Goal: Task Accomplishment & Management: Complete application form

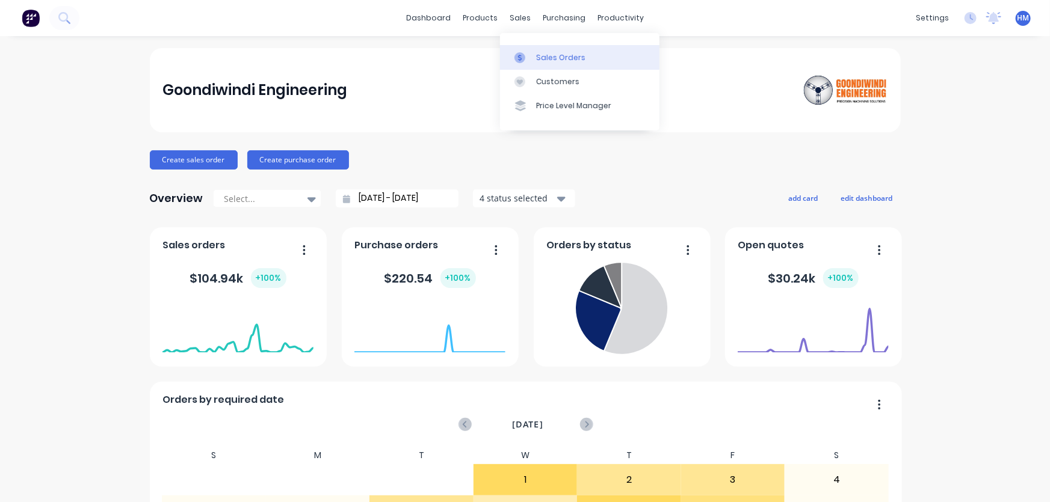
click at [544, 60] on div "Sales Orders" at bounding box center [560, 57] width 49 height 11
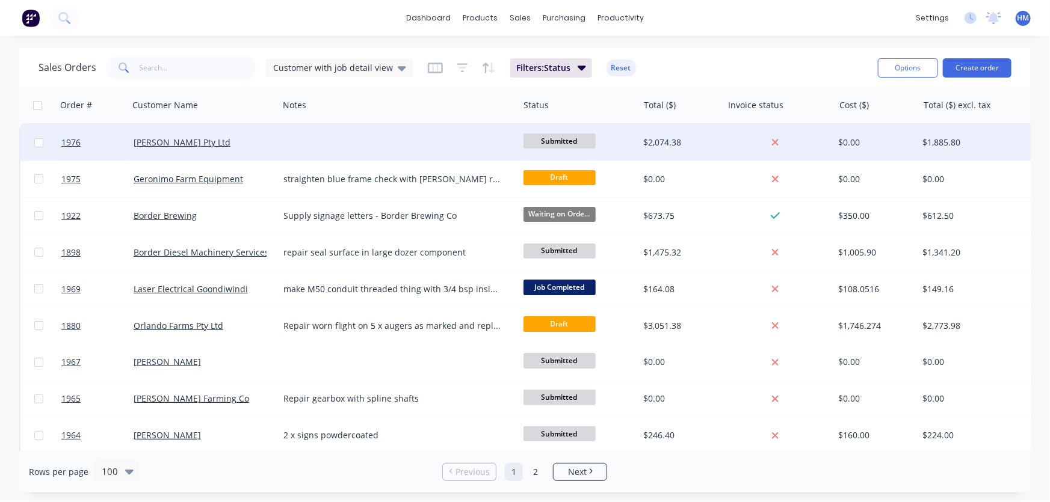
click at [325, 137] on div at bounding box center [399, 143] width 240 height 36
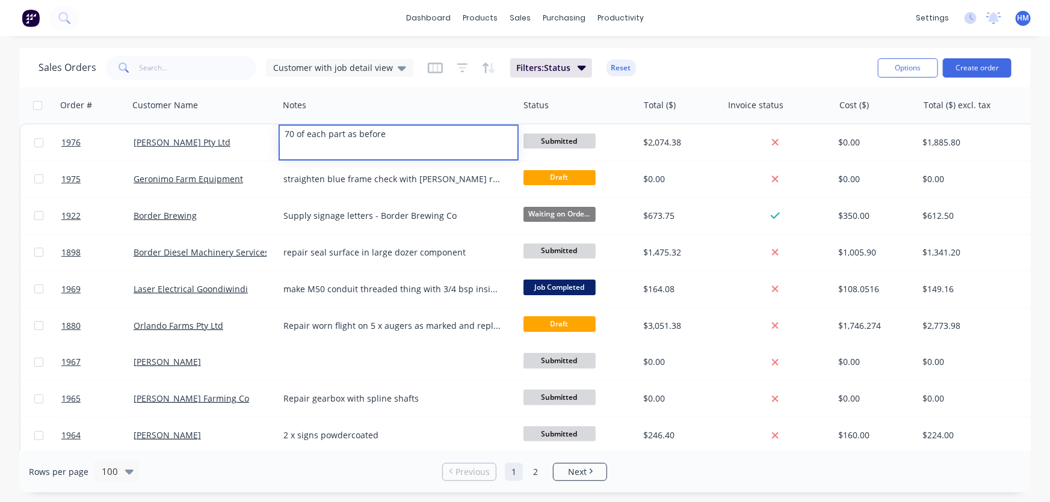
click at [309, 84] on div "Sales Orders Customer with job detail view Filters: Status Reset Options Create…" at bounding box center [524, 67] width 1011 height 39
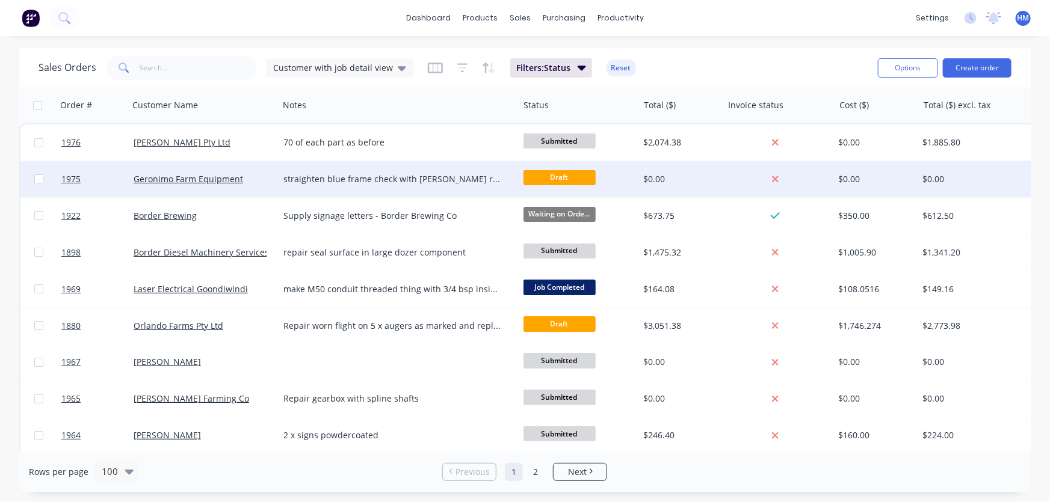
click at [196, 188] on div "Geronimo Farm Equipment" at bounding box center [204, 179] width 150 height 36
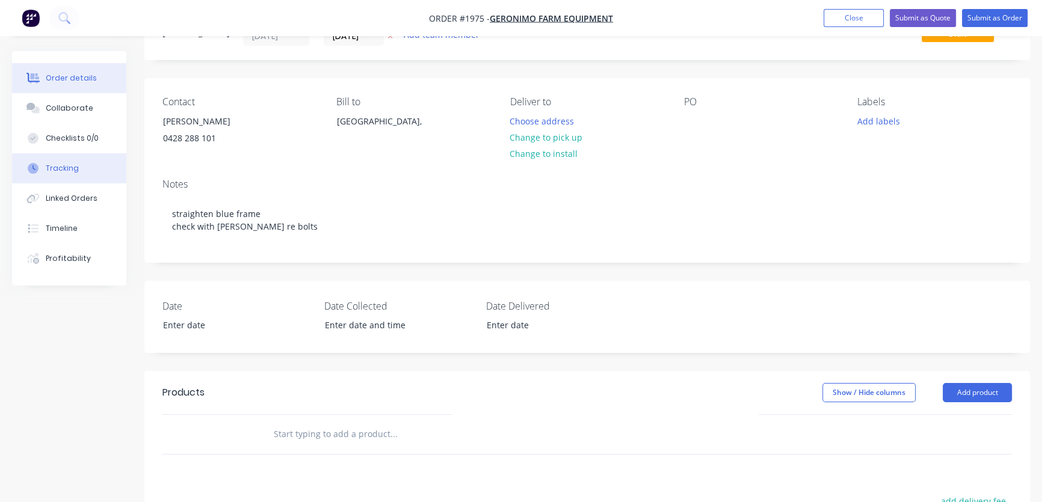
scroll to position [54, 0]
click at [72, 168] on div "Tracking" at bounding box center [62, 168] width 33 height 11
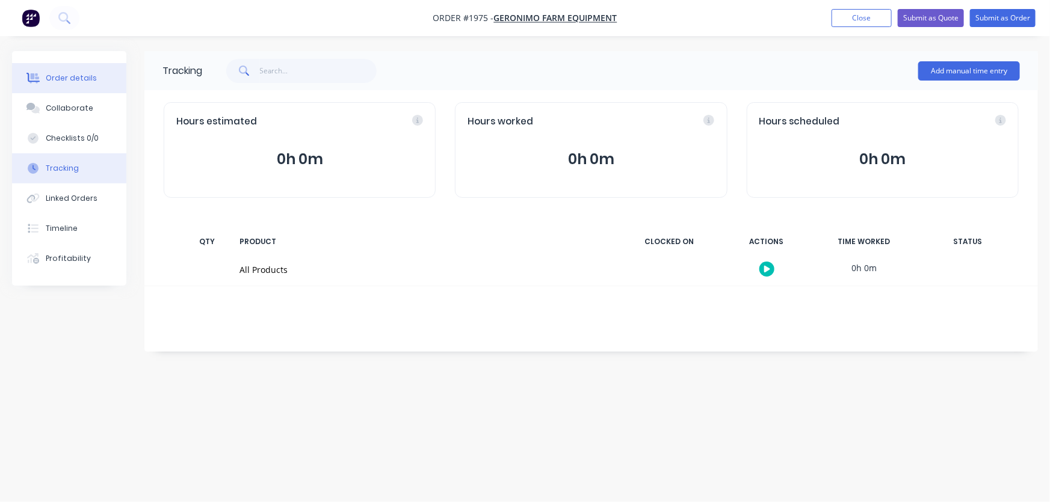
click at [62, 76] on div "Order details" at bounding box center [71, 78] width 51 height 11
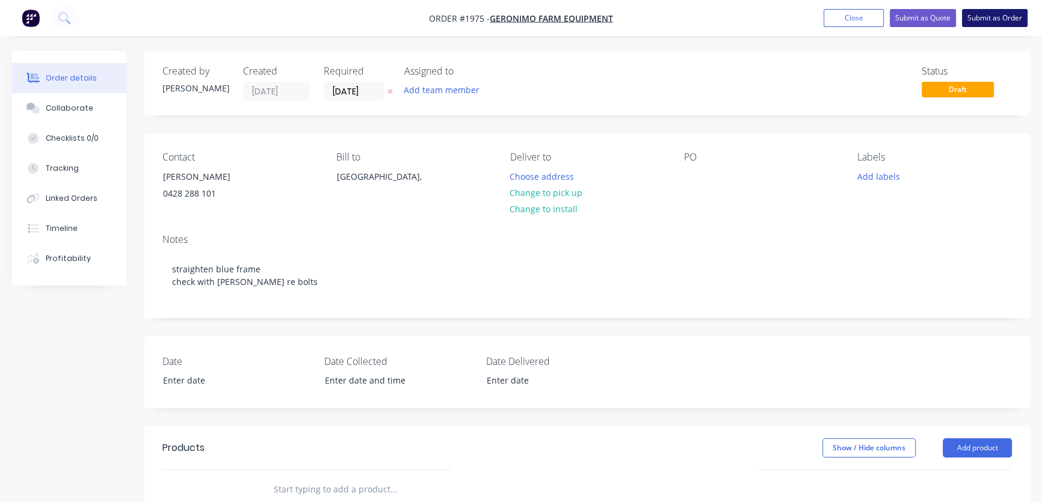
click at [1004, 17] on button "Submit as Order" at bounding box center [995, 18] width 66 height 18
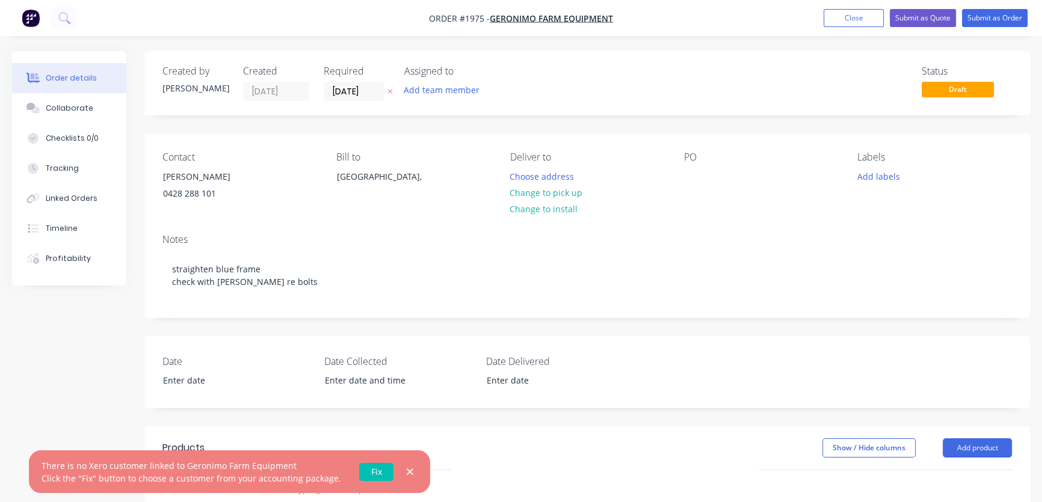
click at [360, 474] on link "Fix" at bounding box center [376, 472] width 34 height 18
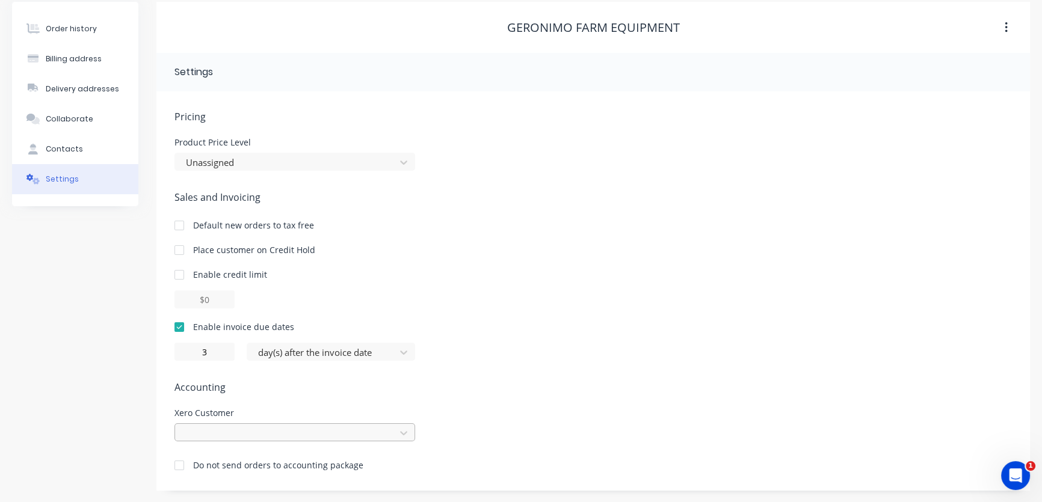
click at [223, 436] on div at bounding box center [294, 433] width 241 height 18
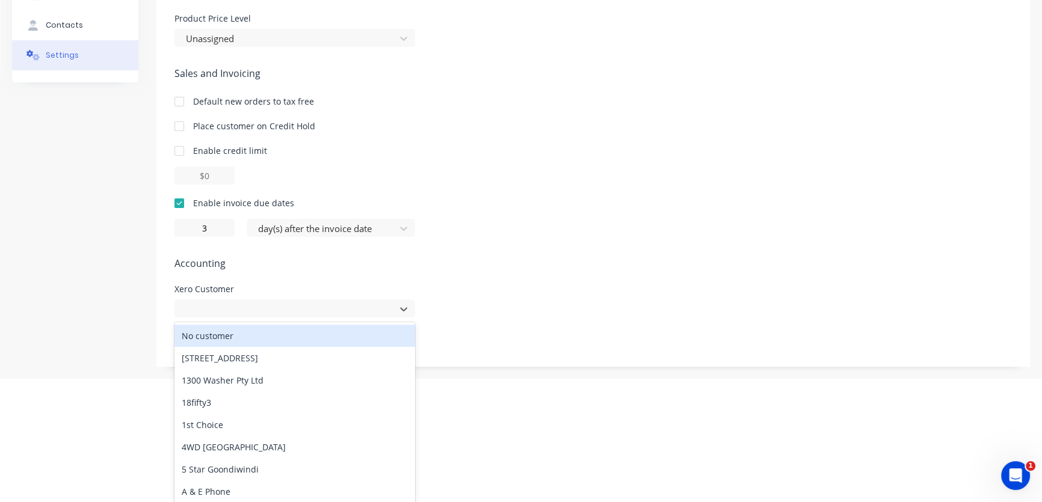
click at [219, 336] on div "No customer" at bounding box center [294, 336] width 241 height 22
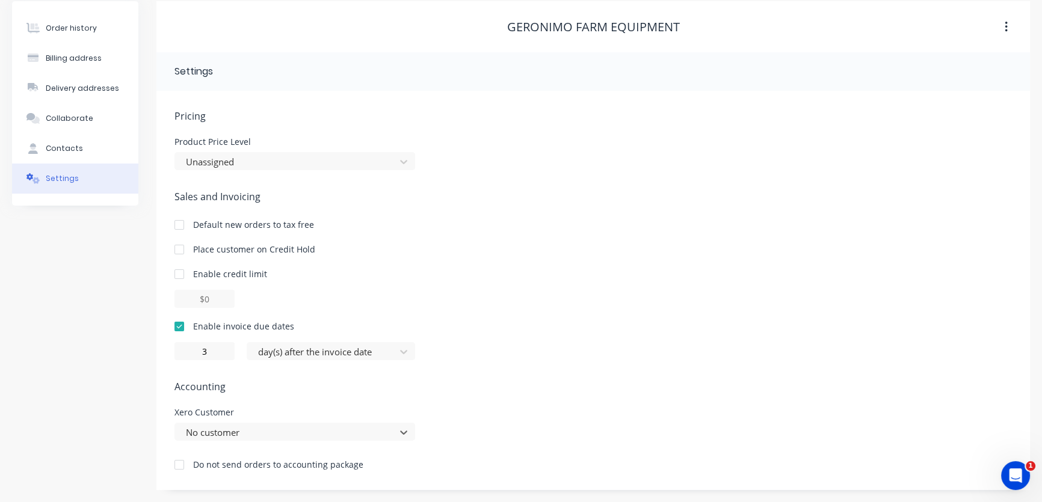
scroll to position [46, 0]
click at [211, 431] on div "option No customer, selected. No customer" at bounding box center [294, 433] width 241 height 18
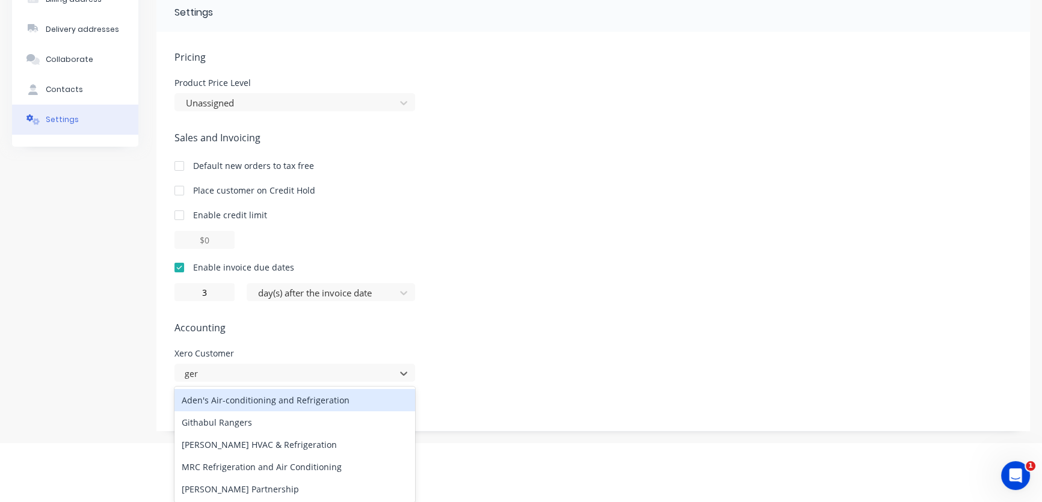
type input "ger"
drag, startPoint x: 527, startPoint y: 344, endPoint x: 403, endPoint y: 345, distance: 124.0
click at [528, 344] on div "Pricing Product Price Level Unassigned Sales and Invoicing Default new orders t…" at bounding box center [593, 240] width 838 height 381
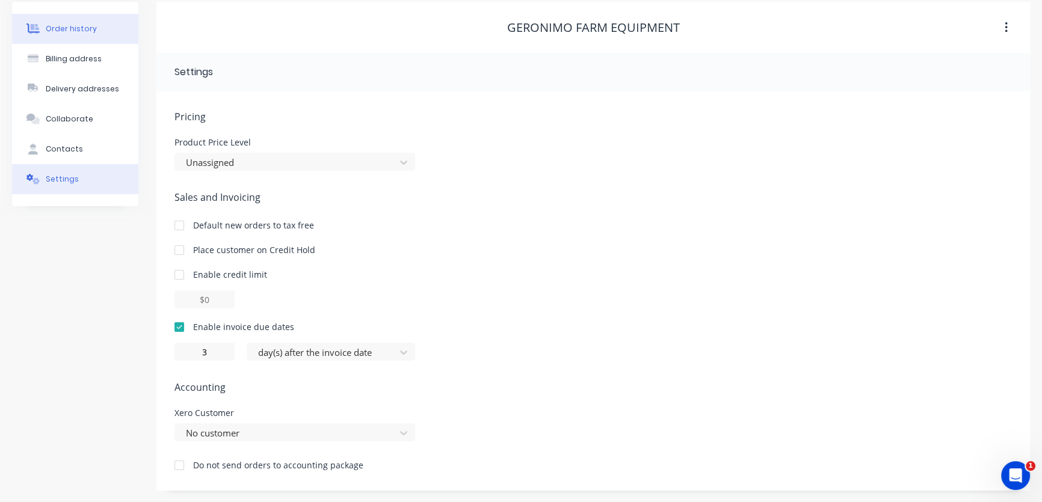
click at [84, 31] on div "Order history" at bounding box center [71, 28] width 51 height 11
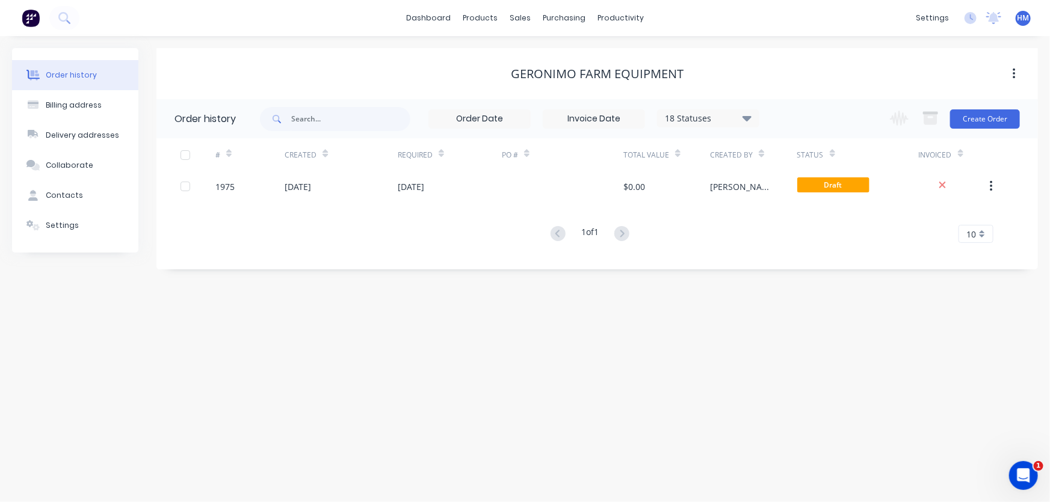
click at [554, 73] on div "Geronimo Farm Equipment" at bounding box center [597, 74] width 173 height 14
click at [102, 105] on button "Billing address" at bounding box center [75, 105] width 126 height 30
select select "AU"
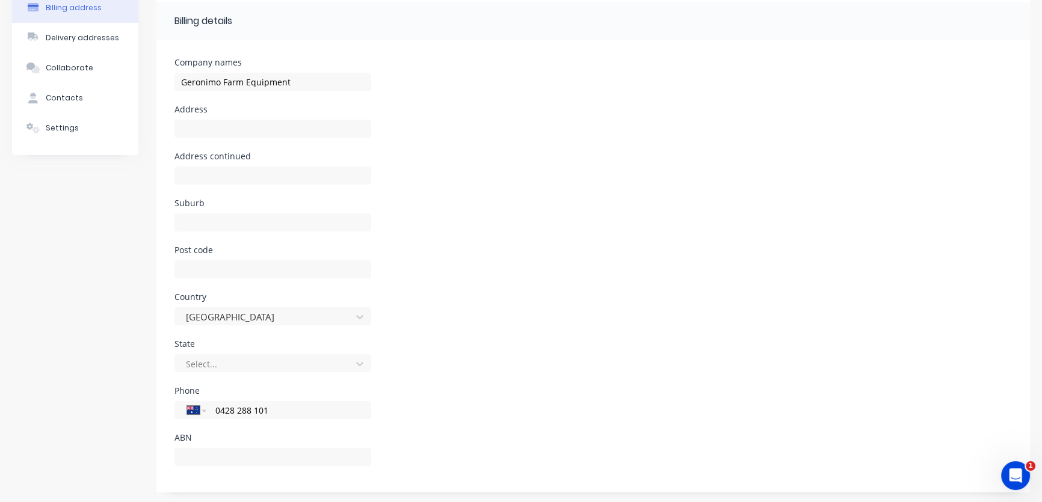
scroll to position [99, 0]
click at [66, 40] on div "Delivery addresses" at bounding box center [82, 36] width 73 height 11
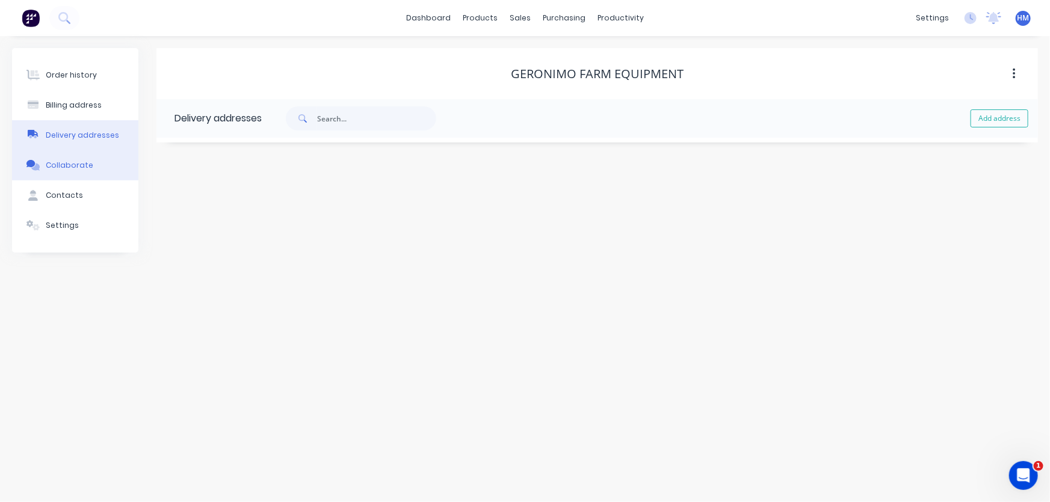
click at [72, 165] on div "Collaborate" at bounding box center [70, 165] width 48 height 11
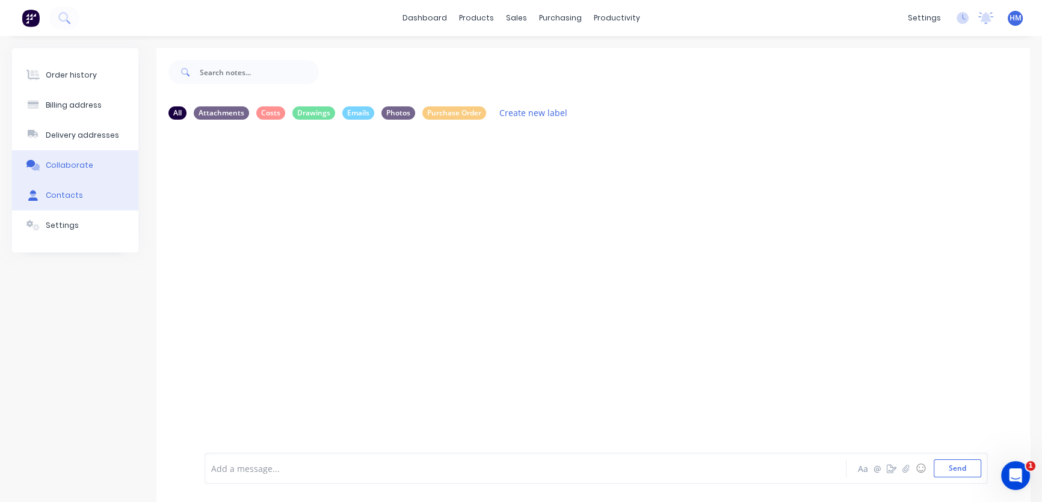
click at [74, 200] on div "Contacts" at bounding box center [64, 195] width 37 height 11
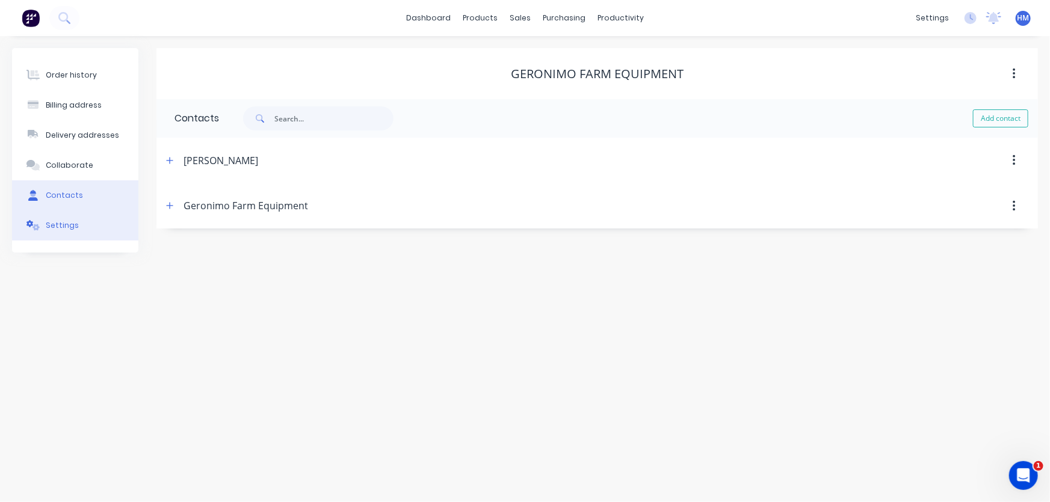
click at [71, 230] on div "Settings" at bounding box center [62, 225] width 33 height 11
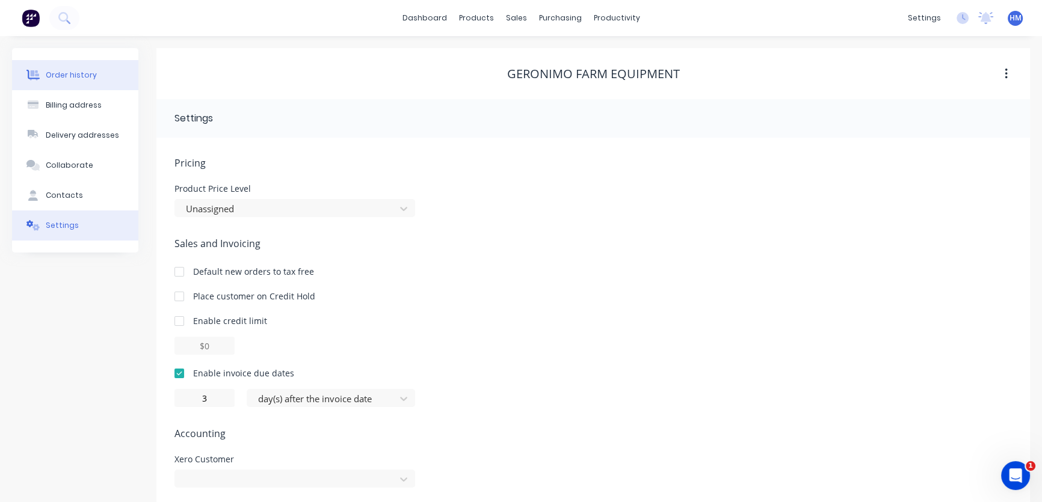
click at [84, 74] on div "Order history" at bounding box center [71, 75] width 51 height 11
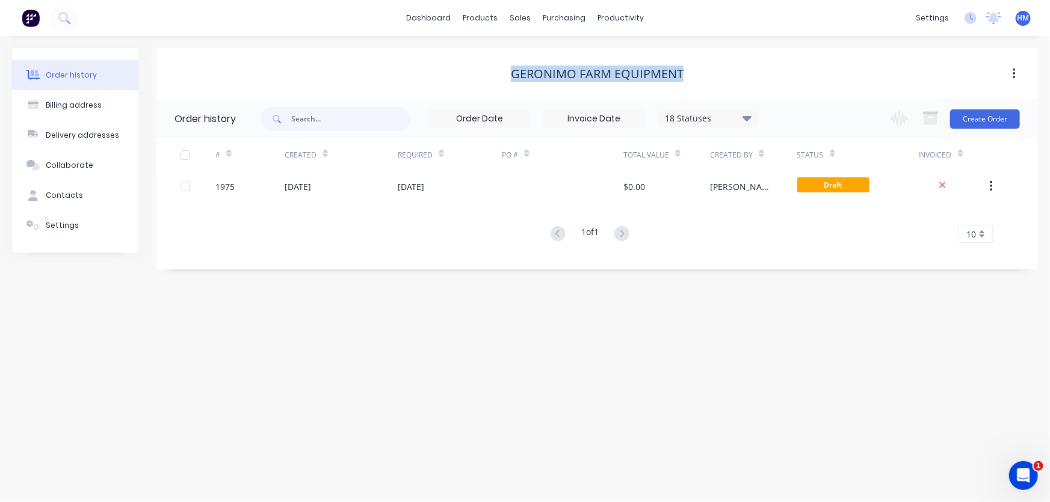
drag, startPoint x: 686, startPoint y: 78, endPoint x: 495, endPoint y: 77, distance: 190.7
click at [495, 77] on div "Geronimo Farm Equipment" at bounding box center [596, 74] width 881 height 14
click at [80, 105] on div "Billing address" at bounding box center [74, 105] width 56 height 11
select select "AU"
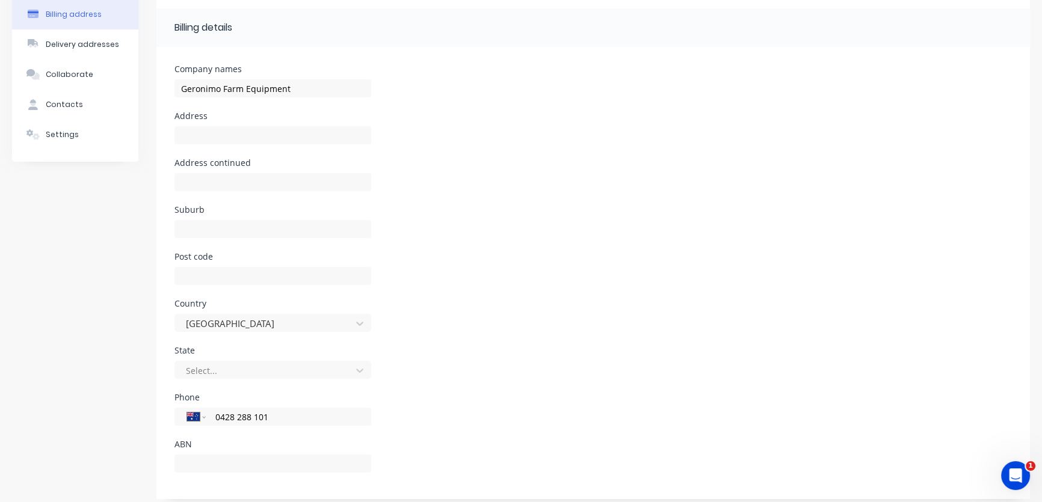
scroll to position [99, 0]
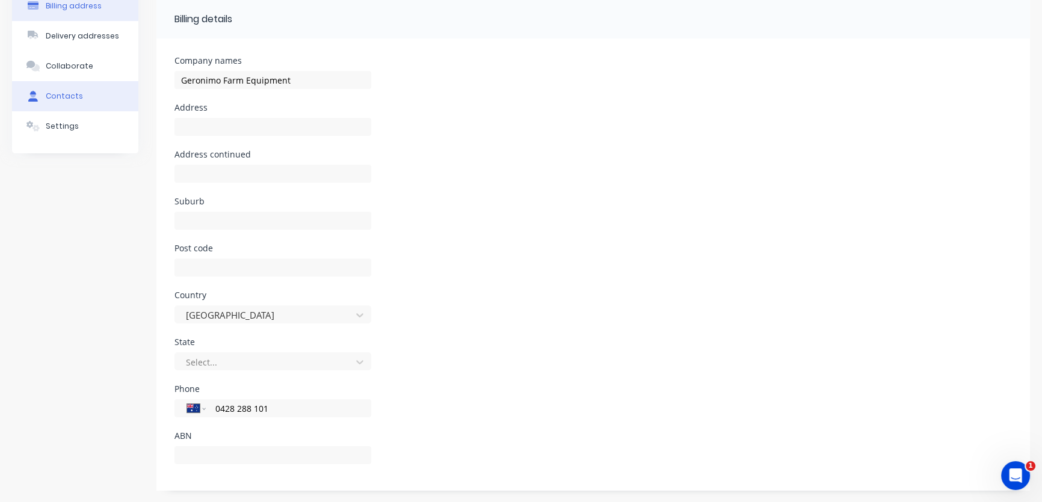
click at [63, 98] on div "Contacts" at bounding box center [64, 96] width 37 height 11
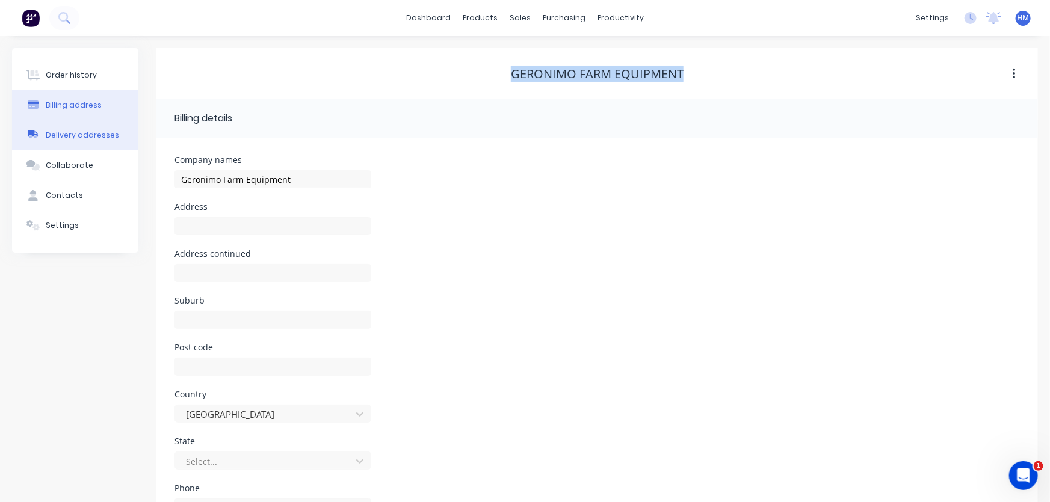
select select "AU"
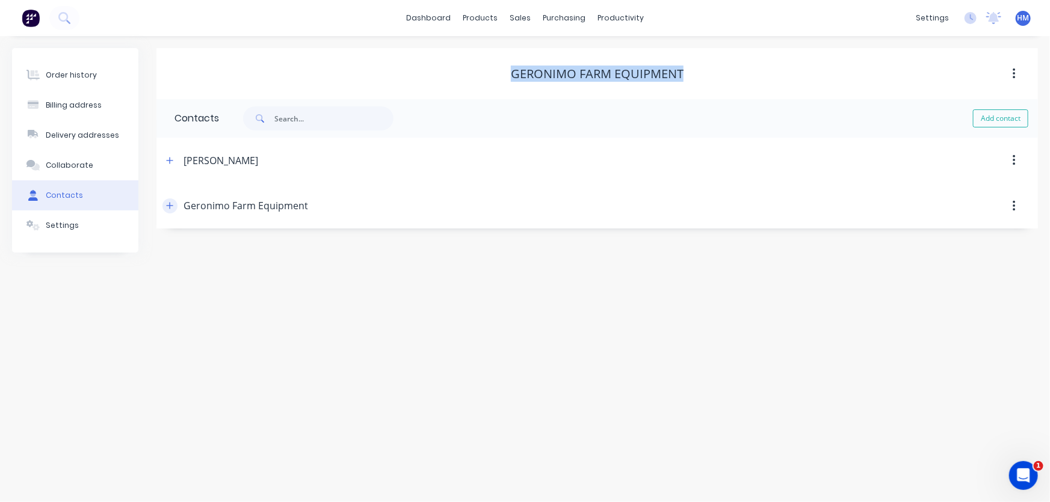
click at [170, 205] on icon "button" at bounding box center [170, 206] width 7 height 7
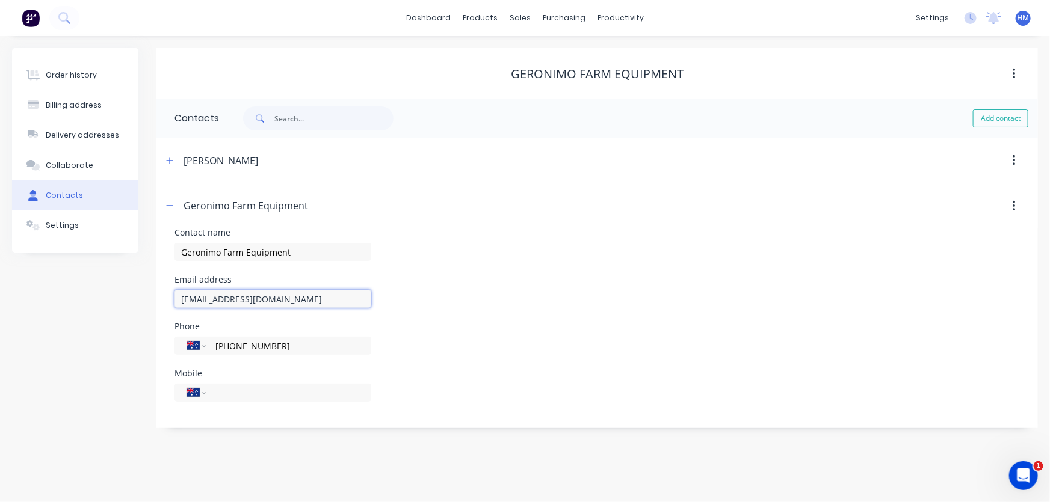
drag, startPoint x: 313, startPoint y: 295, endPoint x: 94, endPoint y: 295, distance: 219.0
click at [94, 295] on div "Order history Billing address Delivery addresses Collaborate Contacts Settings …" at bounding box center [525, 238] width 1026 height 380
drag, startPoint x: 259, startPoint y: 347, endPoint x: 230, endPoint y: 348, distance: 28.3
click at [230, 348] on input "[PHONE_NUMBER]" at bounding box center [286, 346] width 144 height 14
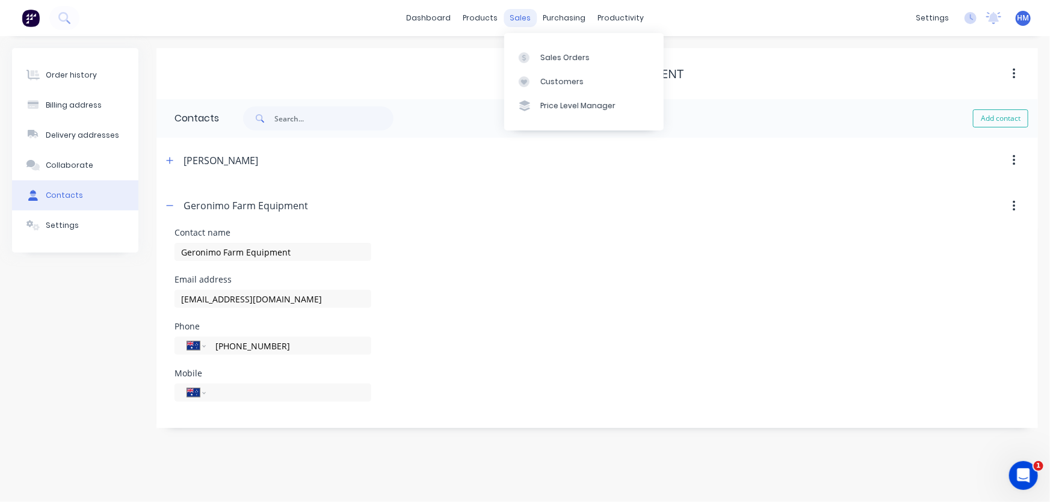
click at [513, 17] on div "sales" at bounding box center [520, 18] width 33 height 18
click at [544, 60] on div "Sales Orders" at bounding box center [564, 57] width 49 height 11
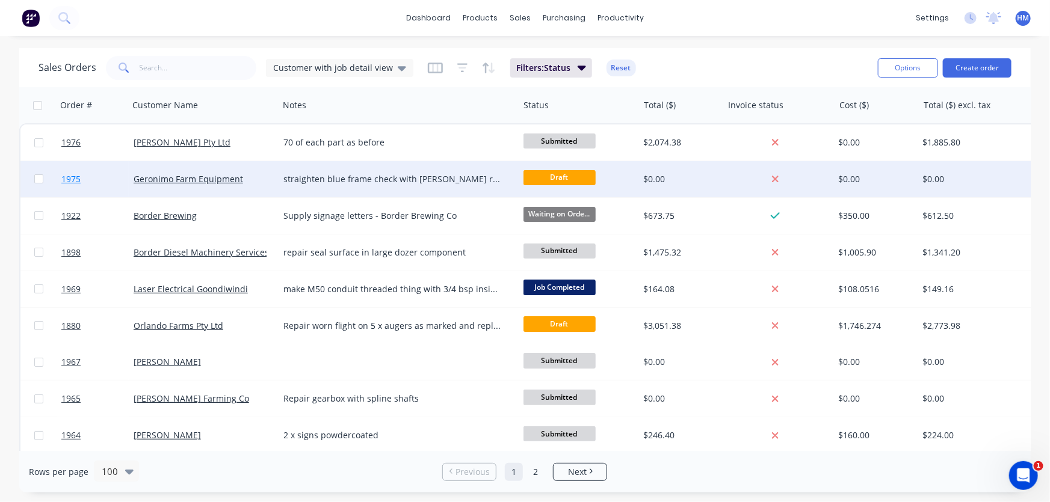
click at [91, 179] on link "1975" at bounding box center [97, 179] width 72 height 36
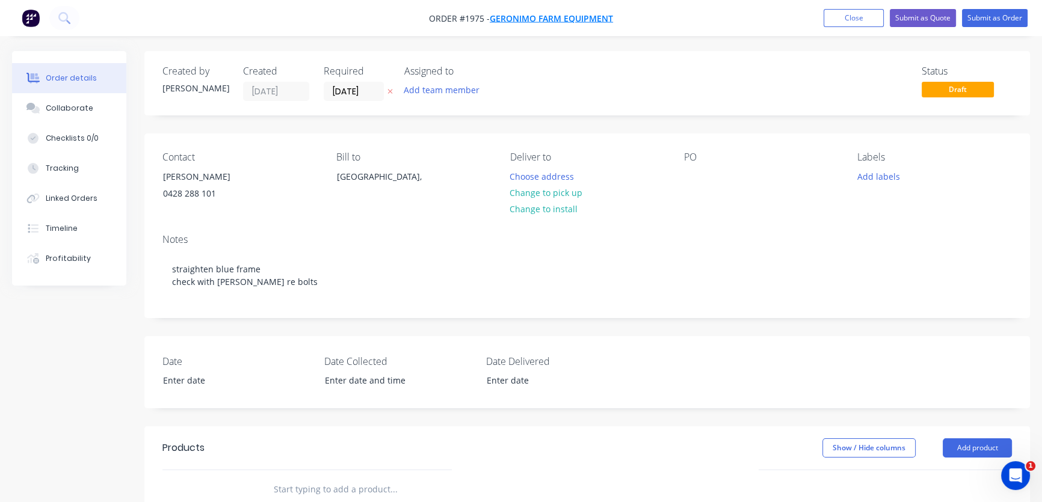
click at [516, 16] on span "Geronimo Farm Equipment" at bounding box center [551, 18] width 123 height 11
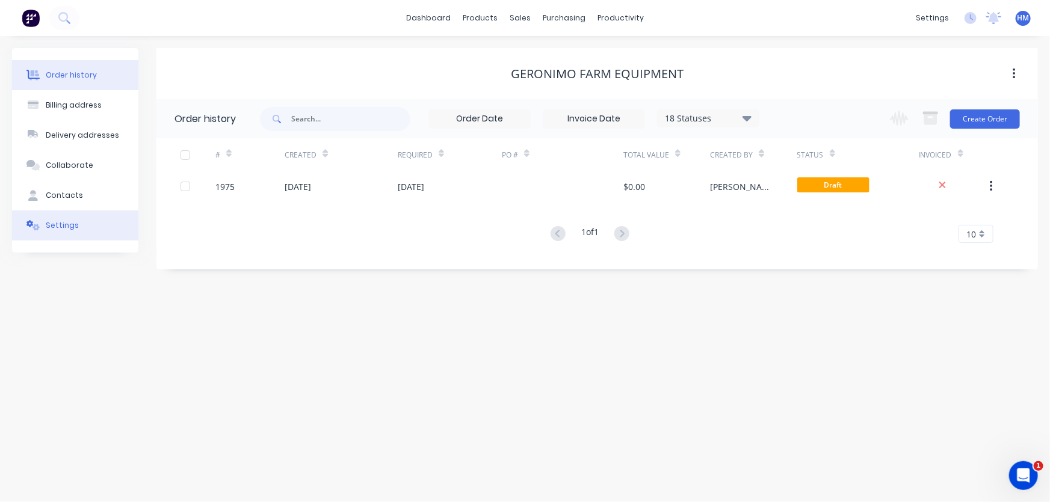
click at [62, 222] on div "Settings" at bounding box center [62, 225] width 33 height 11
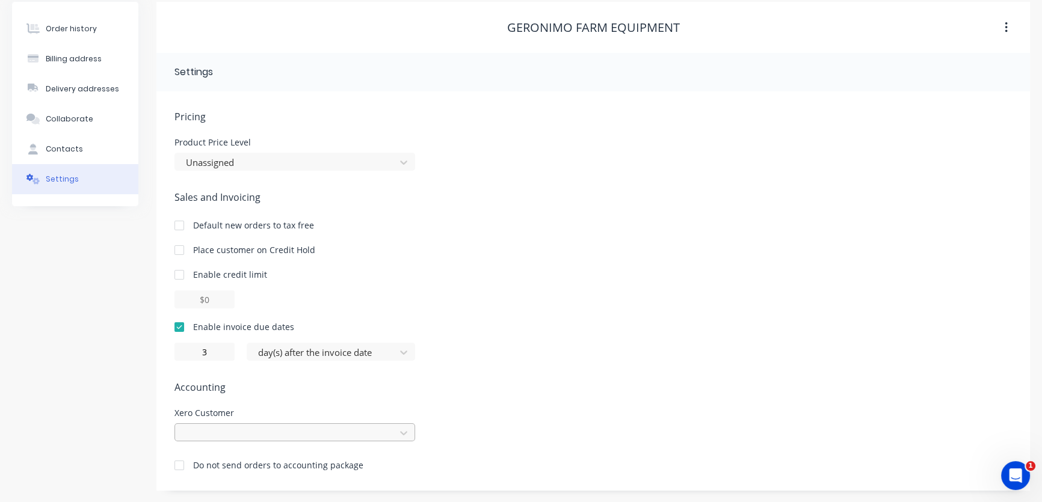
click at [223, 431] on div at bounding box center [294, 433] width 241 height 18
type input "ger"
drag, startPoint x: 162, startPoint y: 369, endPoint x: 153, endPoint y: 369, distance: 9.0
click at [153, 369] on div "Order history Billing address Delivery addresses Collaborate Contacts Settings …" at bounding box center [521, 246] width 1018 height 489
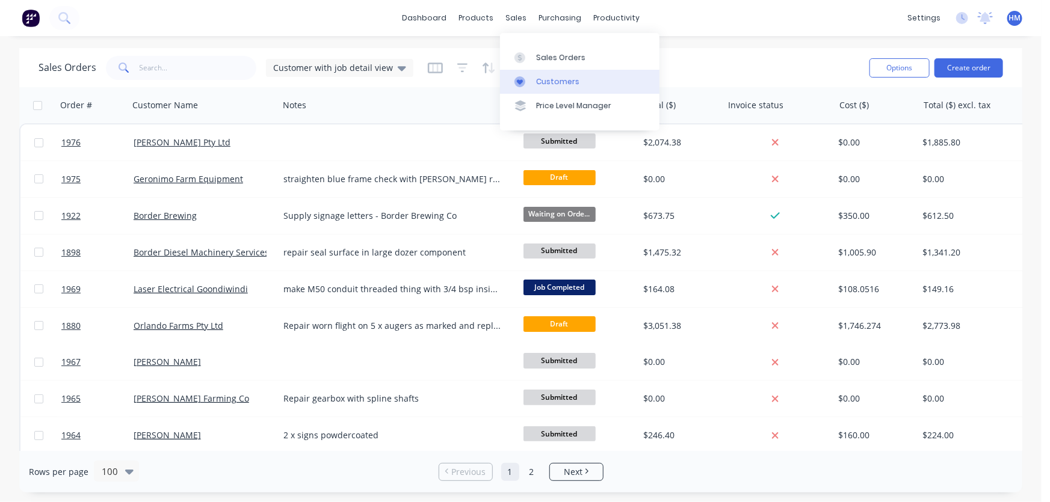
click at [561, 80] on div "Customers" at bounding box center [557, 81] width 43 height 11
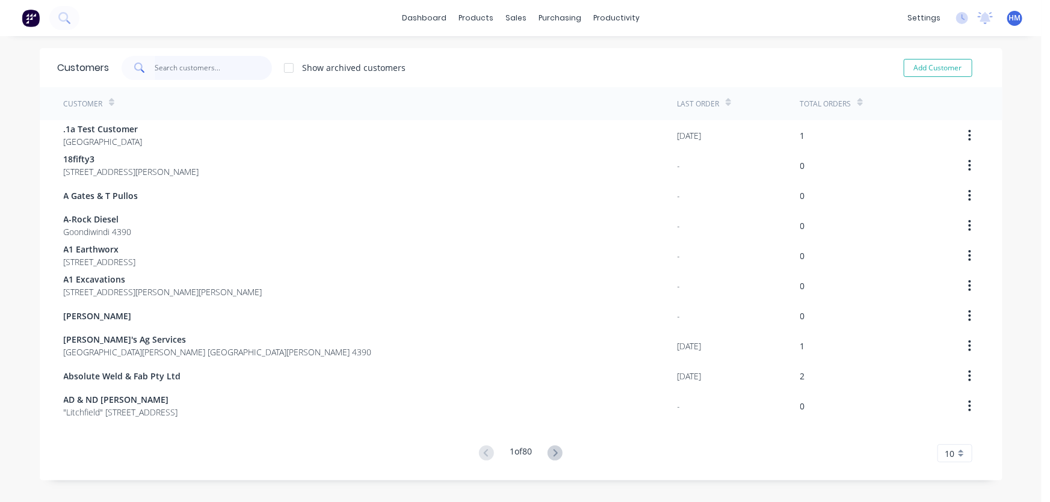
click at [170, 72] on input "text" at bounding box center [213, 68] width 117 height 24
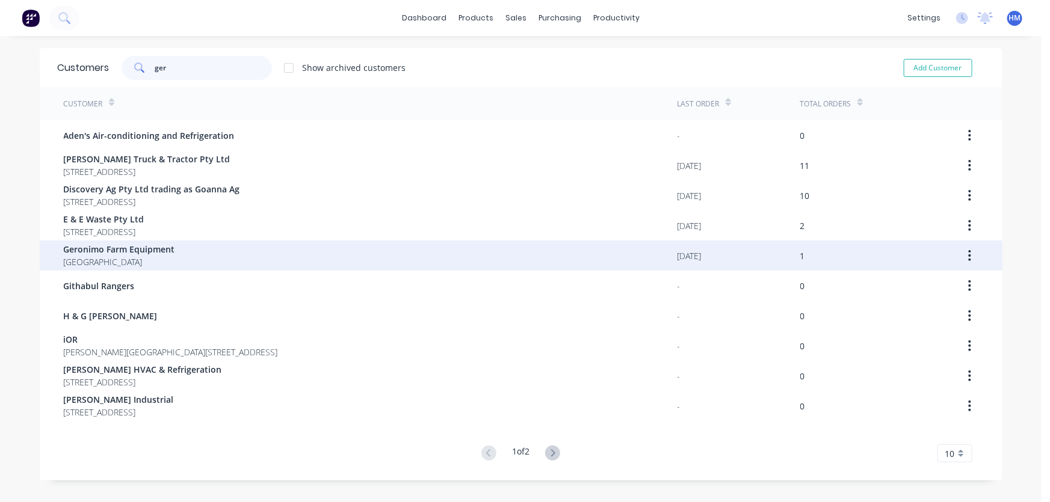
type input "ger"
click at [134, 261] on span "[GEOGRAPHIC_DATA]" at bounding box center [119, 262] width 111 height 13
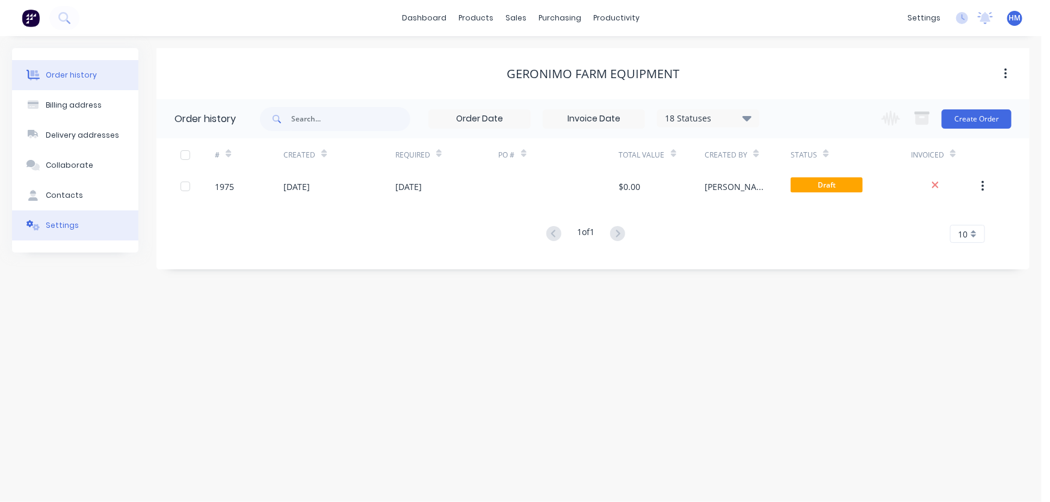
click at [76, 229] on button "Settings" at bounding box center [75, 226] width 126 height 30
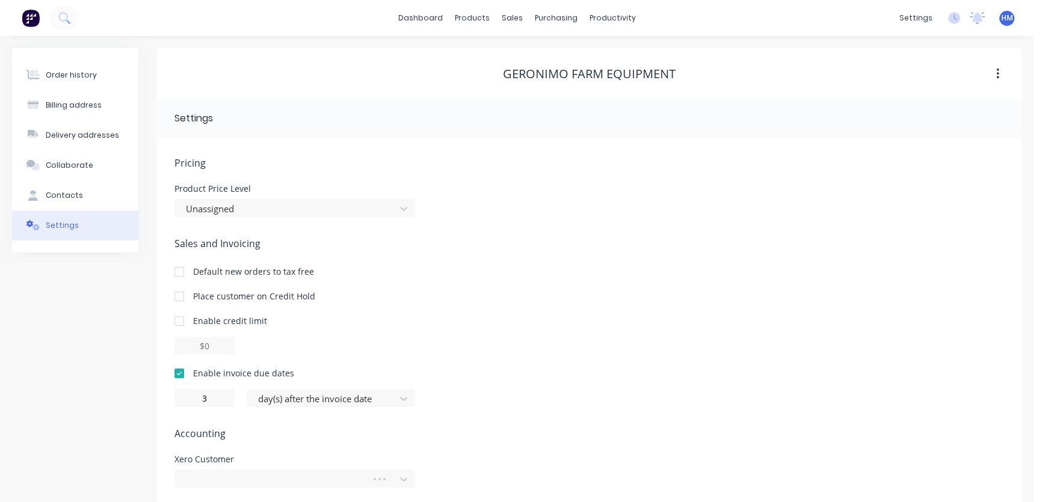
scroll to position [46, 0]
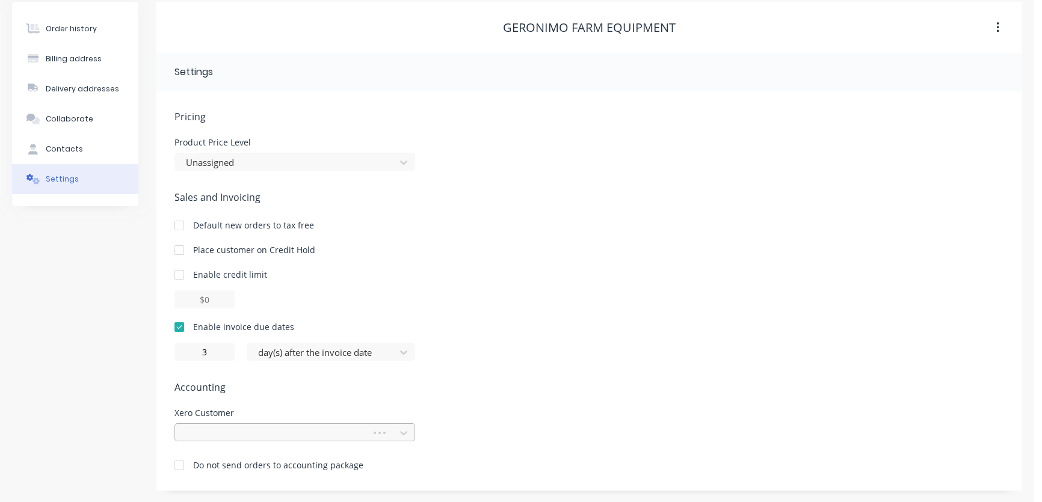
click at [244, 431] on div at bounding box center [275, 433] width 181 height 15
type input "ger"
drag, startPoint x: 228, startPoint y: 376, endPoint x: 217, endPoint y: 376, distance: 11.4
click at [217, 376] on div "Pricing Product Price Level Unassigned Sales and Invoicing Default new orders t…" at bounding box center [588, 310] width 829 height 400
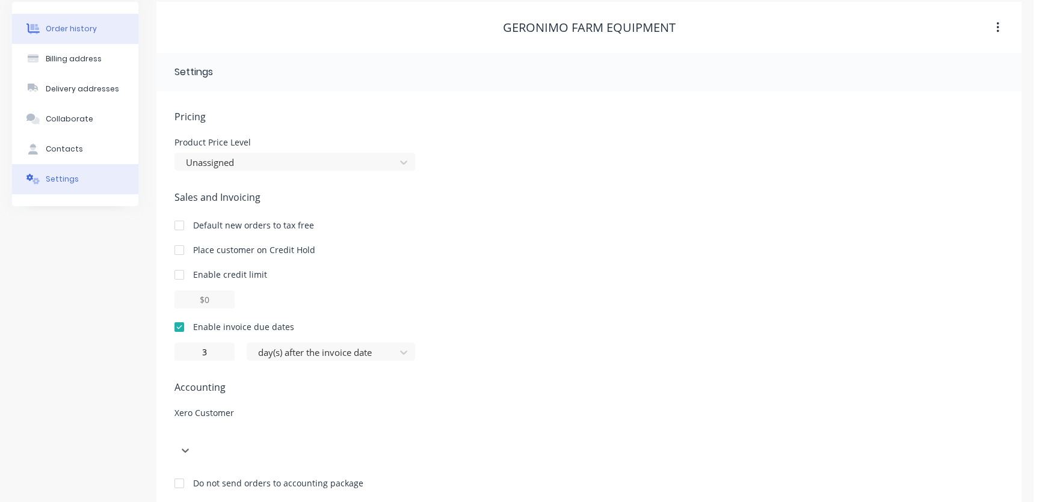
click at [78, 31] on div "Order history" at bounding box center [71, 28] width 51 height 11
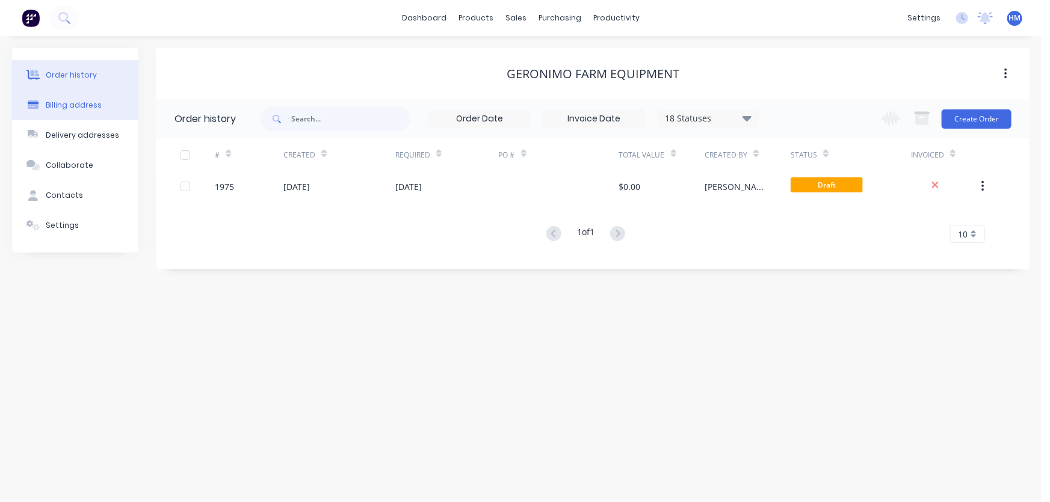
click at [102, 105] on button "Billing address" at bounding box center [75, 105] width 126 height 30
select select "AU"
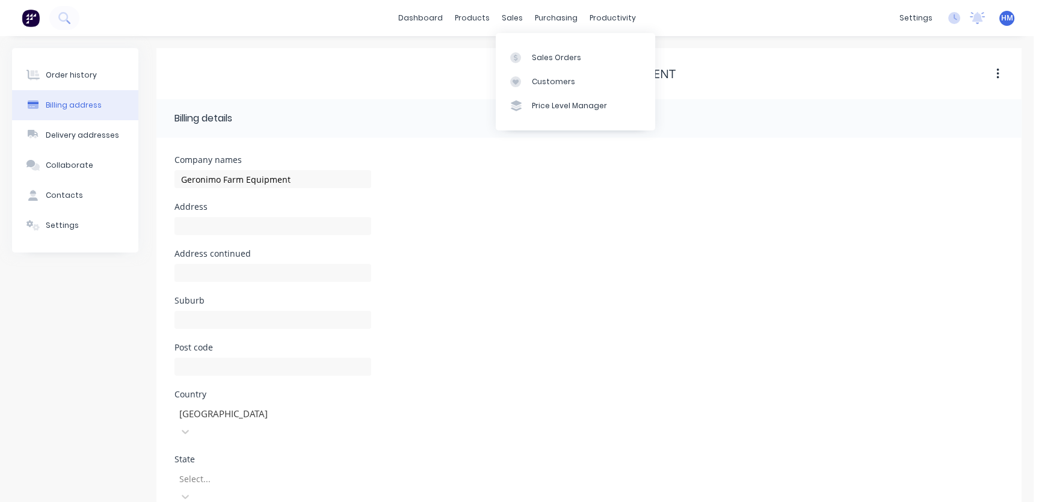
click at [702, 75] on div "Geronimo Farm Equipment" at bounding box center [588, 74] width 865 height 14
drag, startPoint x: 698, startPoint y: 75, endPoint x: 500, endPoint y: 75, distance: 198.0
click at [500, 75] on div "Geronimo Farm Equipment" at bounding box center [588, 74] width 865 height 14
copy div "Geronimo Farm Equipment"
click at [558, 84] on div "Customers" at bounding box center [553, 81] width 43 height 11
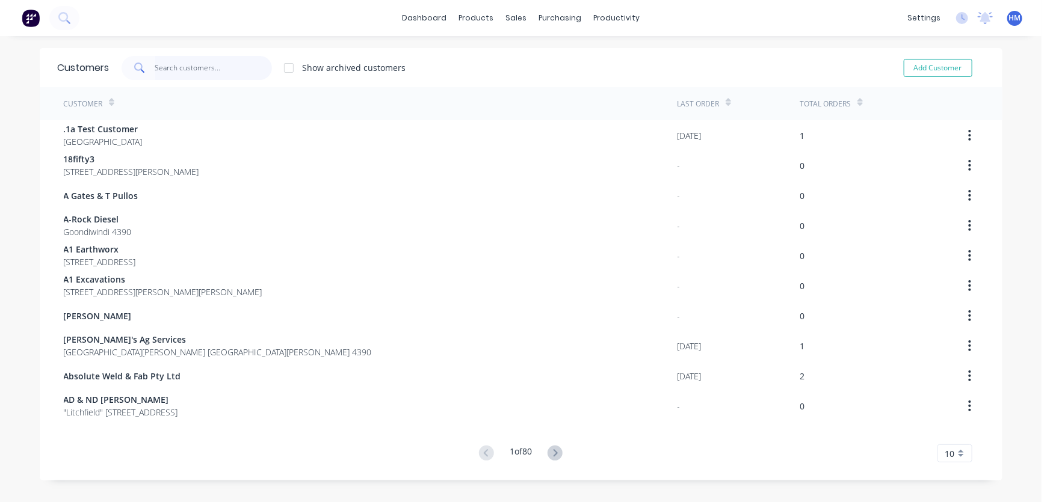
click at [187, 62] on input "text" at bounding box center [213, 68] width 117 height 24
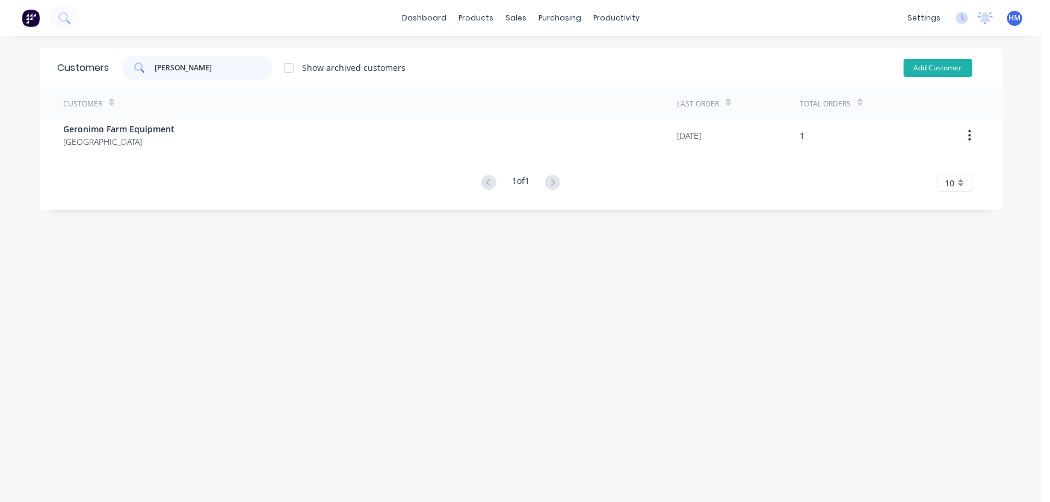
type input "gero"
click at [927, 67] on button "Add Customer" at bounding box center [938, 68] width 69 height 18
select select "AU"
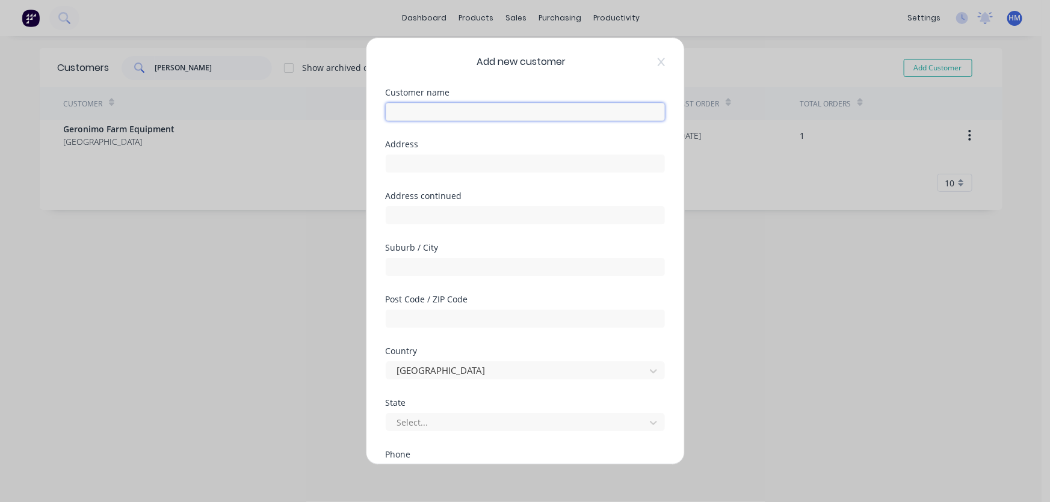
click at [471, 111] on input "text" at bounding box center [525, 112] width 279 height 18
paste input "Geronimo Farm Equipment"
type input "Geronimo Farm Equipment"
click at [526, 108] on input "Geronimo Farm Equipment" at bounding box center [525, 112] width 279 height 18
click at [427, 162] on input "text" at bounding box center [525, 164] width 279 height 18
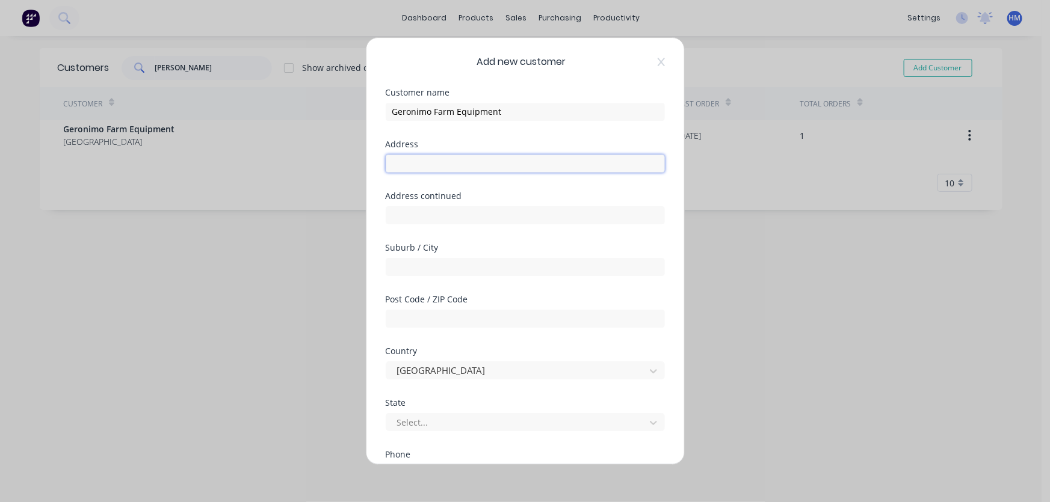
click at [409, 164] on input "text" at bounding box center [525, 164] width 279 height 18
click at [658, 58] on icon at bounding box center [661, 62] width 7 height 10
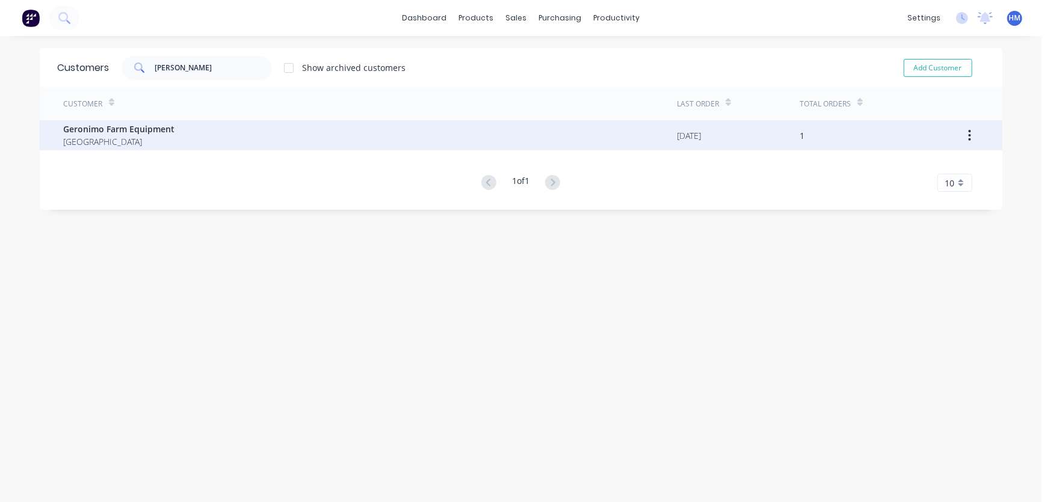
click at [108, 121] on div "Geronimo Farm Equipment Australia" at bounding box center [371, 135] width 614 height 30
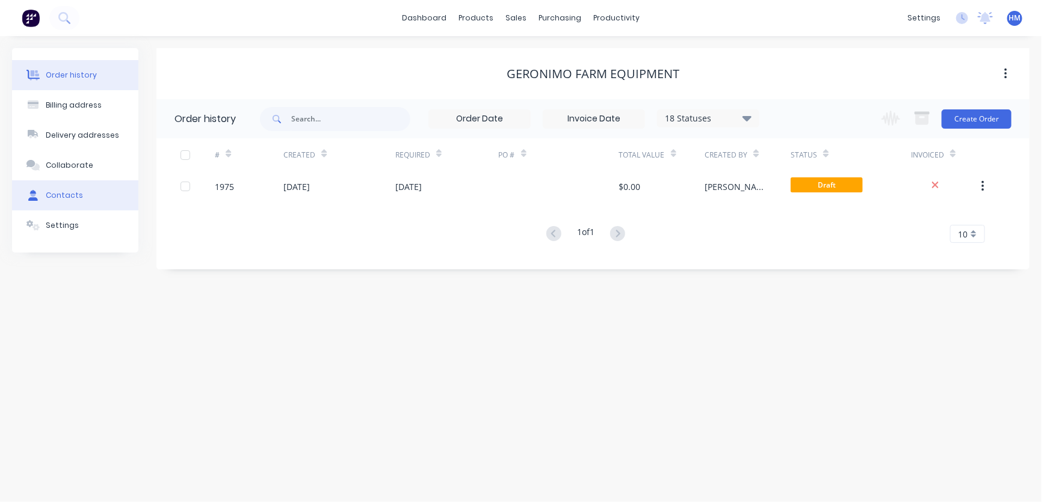
click at [67, 194] on div "Contacts" at bounding box center [64, 195] width 37 height 11
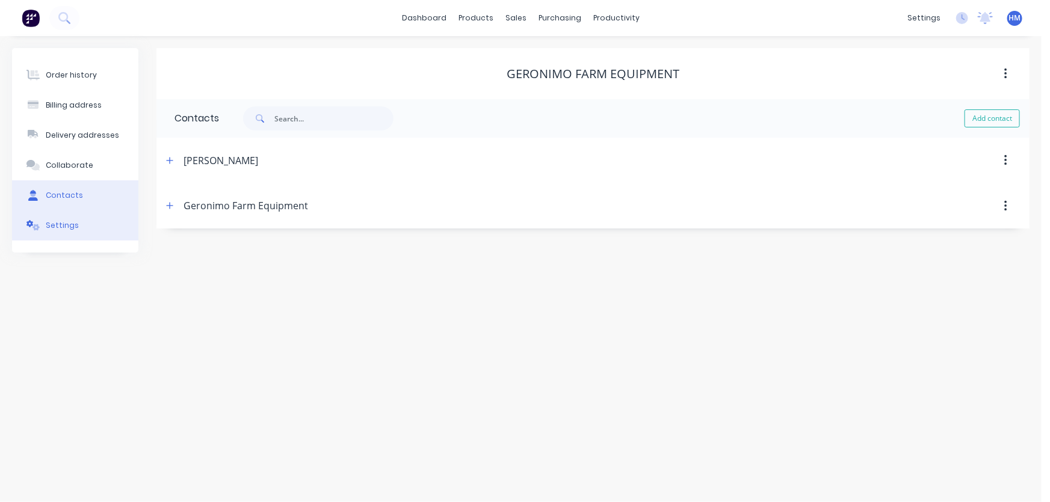
click at [55, 231] on button "Settings" at bounding box center [75, 226] width 126 height 30
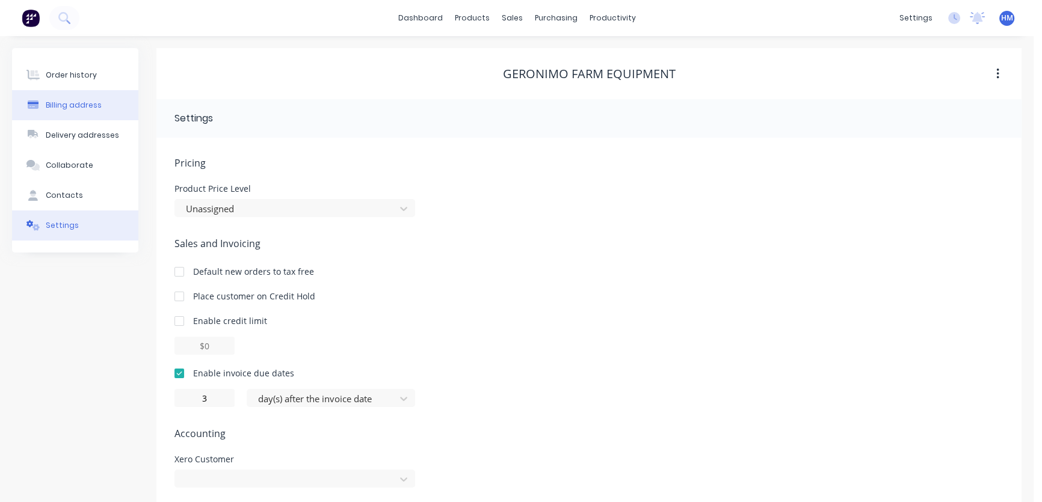
click at [69, 109] on div "Billing address" at bounding box center [74, 105] width 56 height 11
select select "AU"
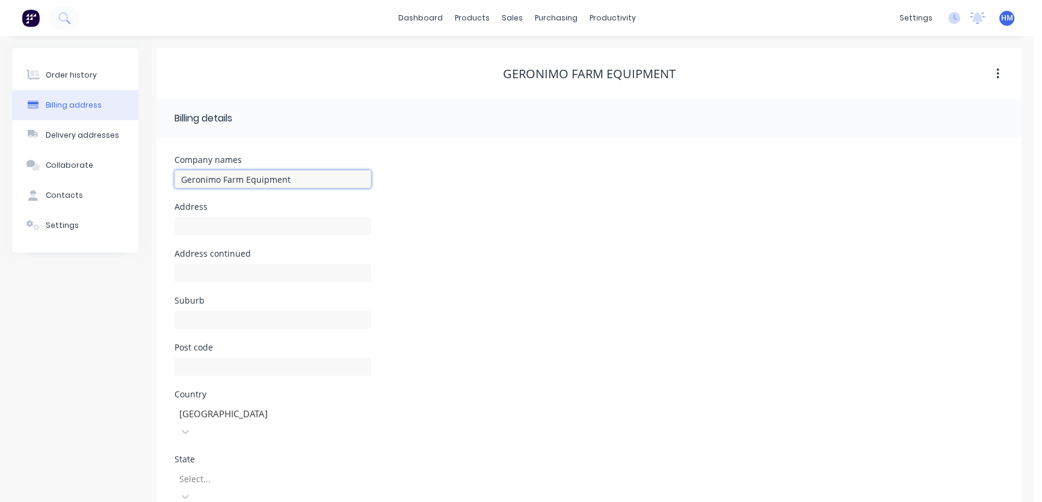
drag, startPoint x: 316, startPoint y: 179, endPoint x: -11, endPoint y: 179, distance: 326.7
click at [0, 179] on html "dashboard products sales purchasing productivity dashboard products Product Cat…" at bounding box center [521, 319] width 1042 height 638
type input "[PERSON_NAME]"
click at [548, 244] on div "Address" at bounding box center [588, 226] width 829 height 47
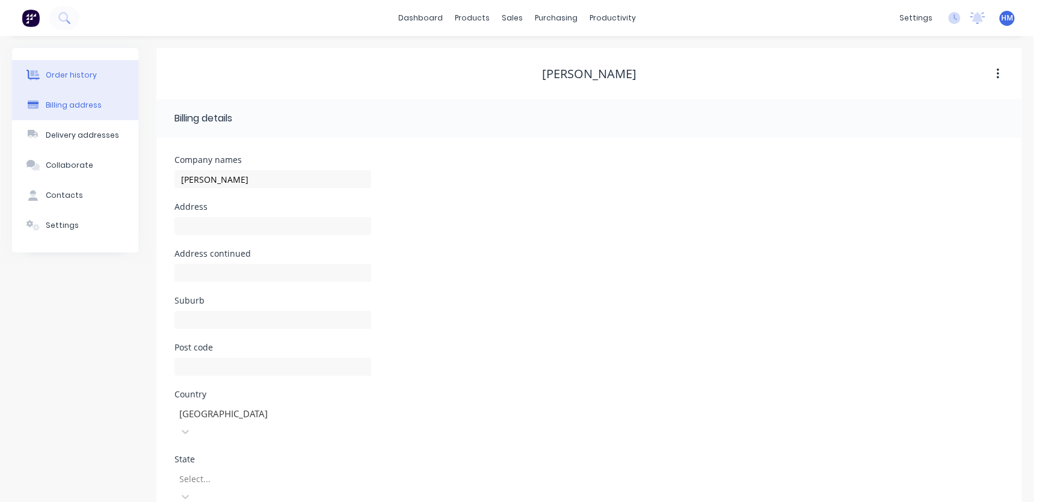
click at [74, 79] on div "Order history" at bounding box center [71, 75] width 51 height 11
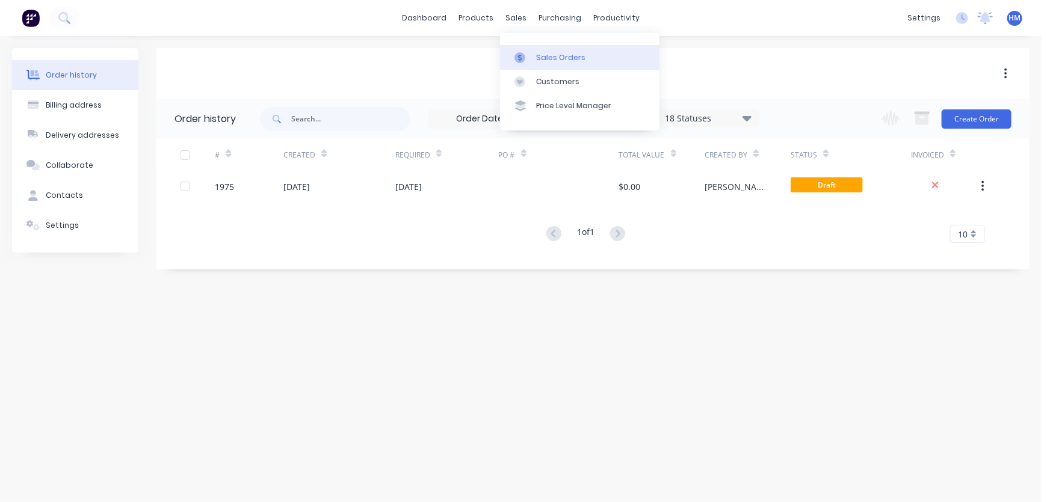
drag, startPoint x: 508, startPoint y: 22, endPoint x: 539, endPoint y: 48, distance: 40.5
click at [508, 22] on div "sales" at bounding box center [515, 18] width 33 height 18
click at [549, 58] on div "Sales Orders" at bounding box center [560, 57] width 49 height 11
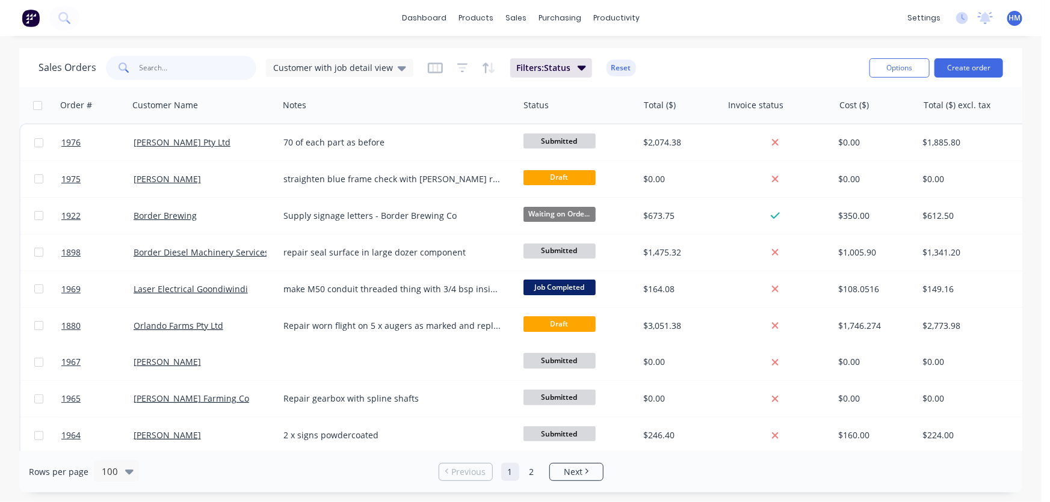
click at [186, 68] on input "text" at bounding box center [198, 68] width 117 height 24
click at [566, 76] on div "Customers" at bounding box center [557, 81] width 43 height 11
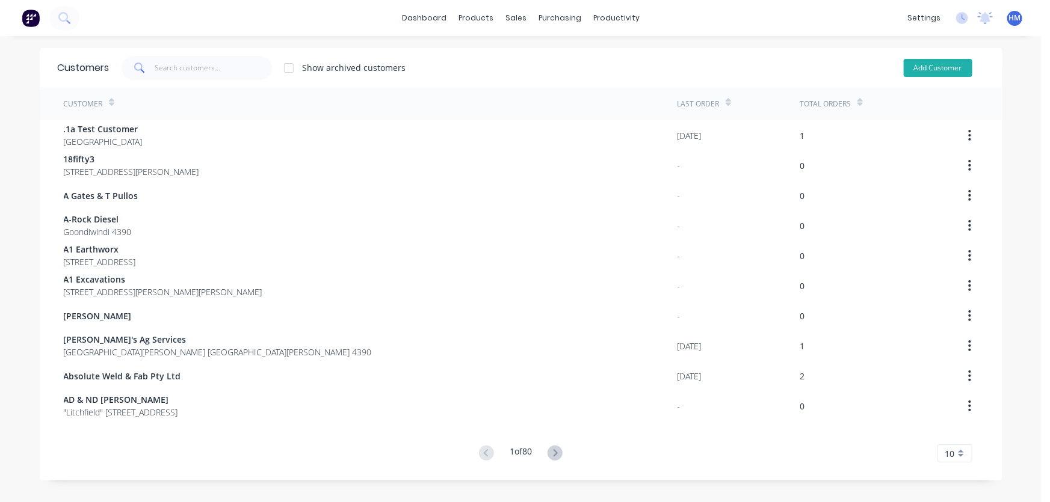
click at [916, 66] on button "Add Customer" at bounding box center [938, 68] width 69 height 18
select select "AU"
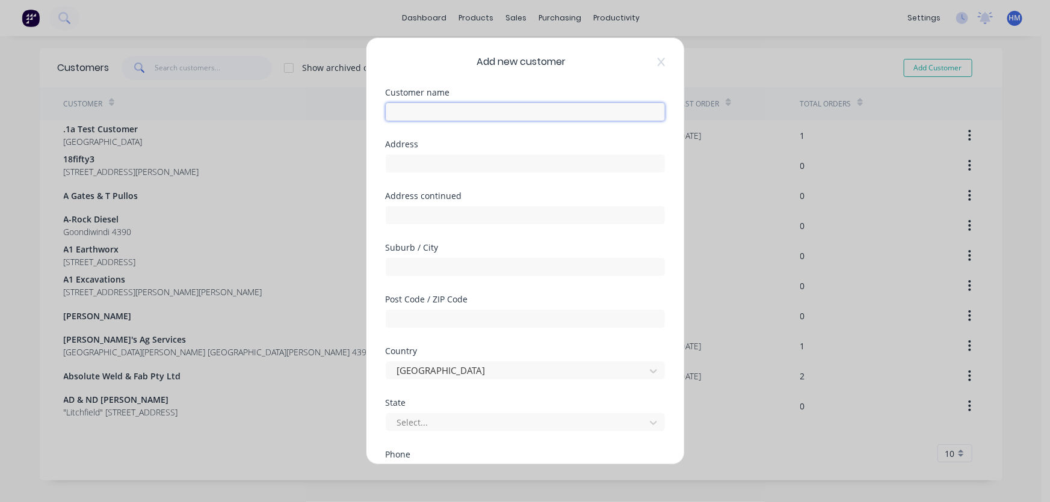
click at [463, 107] on input "text" at bounding box center [525, 112] width 279 height 18
paste input "Geronimo Farm Equipment"
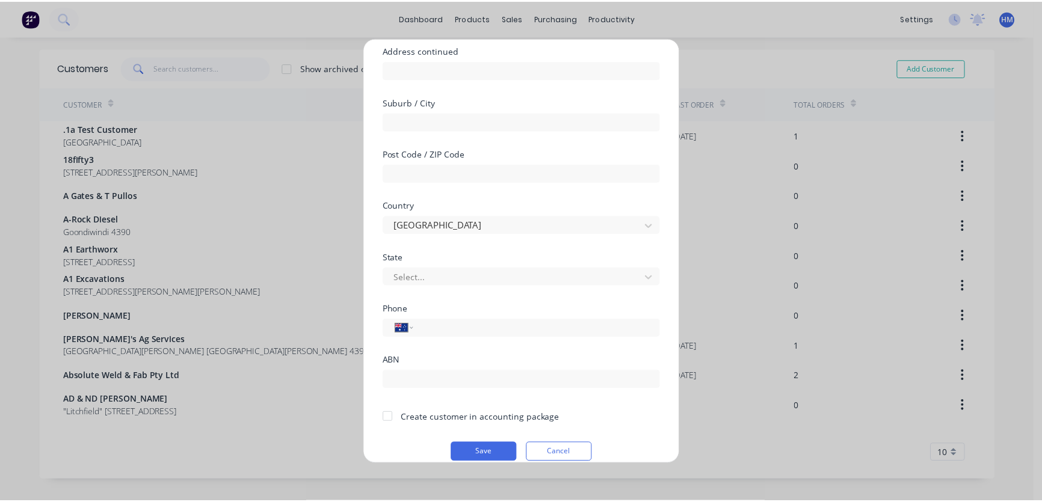
scroll to position [159, 0]
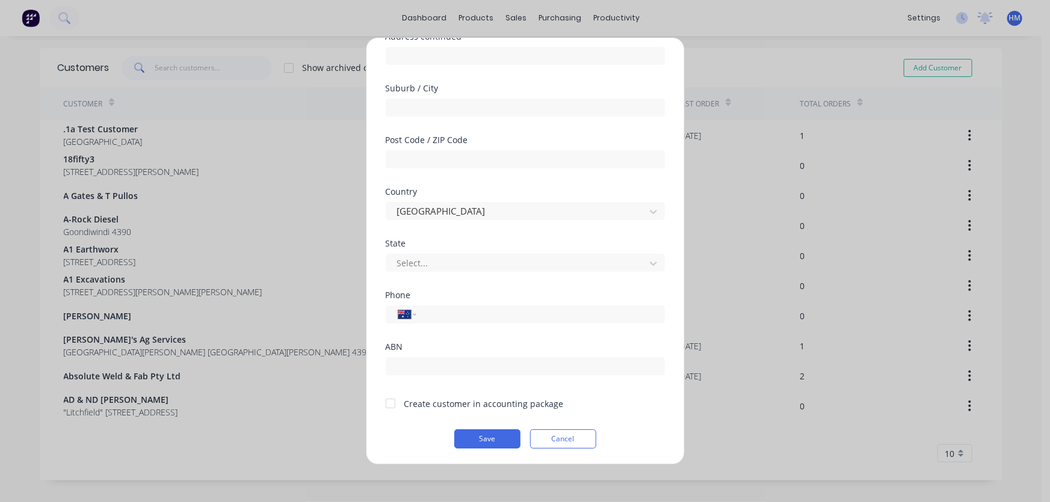
type input "Geronimo Farm Equipment"
click at [390, 402] on div at bounding box center [390, 404] width 24 height 24
click at [485, 439] on button "Save" at bounding box center [487, 439] width 66 height 19
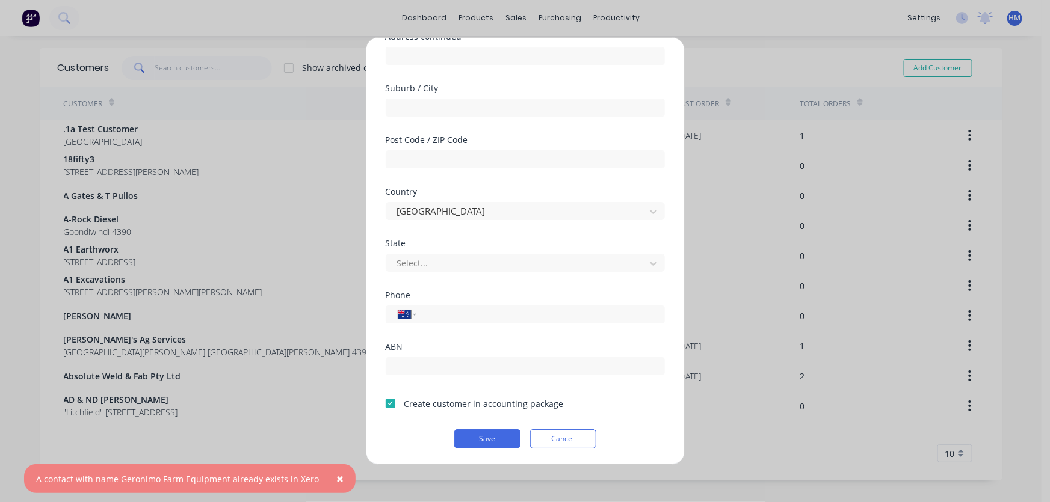
click at [387, 404] on div at bounding box center [390, 404] width 24 height 24
click at [479, 436] on button "Save" at bounding box center [487, 439] width 66 height 19
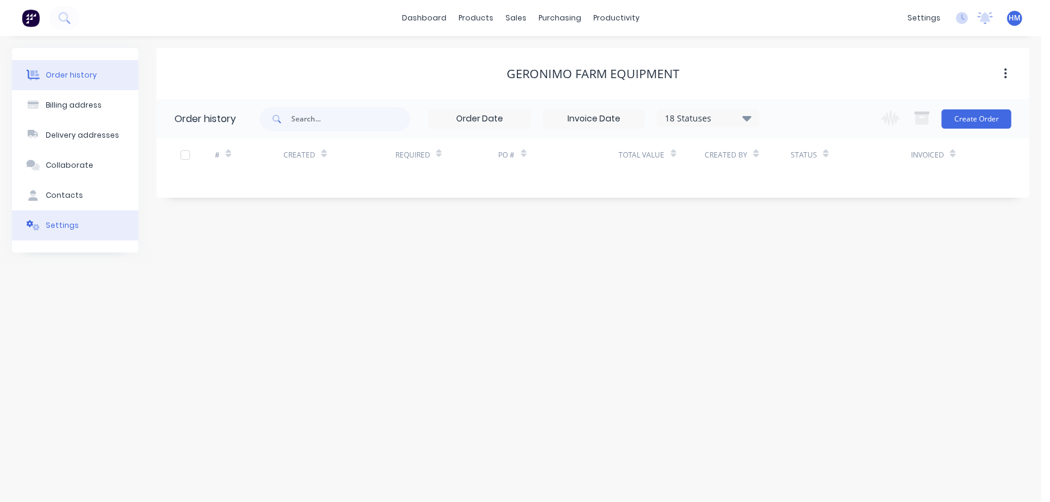
click at [66, 222] on div "Settings" at bounding box center [62, 225] width 33 height 11
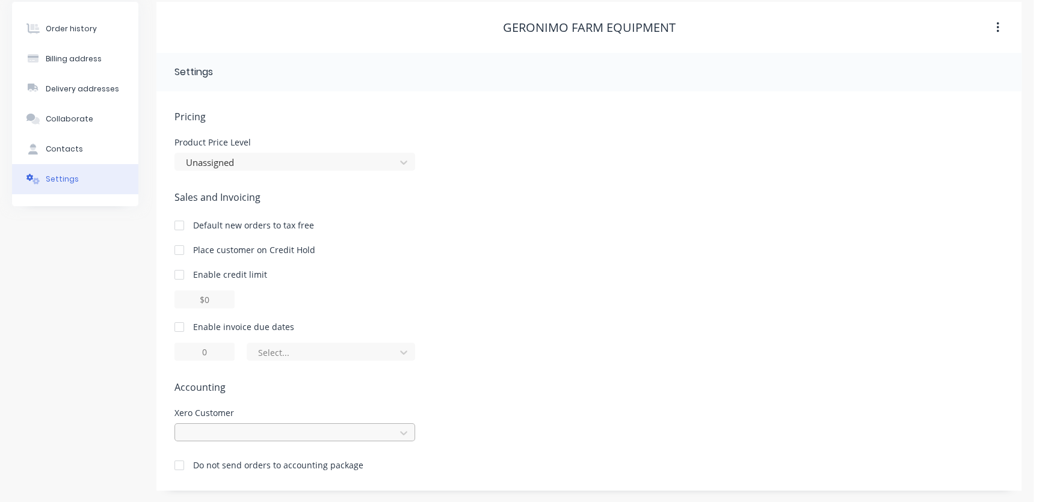
click at [215, 437] on div at bounding box center [294, 433] width 241 height 18
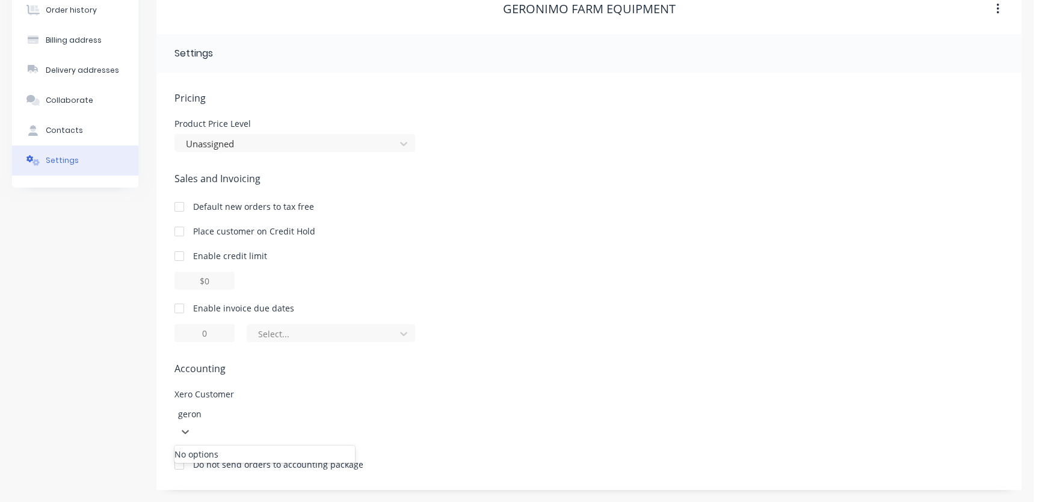
scroll to position [46, 0]
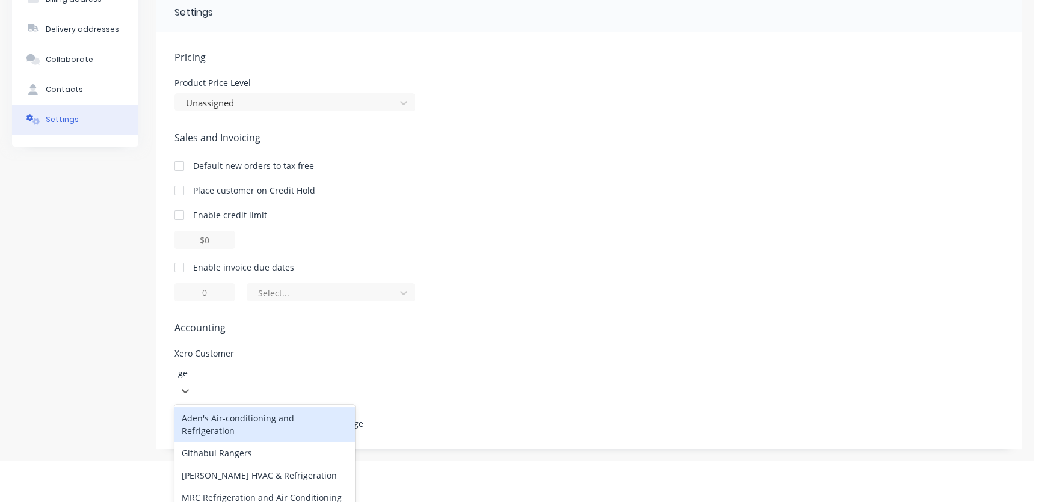
type input "g"
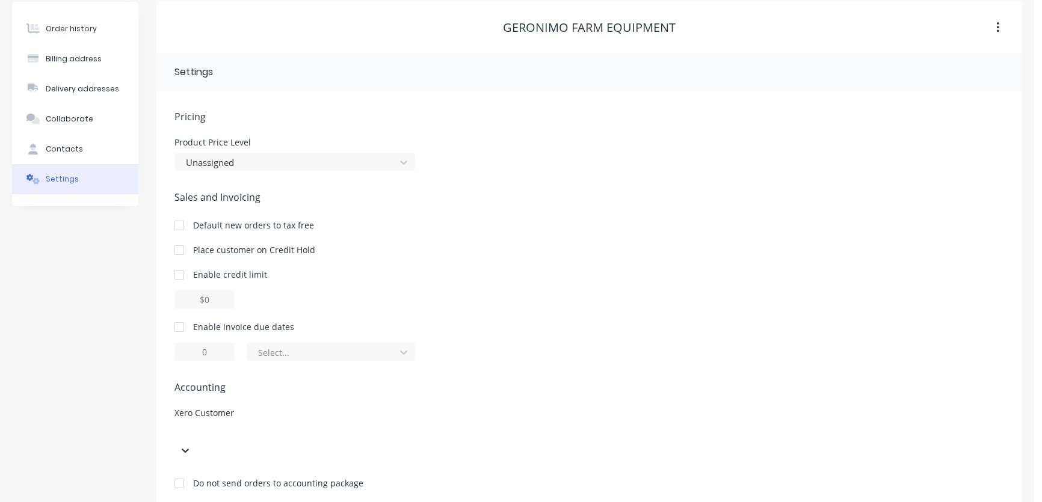
click at [407, 308] on div "Pricing Product Price Level Unassigned Sales and Invoicing Default new orders t…" at bounding box center [588, 310] width 829 height 400
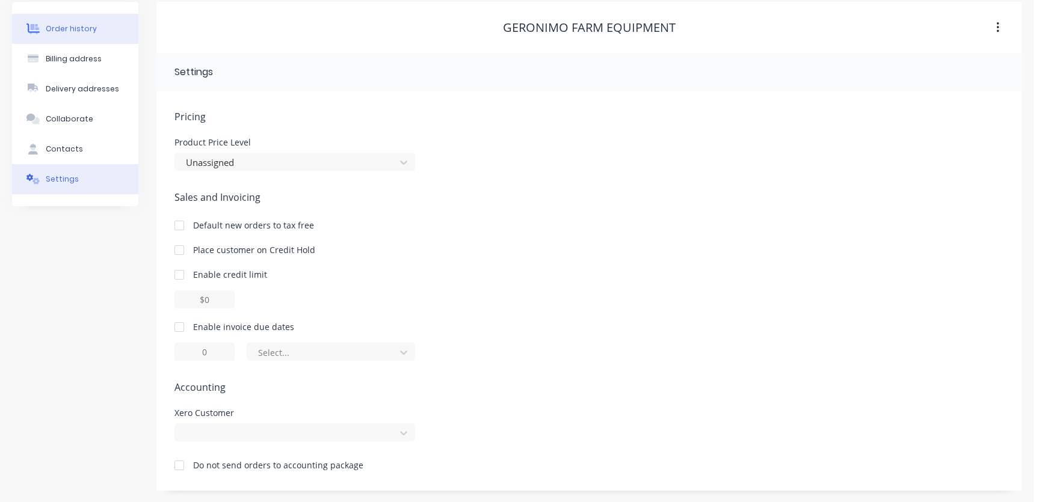
click at [76, 28] on div "Order history" at bounding box center [71, 28] width 51 height 11
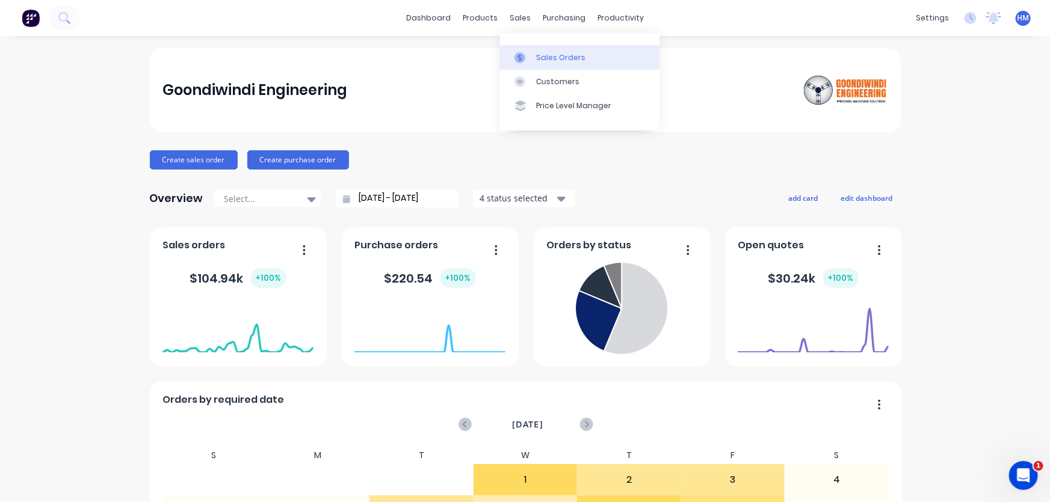
click at [555, 54] on div "Sales Orders" at bounding box center [560, 57] width 49 height 11
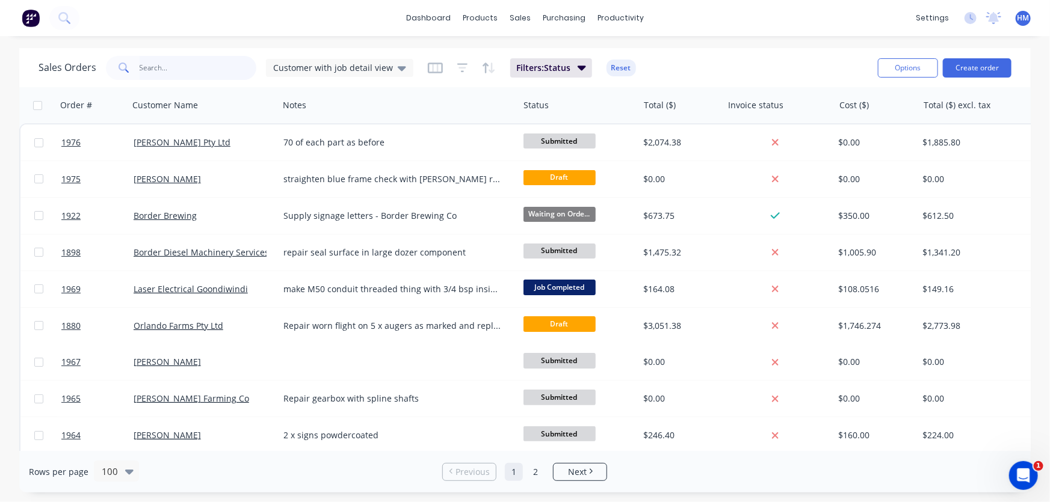
click at [212, 58] on input "text" at bounding box center [198, 68] width 117 height 24
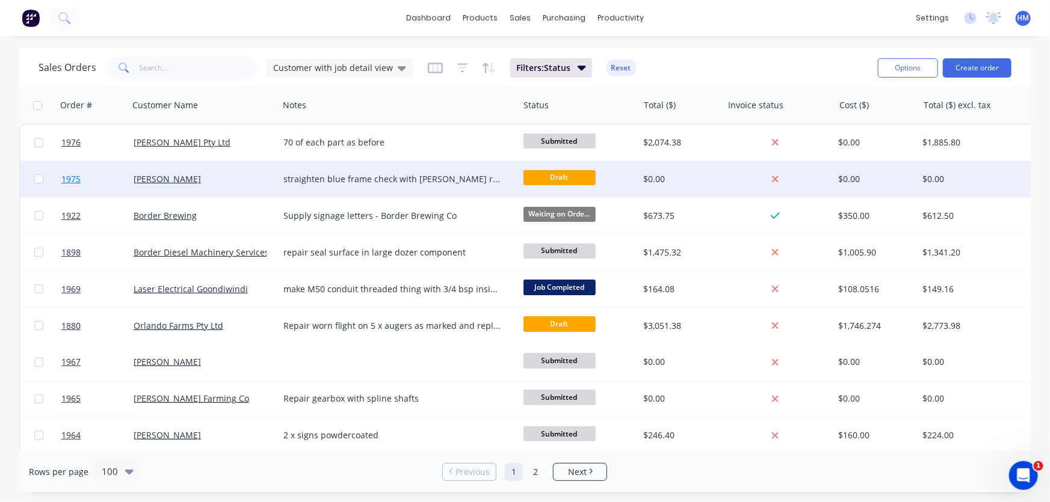
click at [91, 180] on link "1975" at bounding box center [97, 179] width 72 height 36
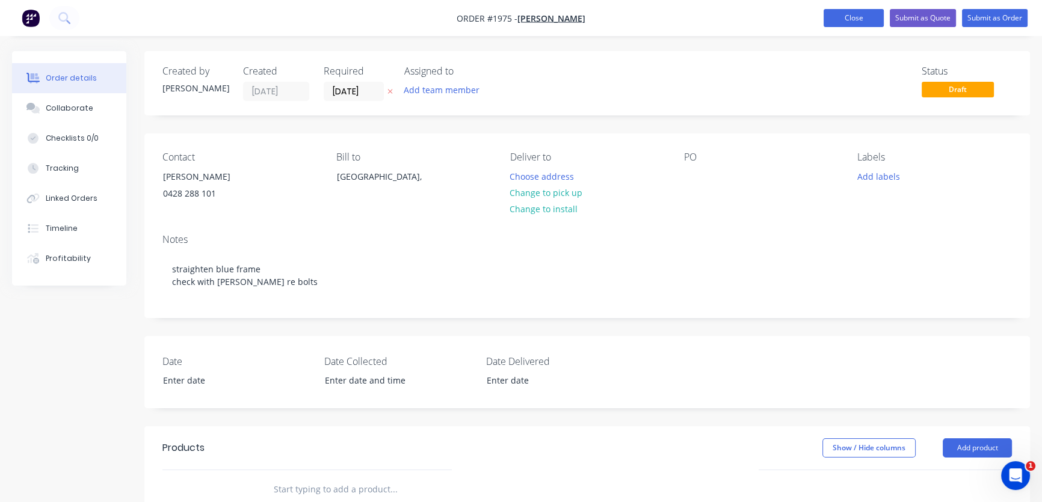
click at [859, 16] on button "Close" at bounding box center [854, 18] width 60 height 18
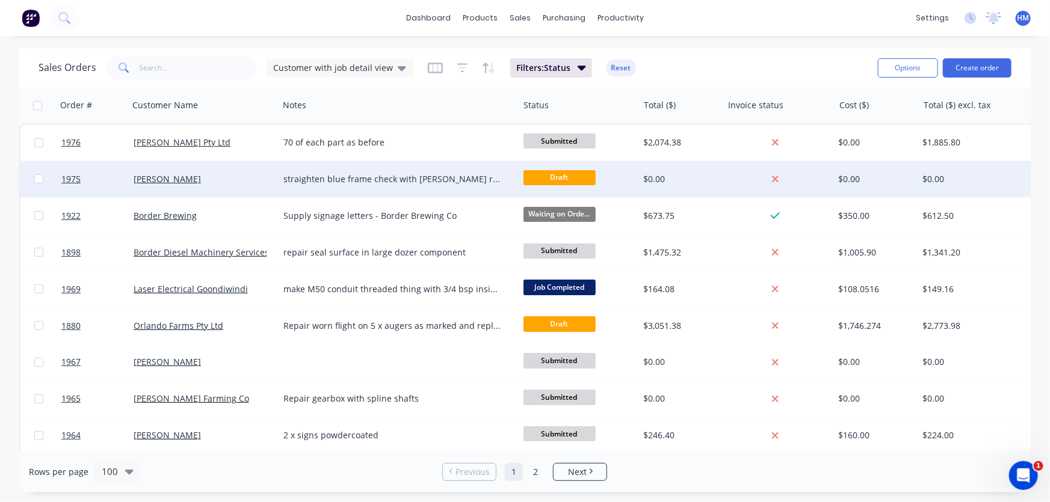
click at [39, 181] on input "checkbox" at bounding box center [38, 178] width 9 height 9
checkbox input "true"
click at [906, 74] on button "Options" at bounding box center [908, 67] width 60 height 19
click at [841, 124] on div "Archive" at bounding box center [871, 122] width 111 height 17
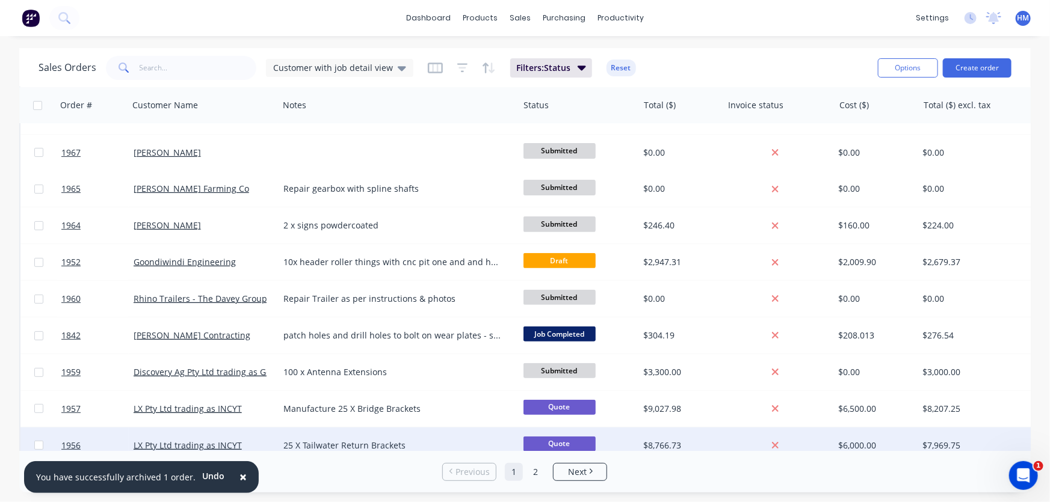
scroll to position [164, 0]
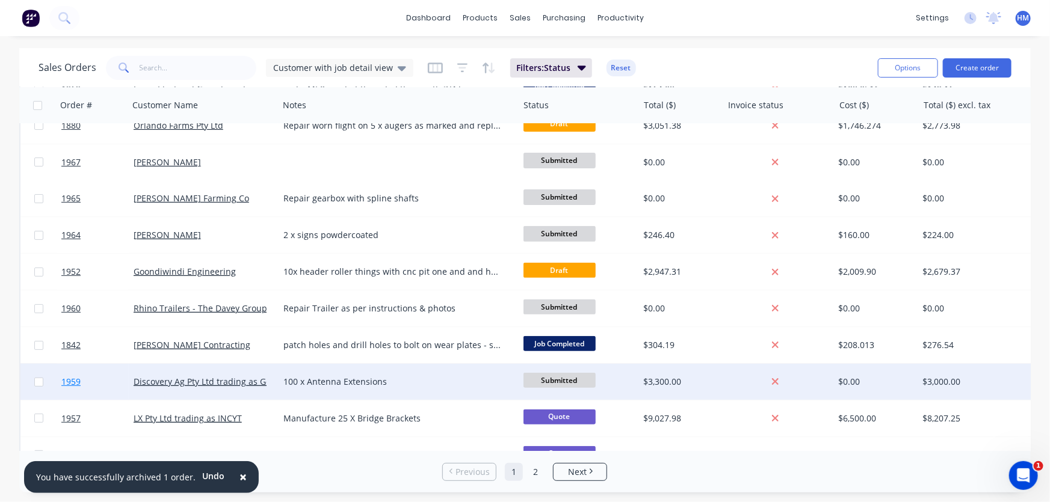
click at [103, 381] on link "1959" at bounding box center [97, 382] width 72 height 36
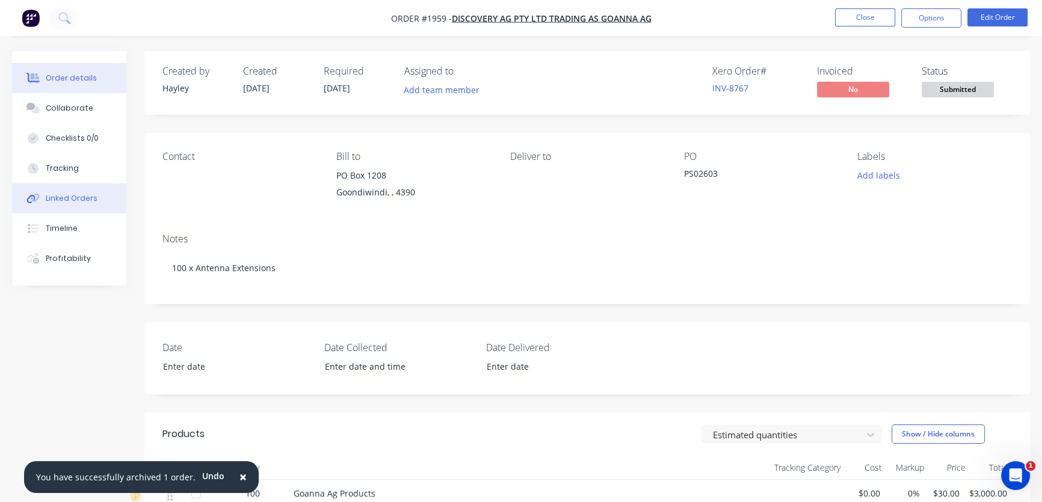
click at [71, 194] on div "Linked Orders" at bounding box center [72, 198] width 52 height 11
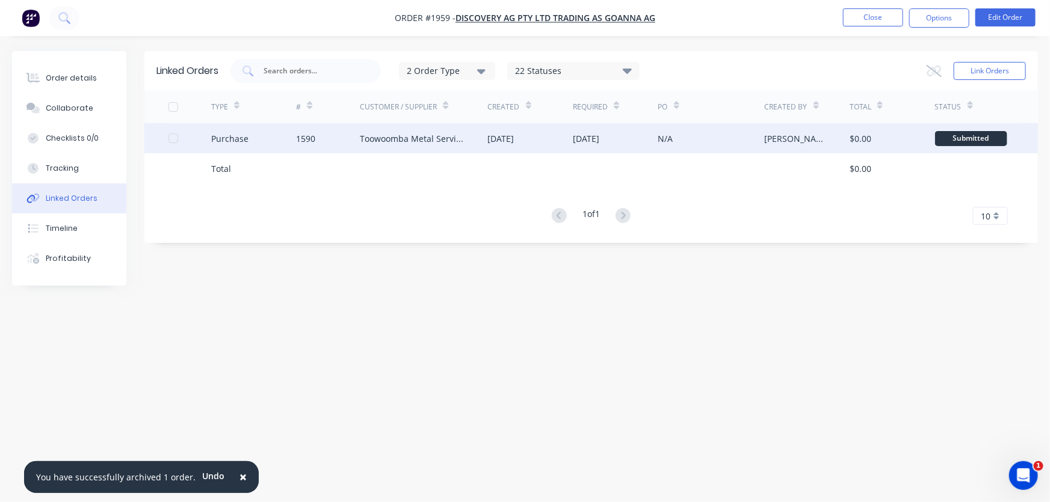
click at [263, 134] on div "Purchase" at bounding box center [253, 138] width 85 height 30
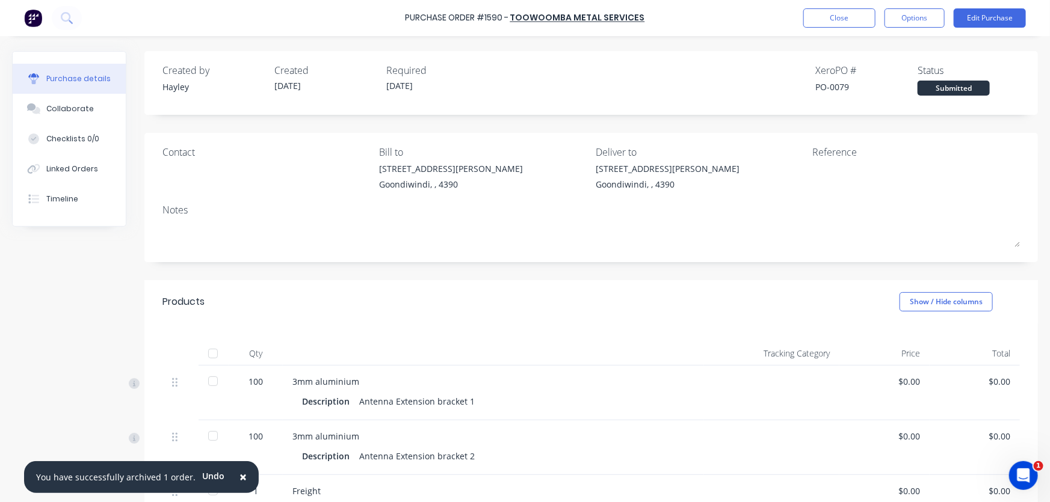
scroll to position [54, 0]
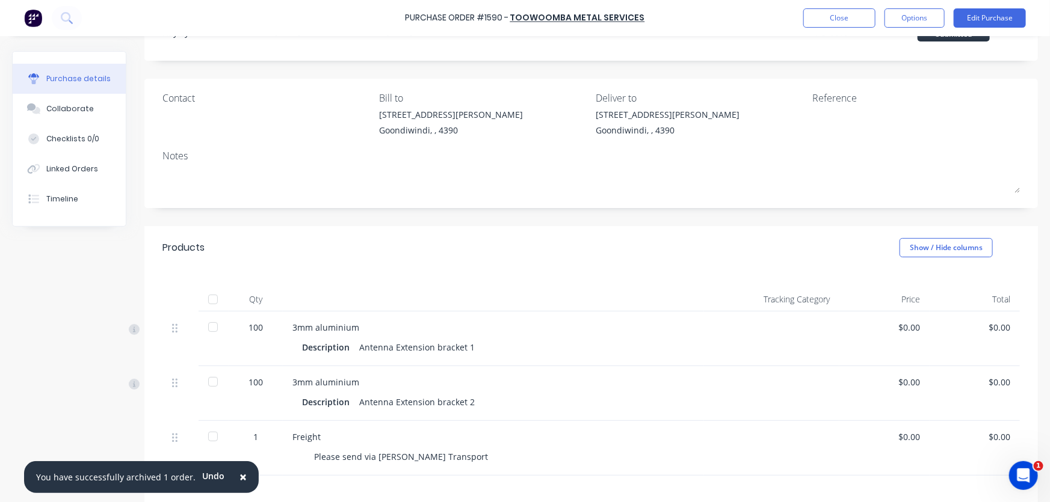
click at [468, 345] on div "Antenna Extension bracket 1" at bounding box center [417, 347] width 116 height 17
click at [61, 106] on div "Collaborate" at bounding box center [70, 108] width 48 height 11
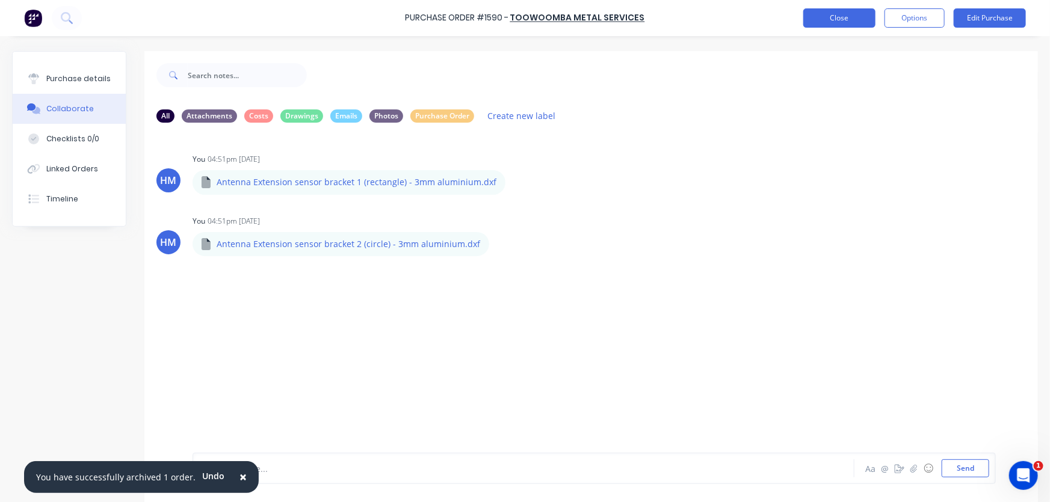
click at [843, 16] on button "Close" at bounding box center [839, 17] width 72 height 19
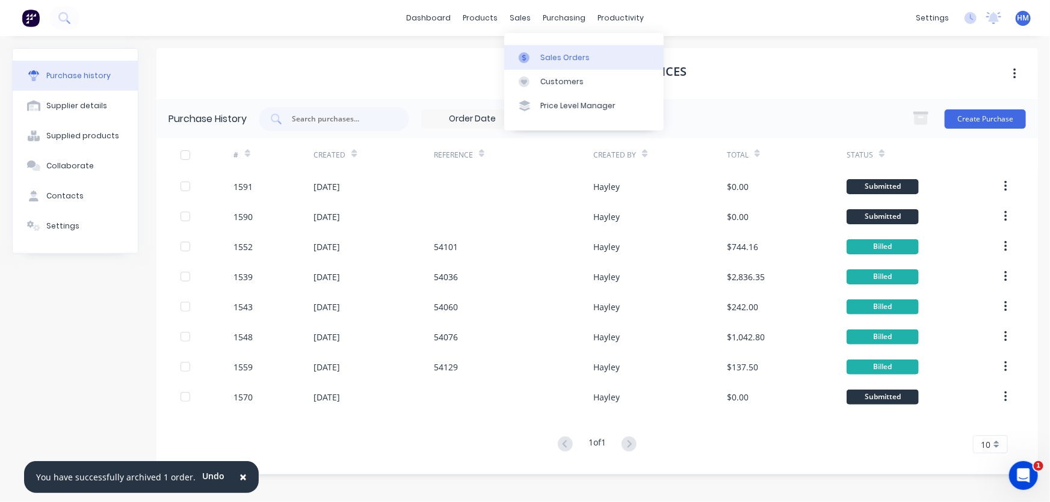
click at [548, 54] on div "Sales Orders" at bounding box center [564, 57] width 49 height 11
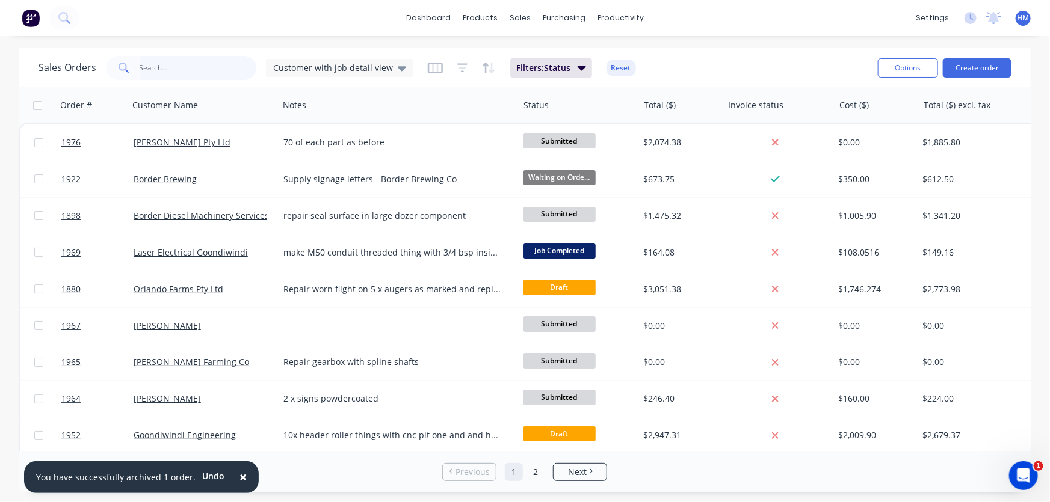
click at [185, 64] on input "text" at bounding box center [198, 68] width 117 height 24
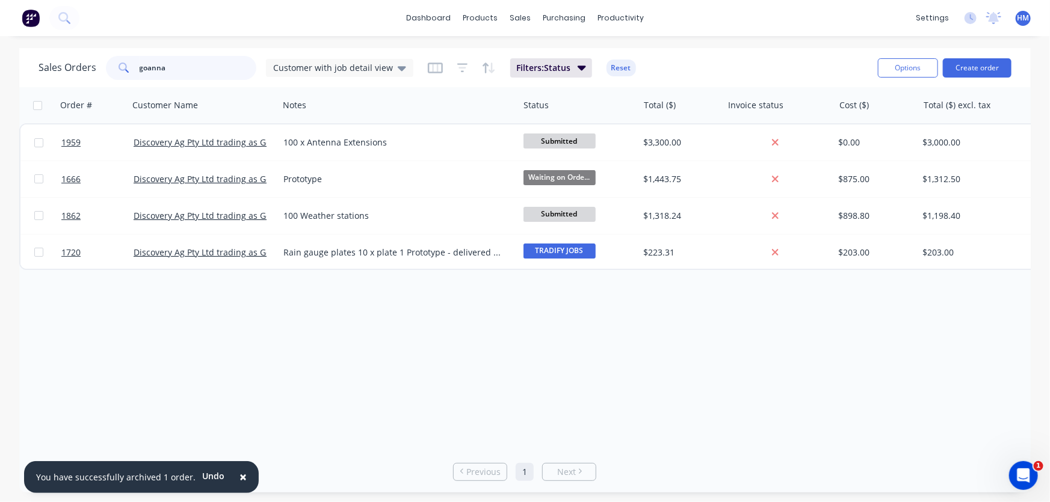
drag, startPoint x: 193, startPoint y: 73, endPoint x: 52, endPoint y: 63, distance: 141.2
click at [52, 63] on div "Sales Orders goanna Customer with job detail view" at bounding box center [226, 68] width 375 height 24
type input "sapp"
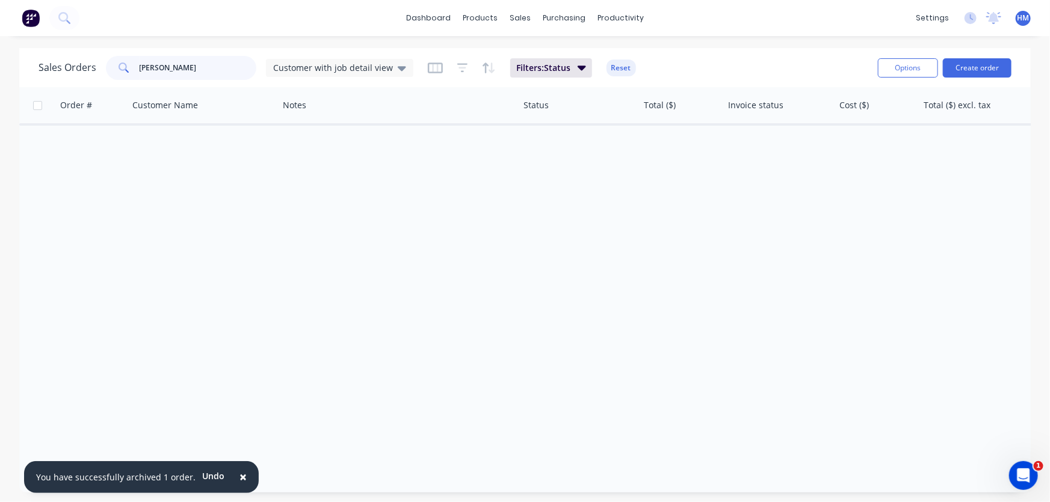
drag, startPoint x: 181, startPoint y: 69, endPoint x: 110, endPoint y: 66, distance: 71.0
click at [110, 66] on div "sapp" at bounding box center [181, 68] width 150 height 24
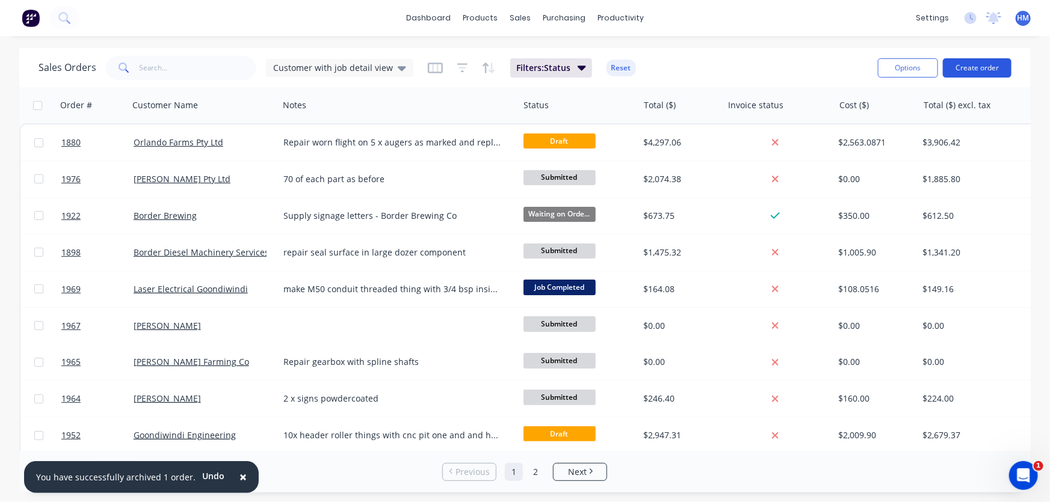
click at [977, 64] on button "Create order" at bounding box center [977, 67] width 69 height 19
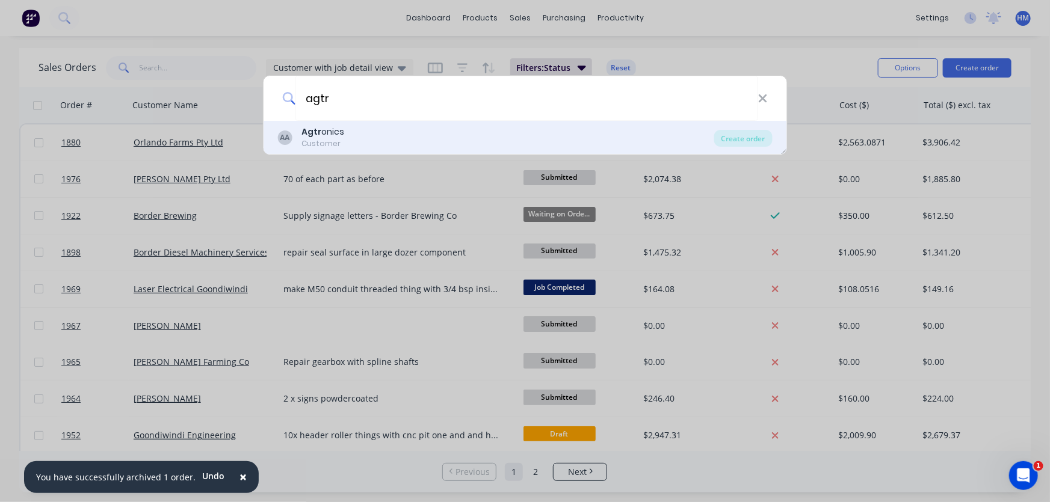
type input "agtr"
click at [338, 133] on div "Agtr onics" at bounding box center [322, 132] width 43 height 13
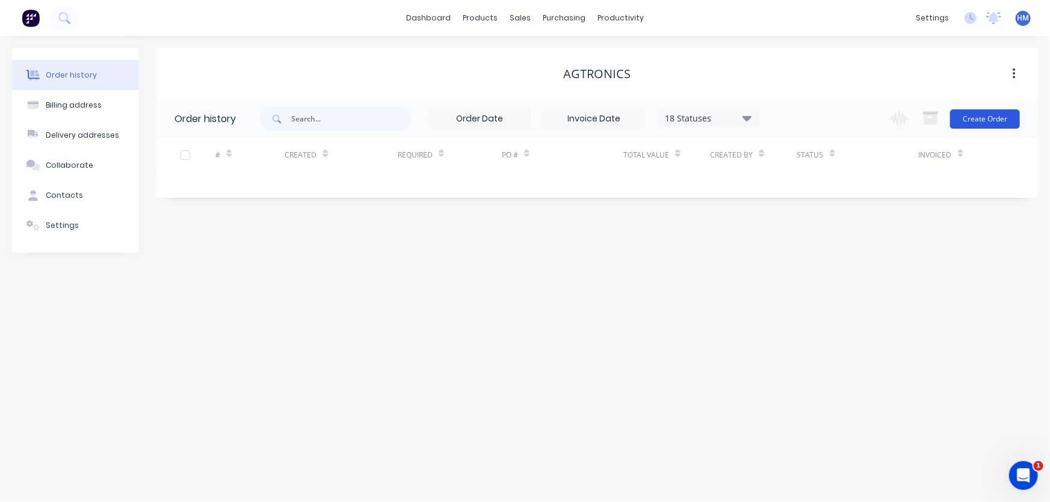
click at [975, 114] on button "Create Order" at bounding box center [985, 119] width 70 height 19
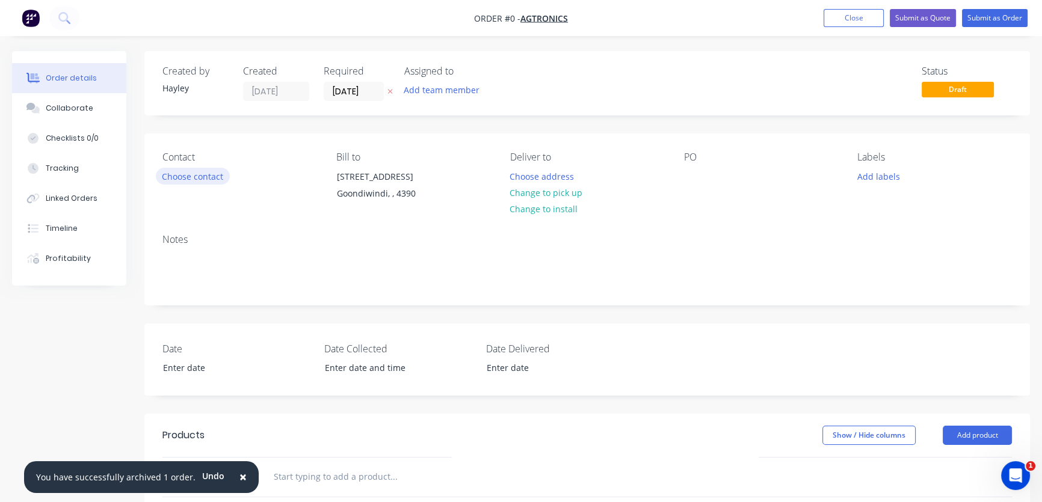
click at [211, 176] on button "Choose contact" at bounding box center [193, 176] width 74 height 16
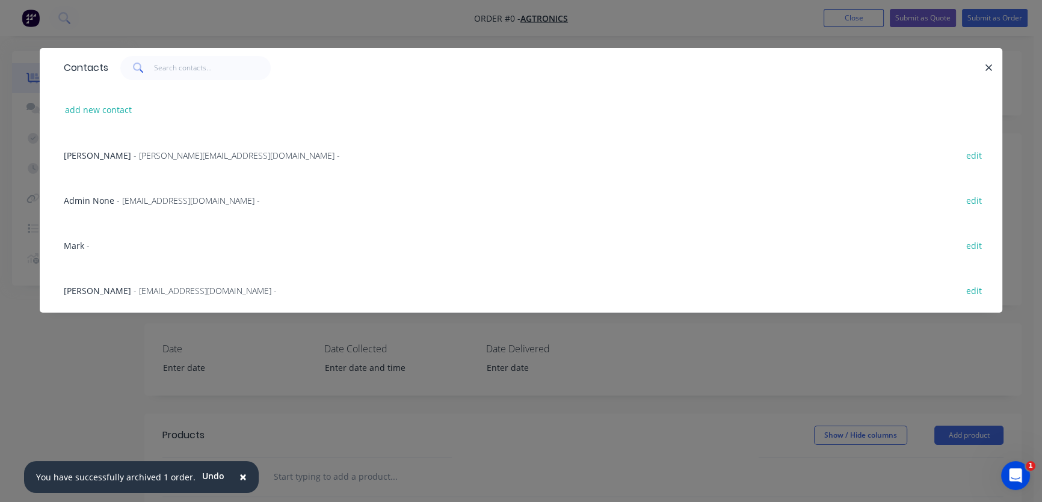
click at [78, 242] on span "Mark" at bounding box center [74, 245] width 20 height 11
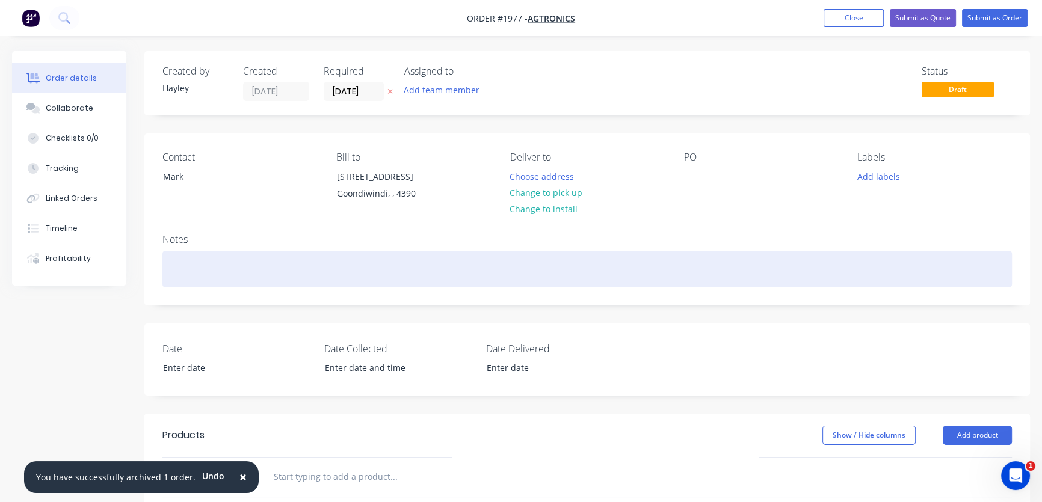
click at [181, 261] on div at bounding box center [587, 269] width 850 height 37
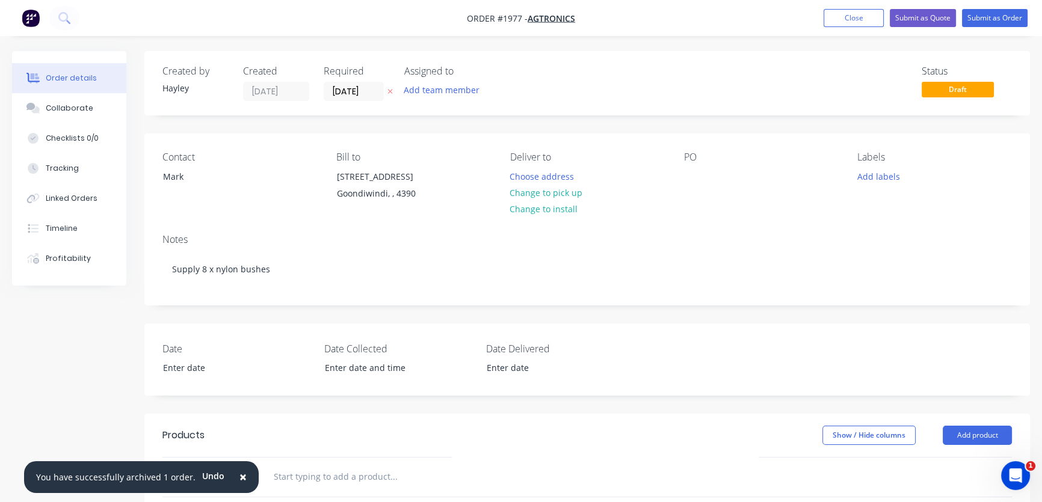
click at [122, 354] on div "Created by Hayley Created 13/10/25 Required 13/10/25 Assigned to Add team membe…" at bounding box center [521, 427] width 1018 height 753
click at [1002, 18] on button "Submit as Order" at bounding box center [995, 18] width 66 height 18
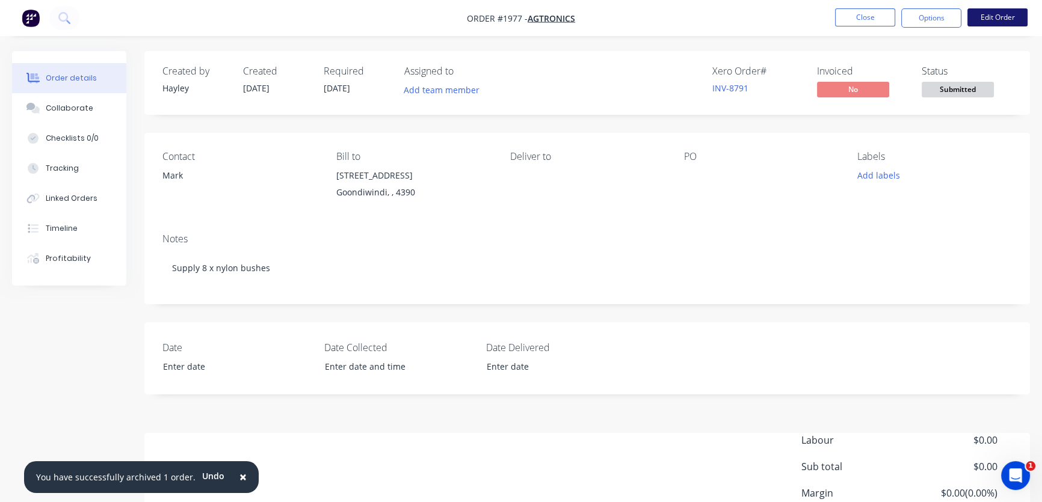
click at [999, 17] on button "Edit Order" at bounding box center [998, 17] width 60 height 18
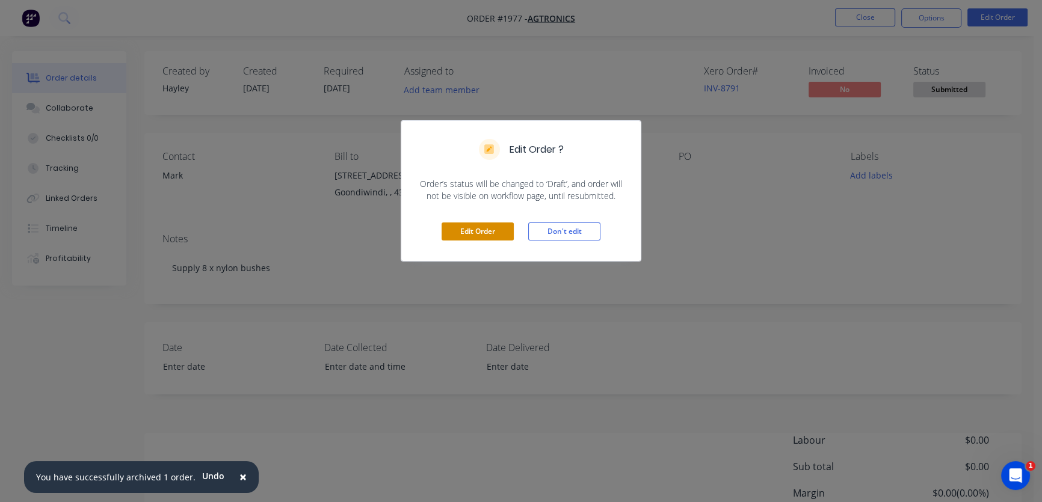
click at [482, 227] on button "Edit Order" at bounding box center [478, 232] width 72 height 18
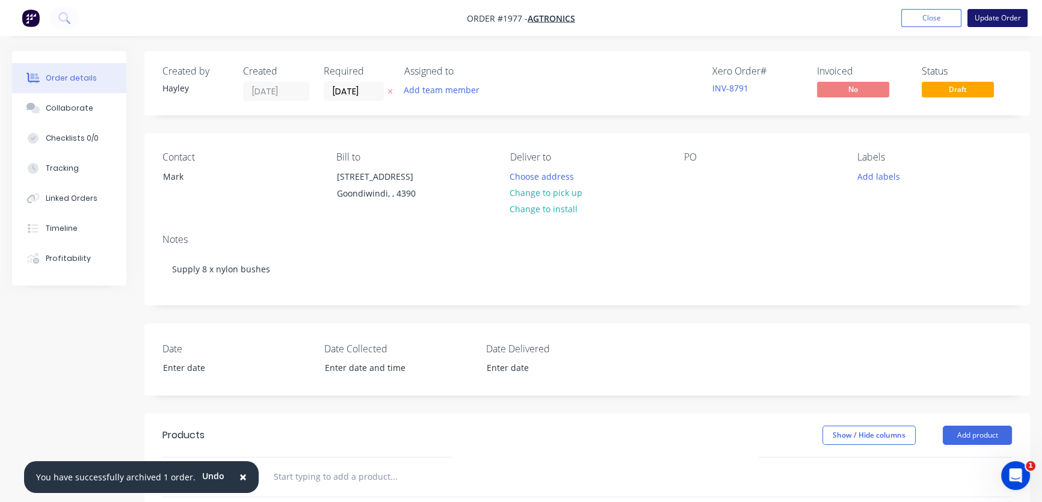
click at [1002, 18] on button "Update Order" at bounding box center [998, 18] width 60 height 18
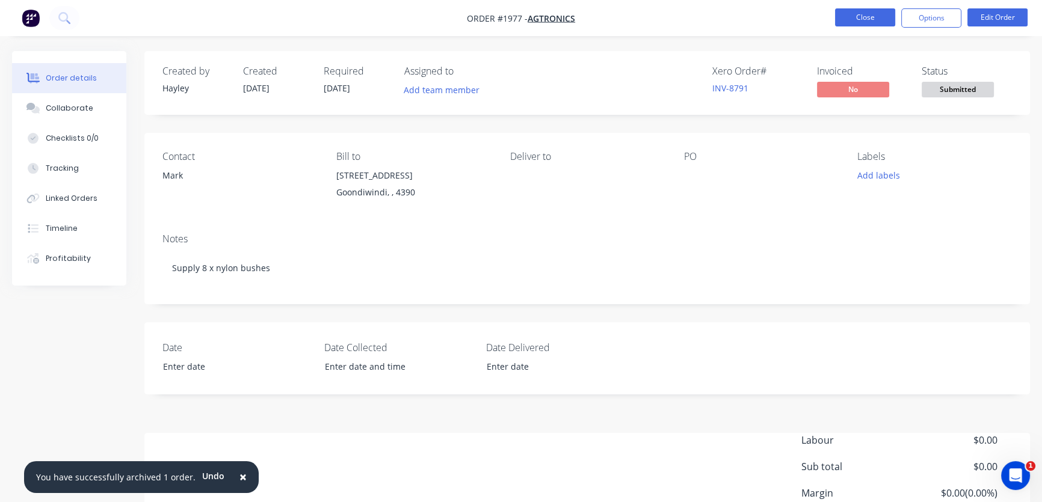
click at [872, 19] on button "Close" at bounding box center [865, 17] width 60 height 18
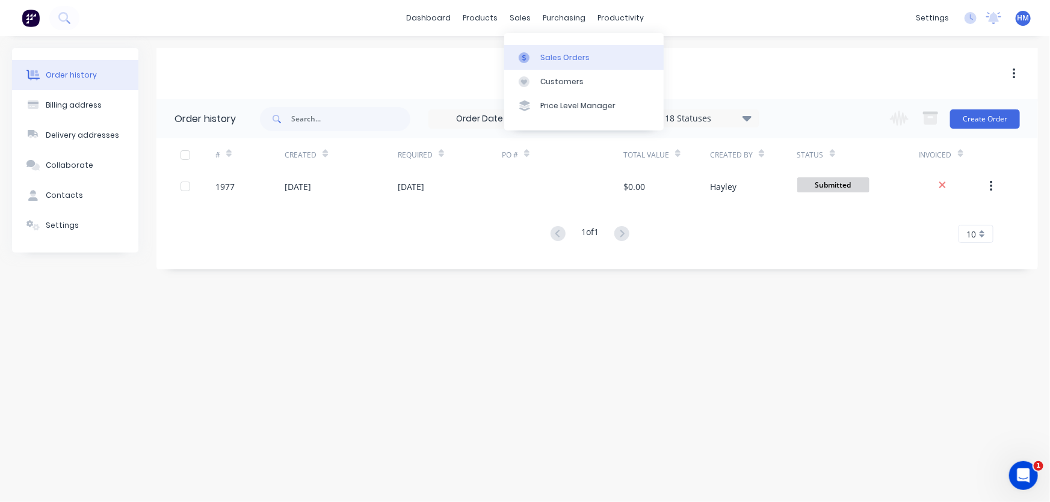
click at [539, 49] on link "Sales Orders" at bounding box center [583, 57] width 159 height 24
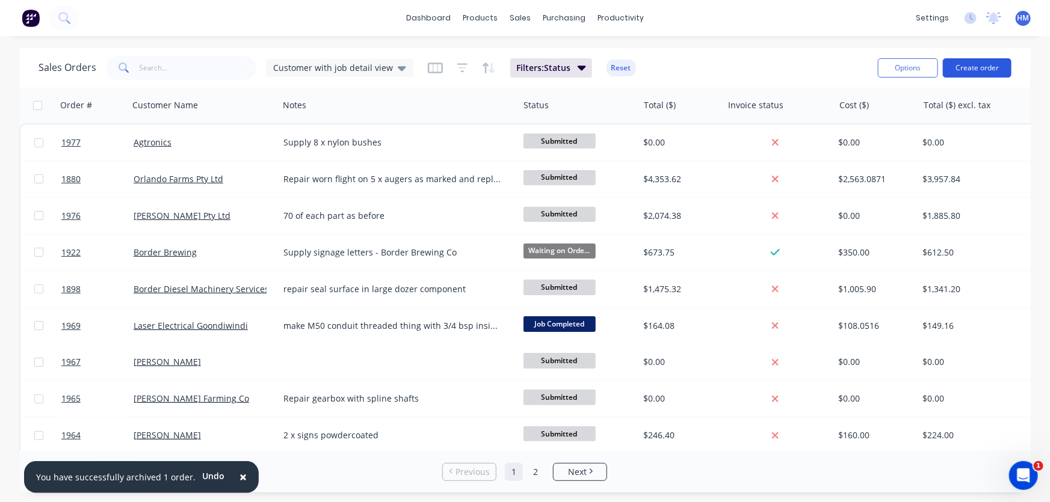
click at [983, 69] on button "Create order" at bounding box center [977, 67] width 69 height 19
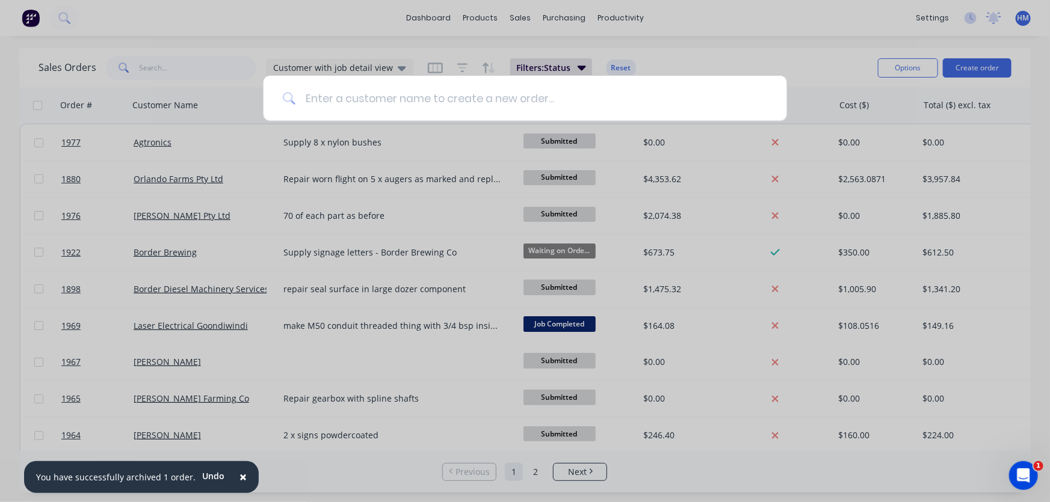
click at [297, 99] on input at bounding box center [531, 98] width 472 height 45
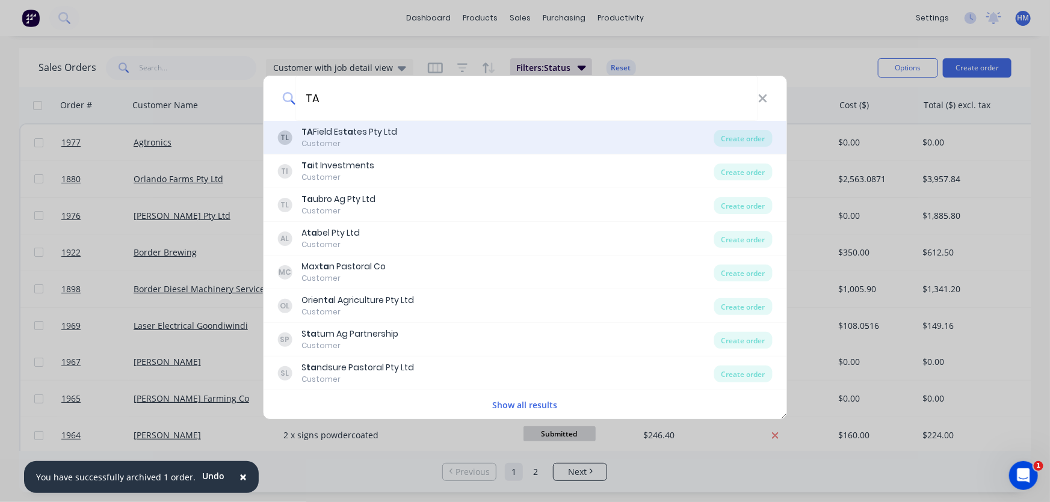
type input "TA"
click at [324, 134] on div "TA Field Es ta tes Pty Ltd" at bounding box center [349, 132] width 96 height 13
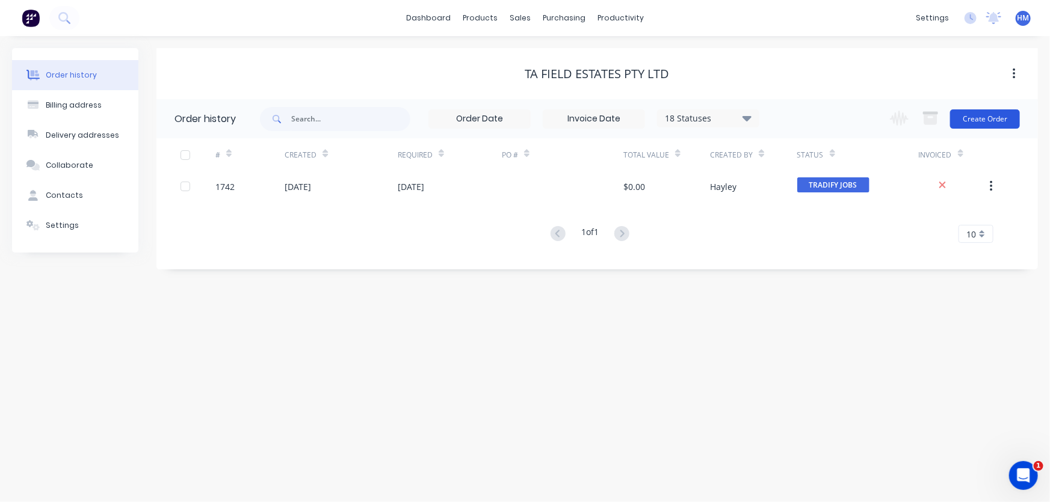
click at [987, 117] on button "Create Order" at bounding box center [985, 119] width 70 height 19
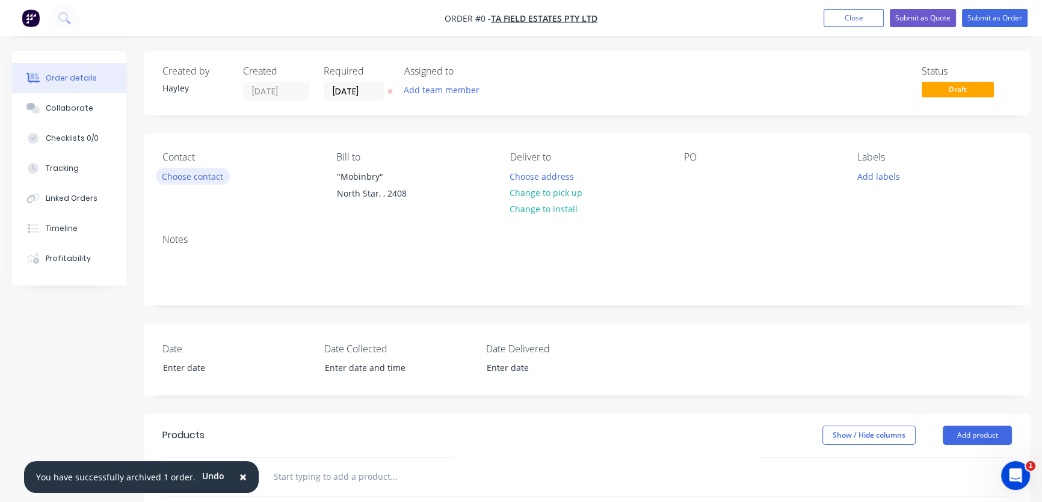
click at [200, 174] on button "Choose contact" at bounding box center [193, 176] width 74 height 16
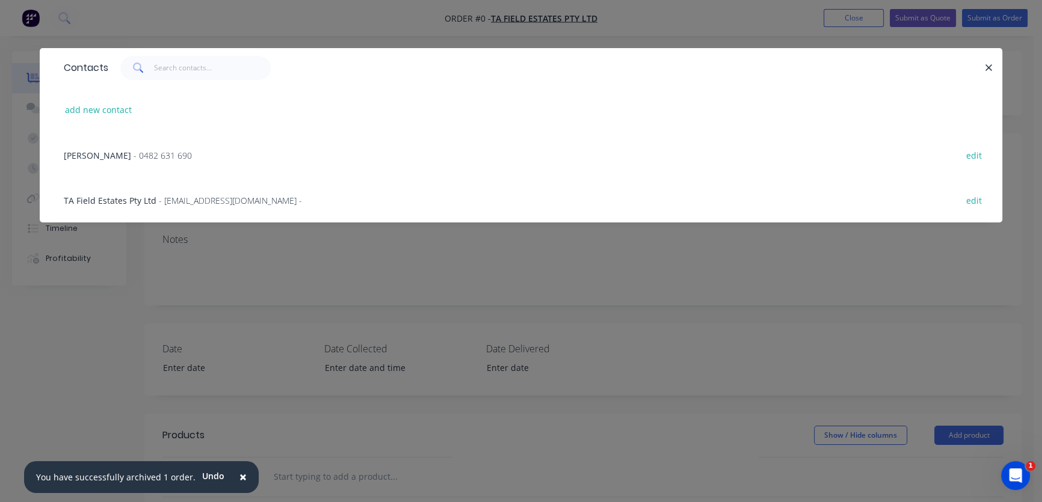
click at [116, 158] on div "James Walker - 0482 631 690" at bounding box center [128, 155] width 128 height 13
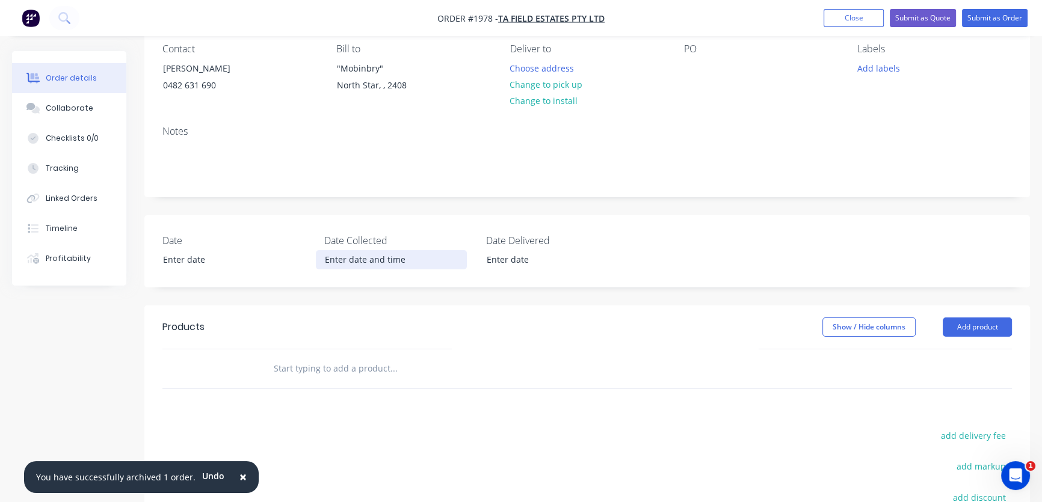
scroll to position [109, 0]
click at [342, 363] on input "text" at bounding box center [393, 368] width 241 height 24
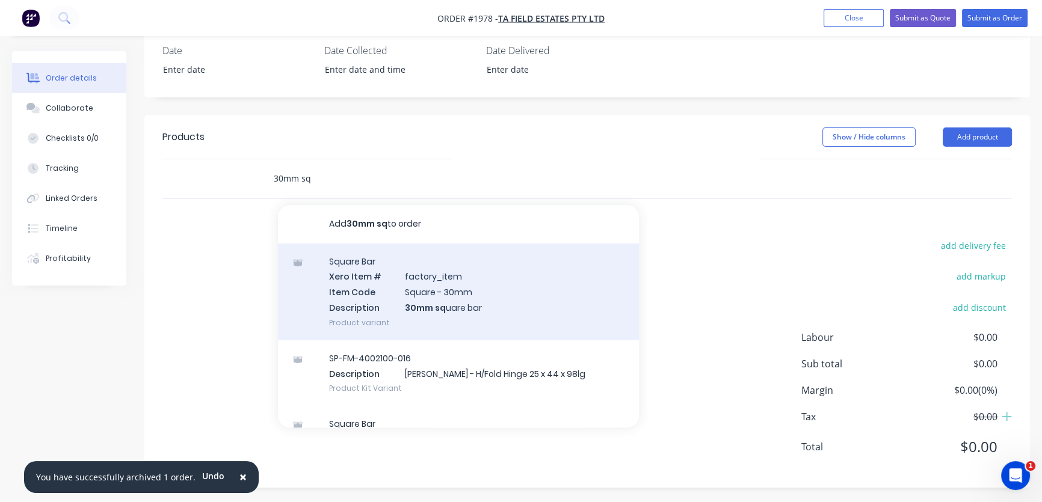
scroll to position [301, 0]
type input "30mm sq"
click at [484, 282] on div "Square Bar Xero Item # factory_item Item Code Square - 30mm Description 30mm sq…" at bounding box center [458, 289] width 361 height 97
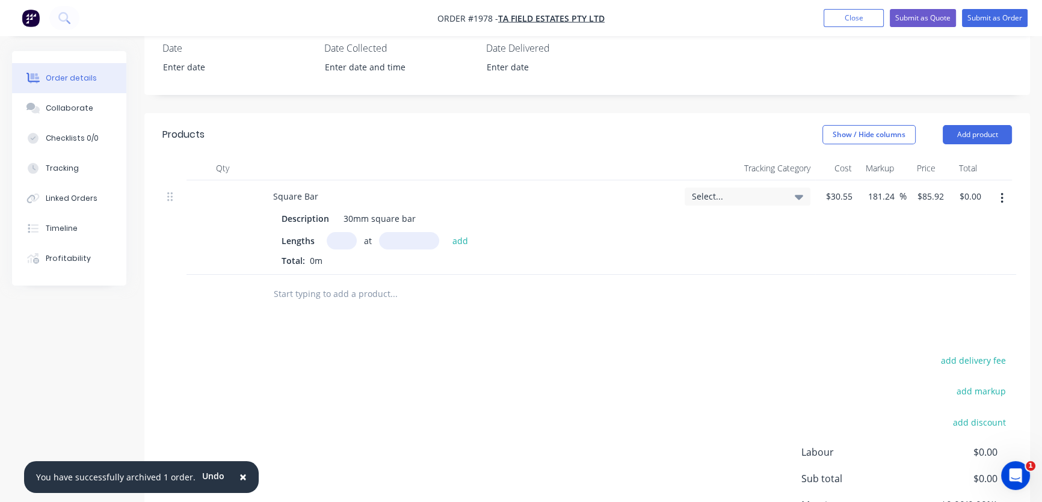
click at [338, 240] on input "text" at bounding box center [342, 240] width 30 height 17
type input "1"
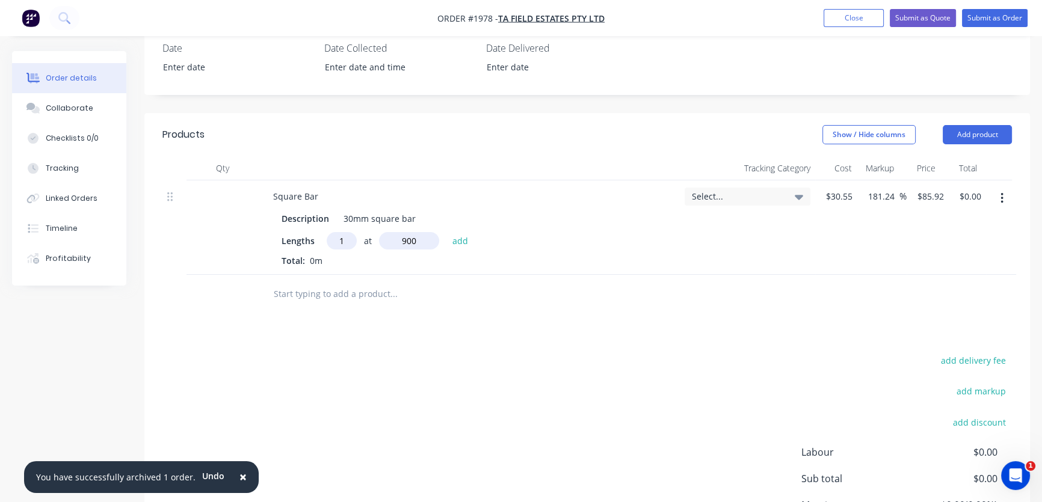
type input "900"
click at [446, 232] on button "add" at bounding box center [460, 240] width 28 height 16
type input "$77.33"
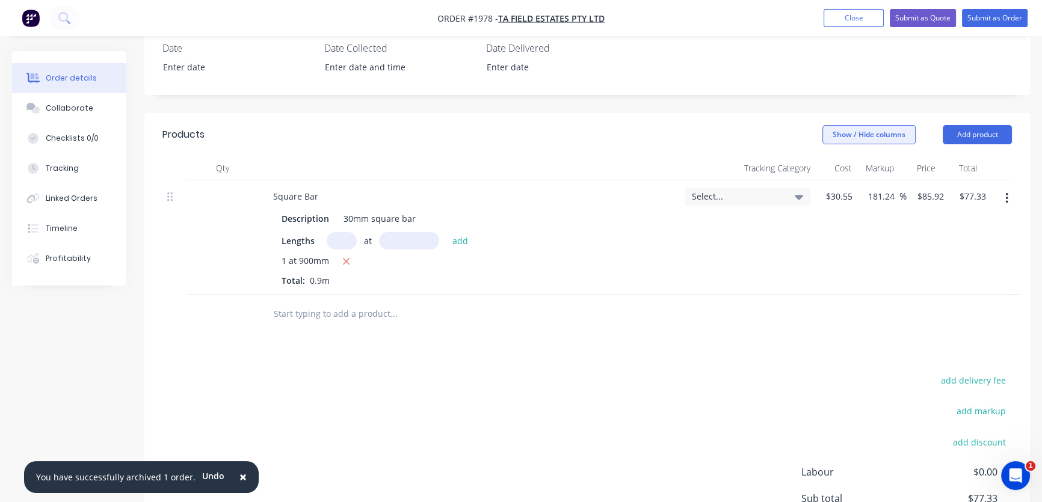
click at [889, 134] on button "Show / Hide columns" at bounding box center [869, 134] width 93 height 19
drag, startPoint x: 768, startPoint y: 418, endPoint x: 835, endPoint y: 390, distance: 71.5
click at [768, 414] on div "add delivery fee add markup add discount Labour $0.00 Sub total $77.33 Margin $…" at bounding box center [587, 488] width 850 height 232
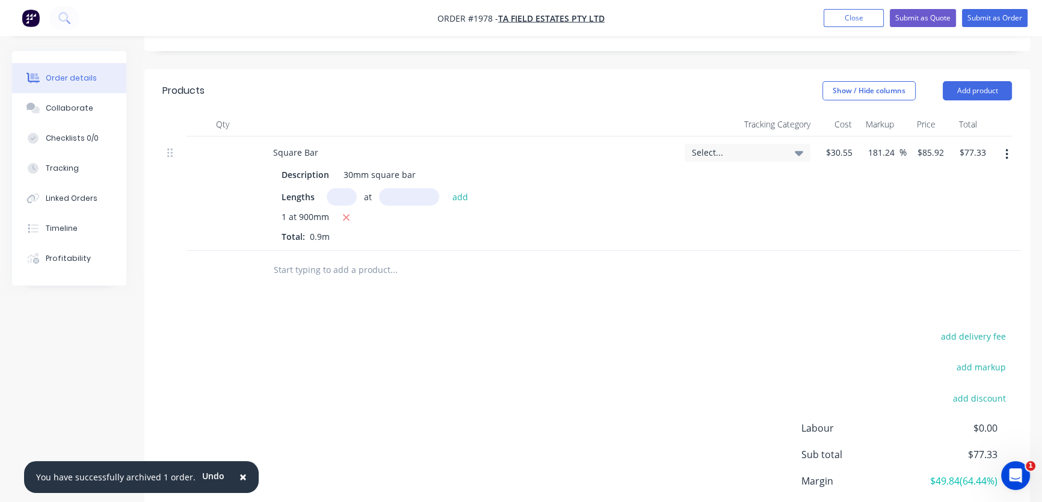
scroll to position [410, 0]
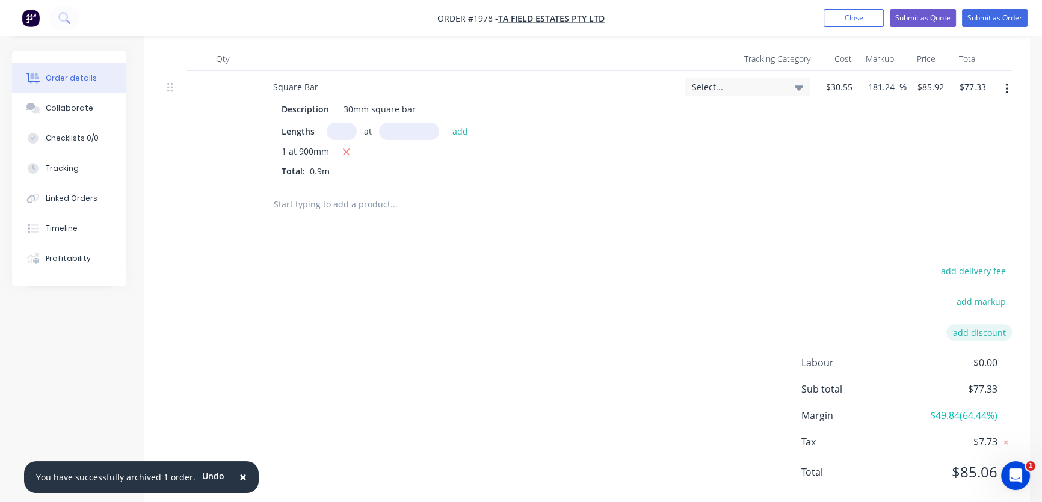
click at [981, 332] on button "add discount" at bounding box center [979, 332] width 66 height 16
click at [877, 333] on input at bounding box center [867, 333] width 114 height 18
type input "C"
type input "Discount - "rough" stock"
click at [972, 327] on input at bounding box center [965, 333] width 54 height 18
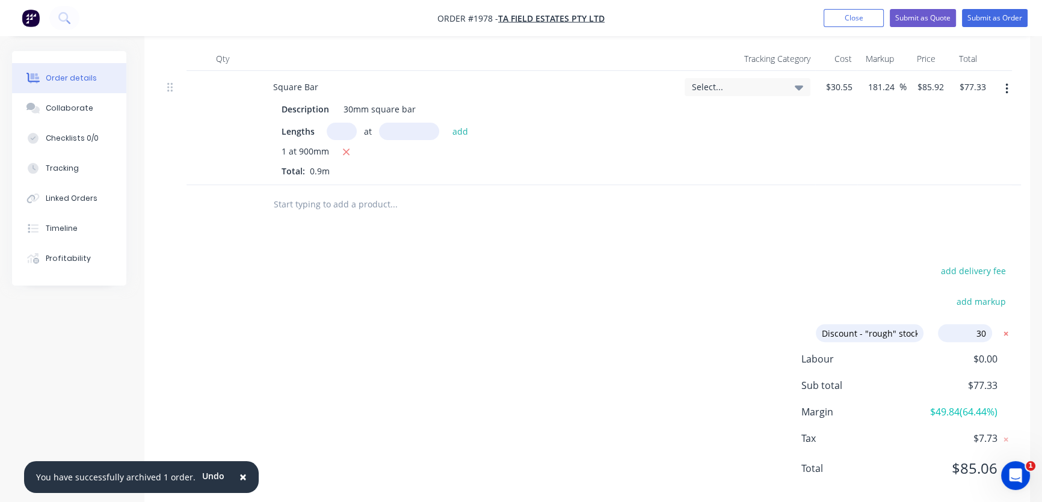
drag, startPoint x: 975, startPoint y: 331, endPoint x: 1001, endPoint y: 331, distance: 25.9
click at [1001, 331] on form "Discount - "rough" stock Discount - "rough" stock Discount name (Optional) 30 3…" at bounding box center [909, 333] width 206 height 18
drag, startPoint x: 971, startPoint y: 327, endPoint x: 1008, endPoint y: 332, distance: 37.5
click at [1008, 332] on form "Discount - "rough" stock Discount - "rough" stock Discount name (Optional) 25 2…" at bounding box center [909, 333] width 206 height 18
type input "20"
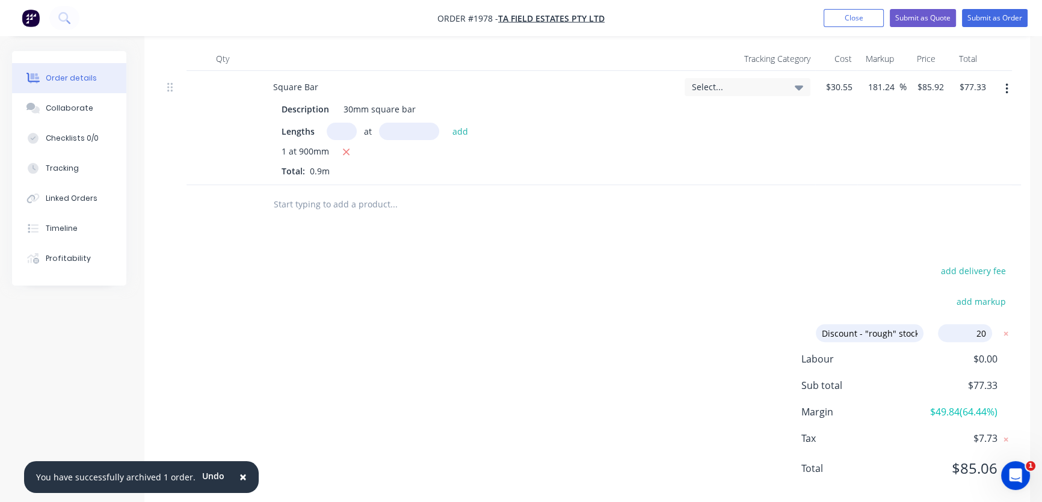
click at [617, 313] on div "add delivery fee add markup Discount - "rough" stock Discount - "rough" stock D…" at bounding box center [587, 377] width 850 height 229
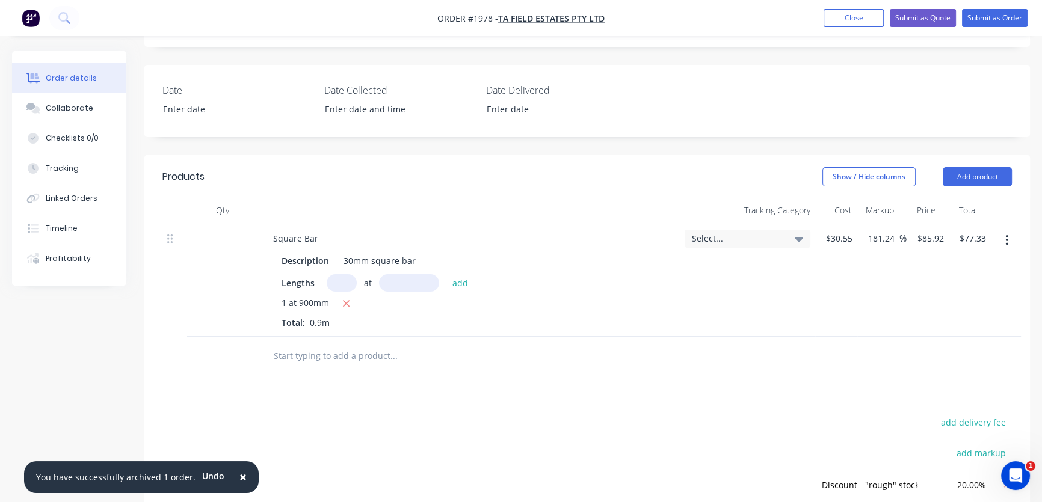
scroll to position [247, 0]
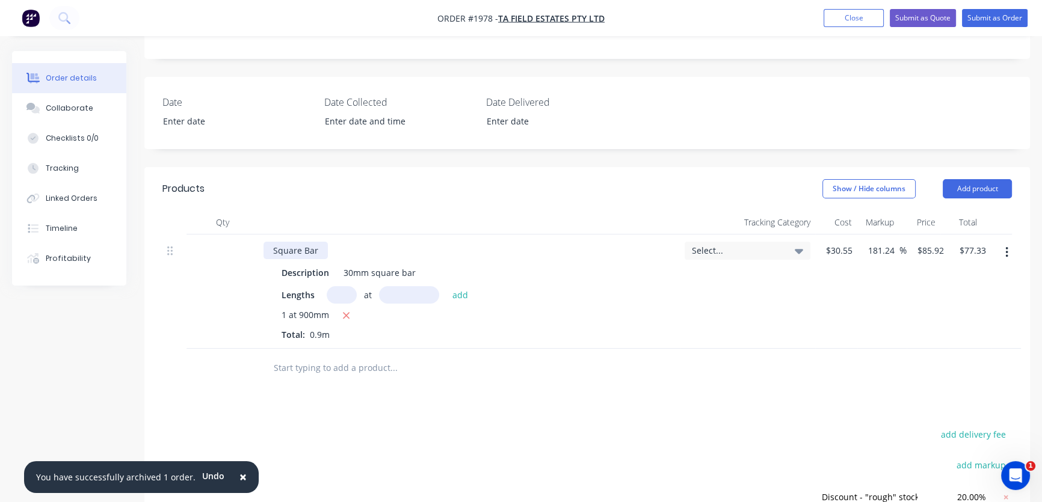
click at [273, 248] on div "Square Bar" at bounding box center [296, 250] width 64 height 17
click at [1000, 21] on button "Submit as Order" at bounding box center [995, 18] width 66 height 18
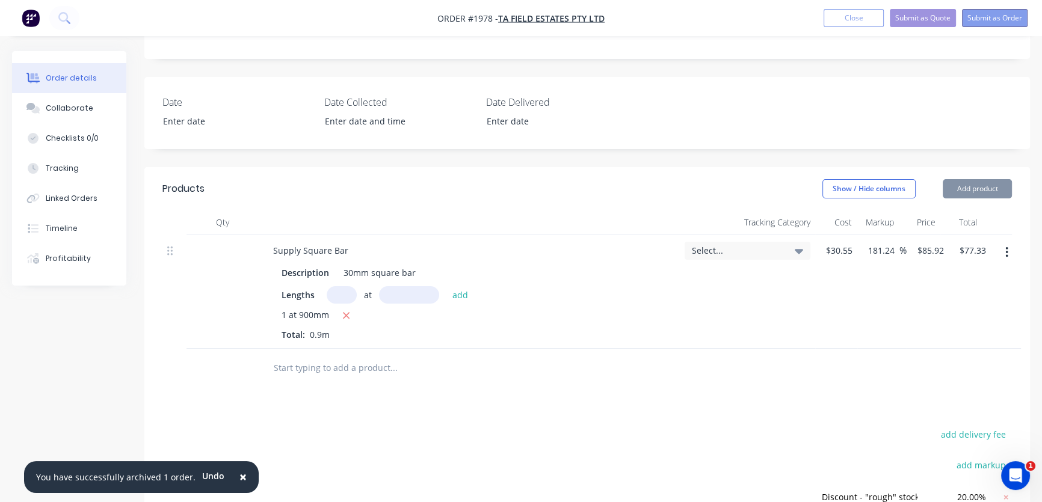
scroll to position [0, 0]
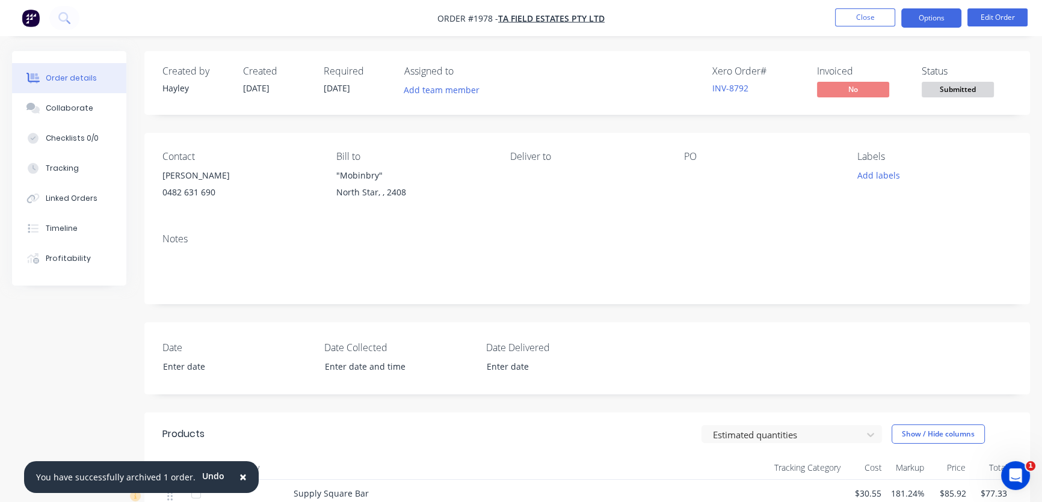
click at [943, 19] on button "Options" at bounding box center [931, 17] width 60 height 19
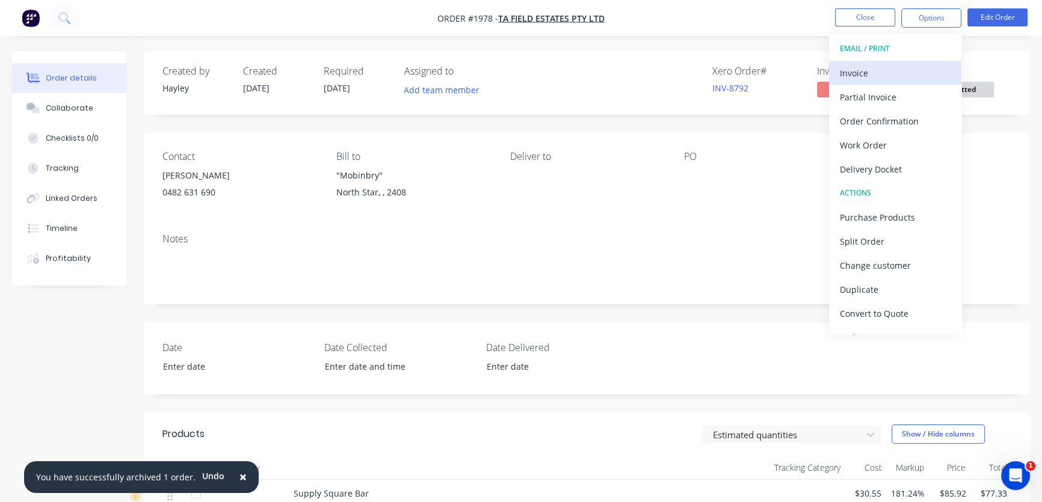
click at [903, 61] on button "Invoice" at bounding box center [895, 73] width 132 height 24
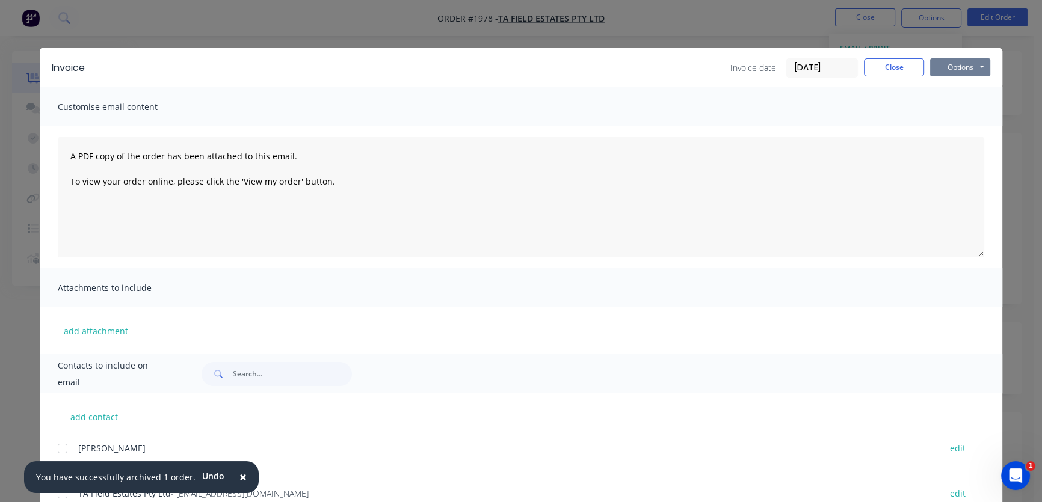
click at [965, 67] on button "Options" at bounding box center [960, 67] width 60 height 18
click at [958, 84] on button "Preview" at bounding box center [968, 89] width 77 height 20
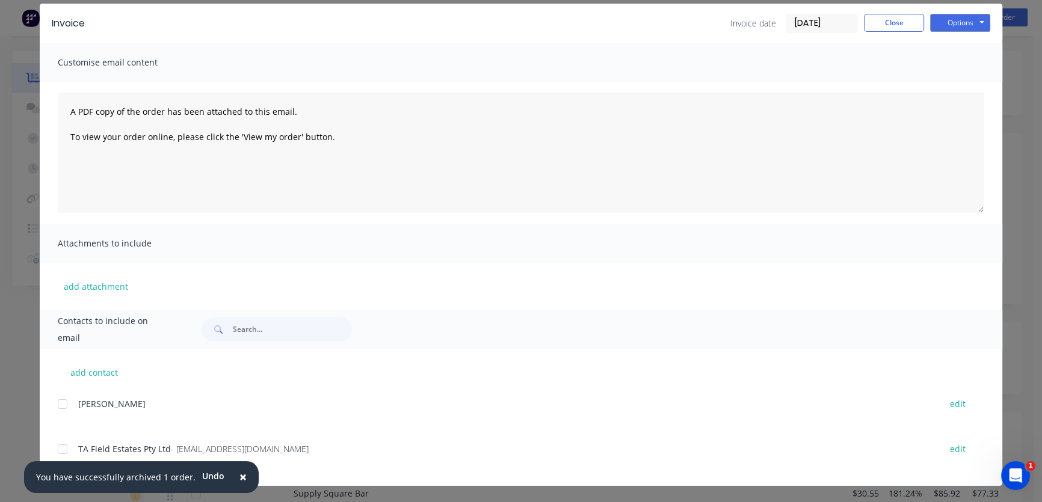
drag, startPoint x: 57, startPoint y: 446, endPoint x: 279, endPoint y: 413, distance: 225.1
click at [60, 446] on div at bounding box center [63, 449] width 24 height 24
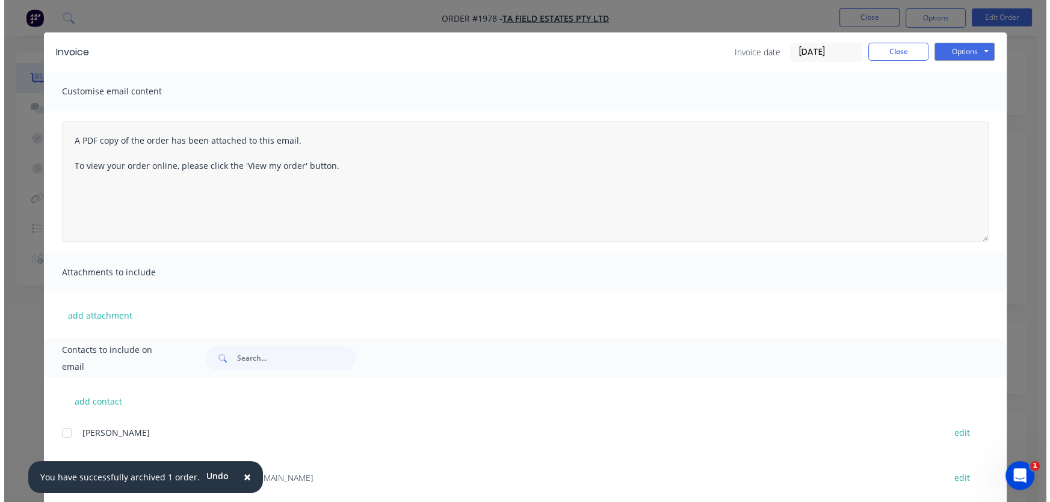
scroll to position [0, 0]
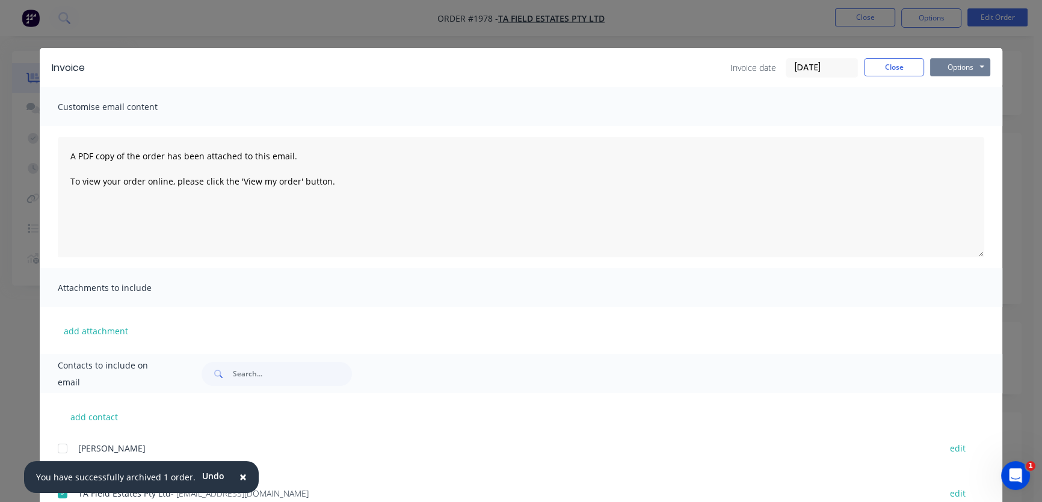
click at [946, 66] on button "Options" at bounding box center [960, 67] width 60 height 18
click at [957, 126] on button "Email" at bounding box center [968, 129] width 77 height 20
drag, startPoint x: 883, startPoint y: 65, endPoint x: 927, endPoint y: 37, distance: 51.7
click at [886, 64] on button "Close" at bounding box center [894, 67] width 60 height 18
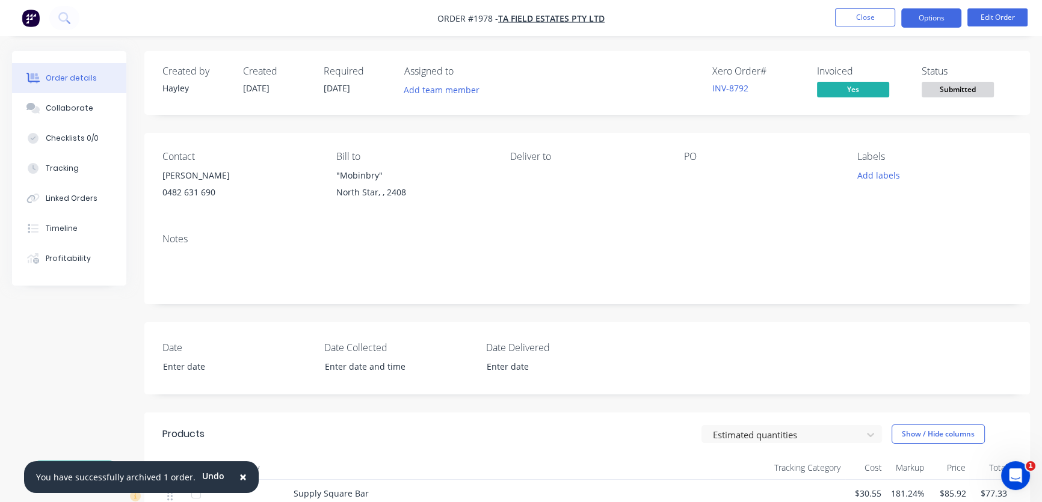
click at [937, 10] on button "Options" at bounding box center [931, 17] width 60 height 19
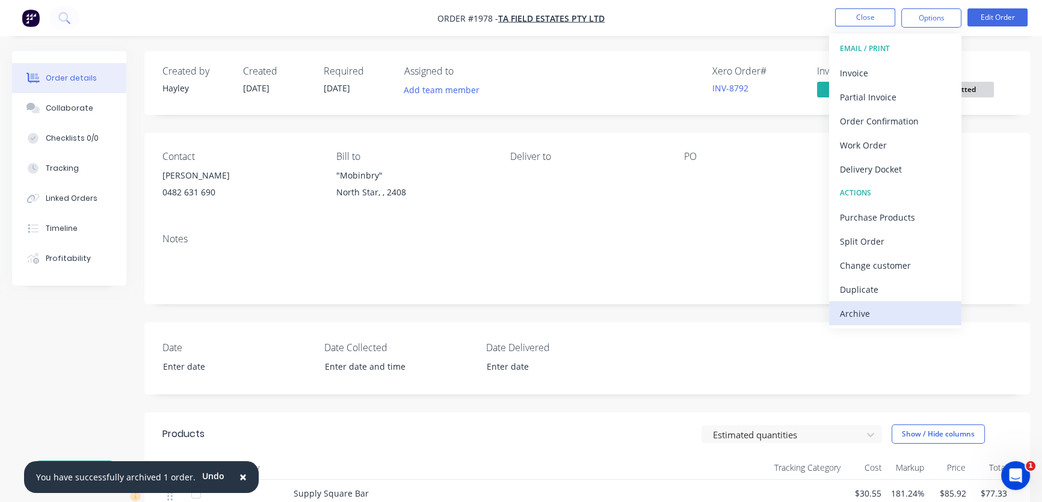
click at [869, 309] on div "Archive" at bounding box center [895, 313] width 111 height 17
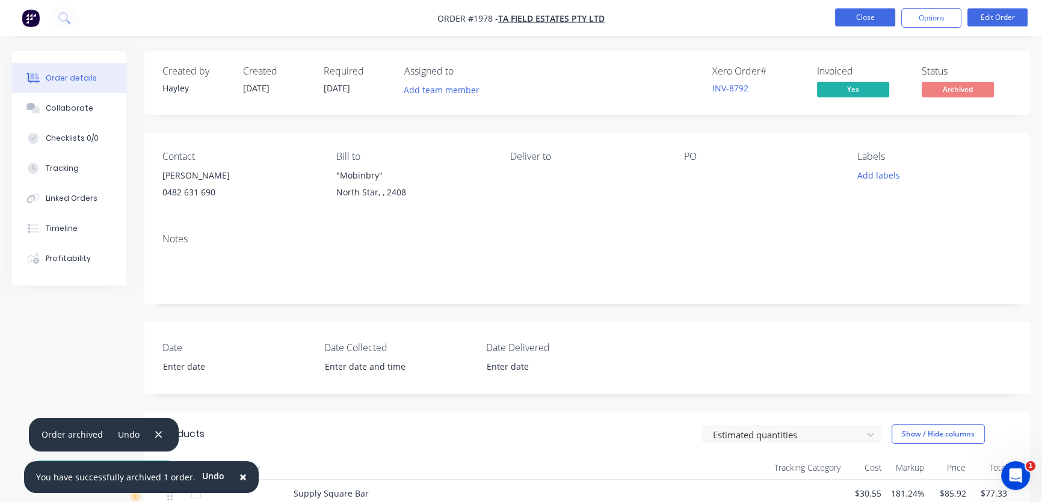
click at [867, 16] on button "Close" at bounding box center [865, 17] width 60 height 18
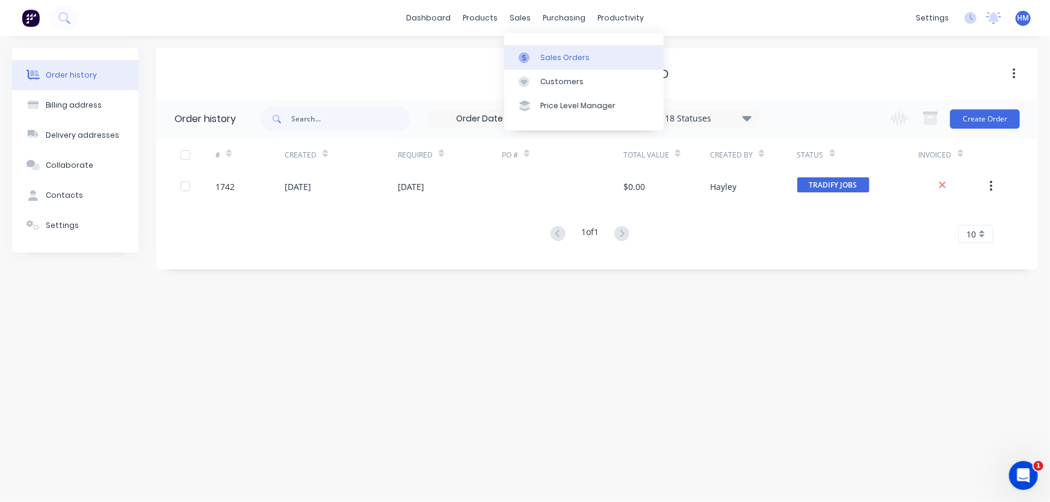
click at [546, 61] on div "Sales Orders" at bounding box center [564, 57] width 49 height 11
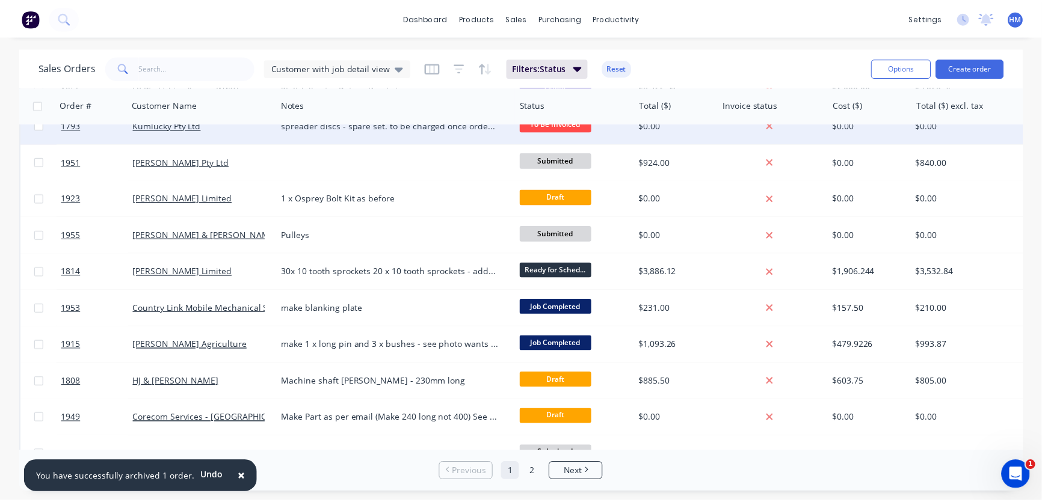
scroll to position [602, 0]
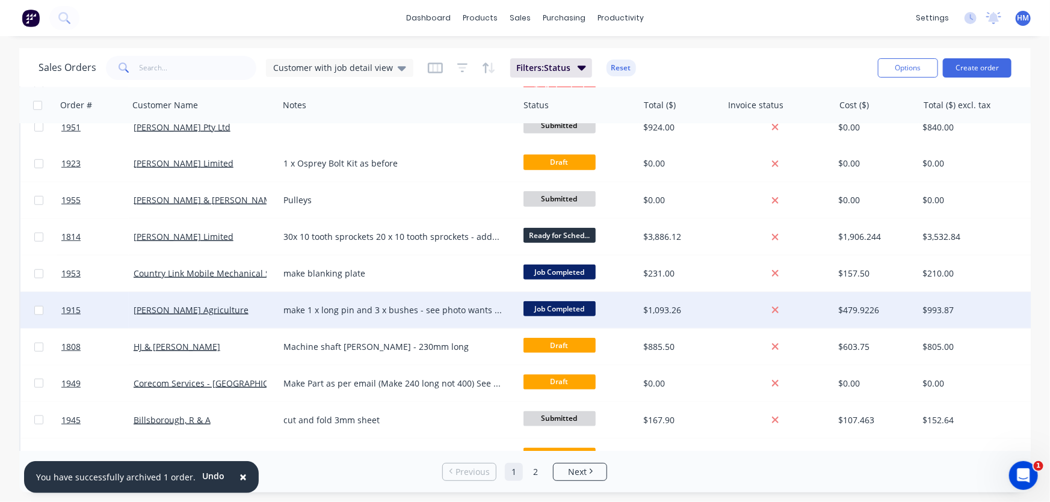
click at [245, 315] on div "[PERSON_NAME] Agriculture" at bounding box center [201, 310] width 134 height 12
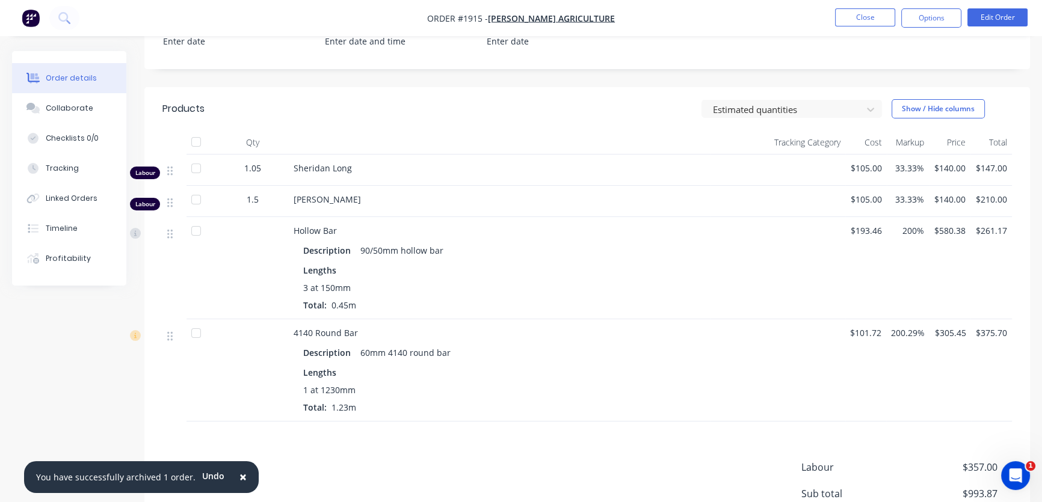
scroll to position [218, 0]
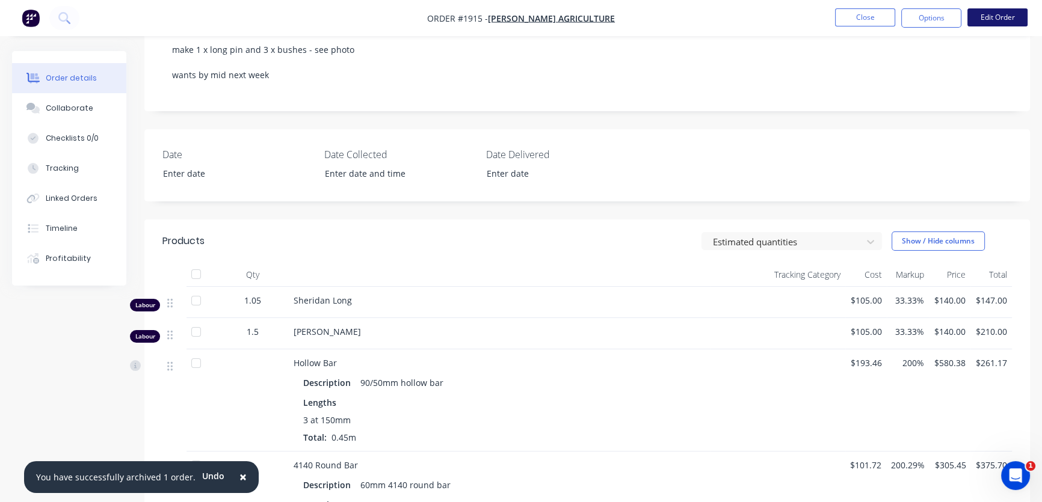
click at [1004, 13] on button "Edit Order" at bounding box center [998, 17] width 60 height 18
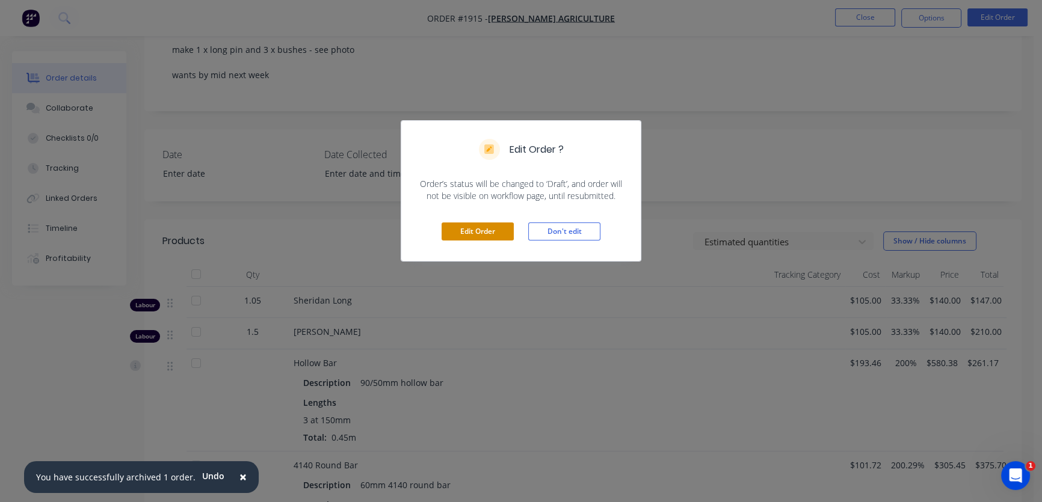
drag, startPoint x: 492, startPoint y: 229, endPoint x: 490, endPoint y: 223, distance: 6.1
click at [490, 229] on button "Edit Order" at bounding box center [478, 232] width 72 height 18
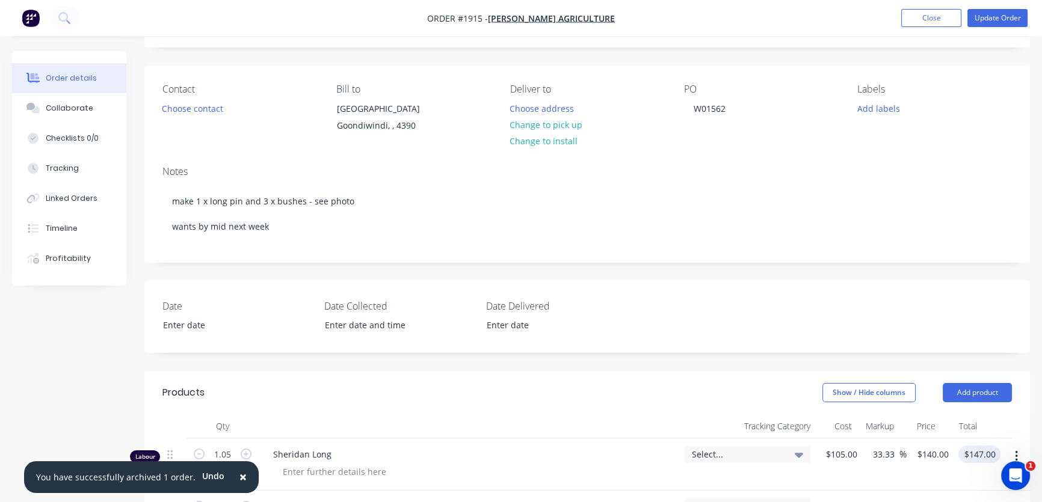
scroll to position [164, 0]
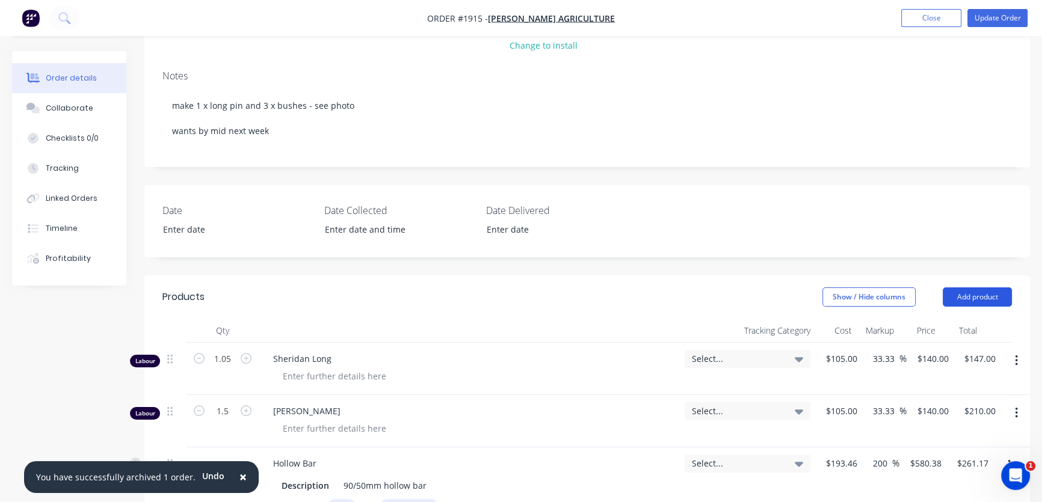
click at [985, 293] on button "Add product" at bounding box center [977, 297] width 69 height 19
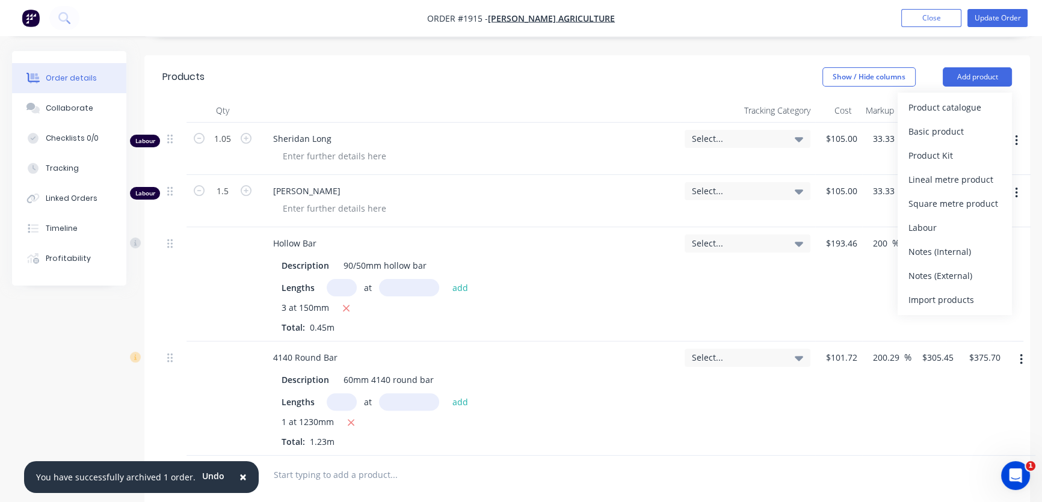
scroll to position [383, 0]
click at [968, 106] on div "Product catalogue" at bounding box center [955, 108] width 93 height 17
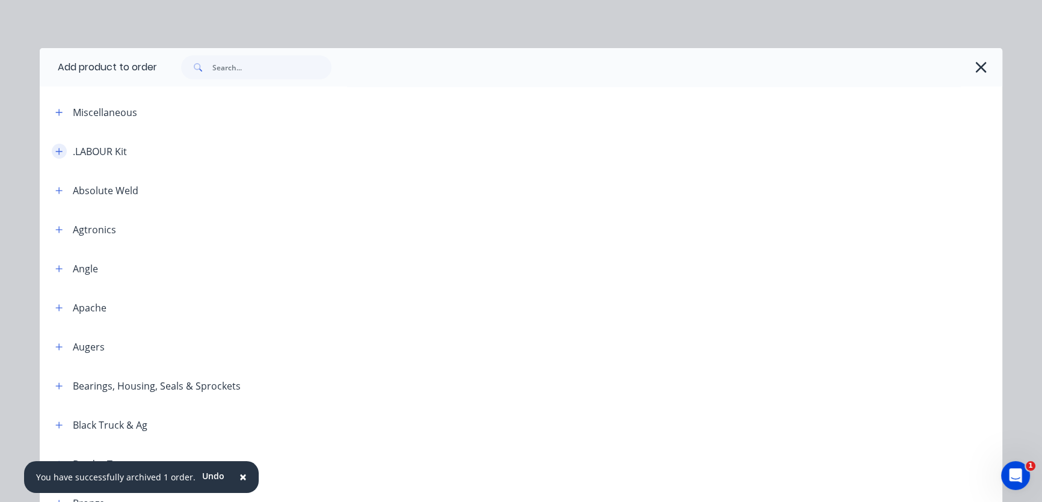
click at [55, 150] on icon "button" at bounding box center [58, 151] width 7 height 8
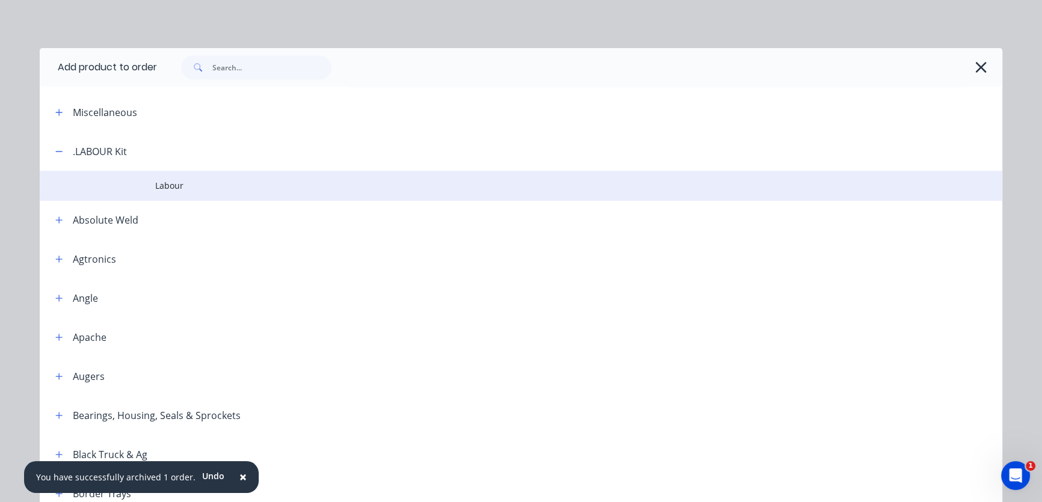
click at [155, 184] on span "Labour" at bounding box center [493, 185] width 677 height 13
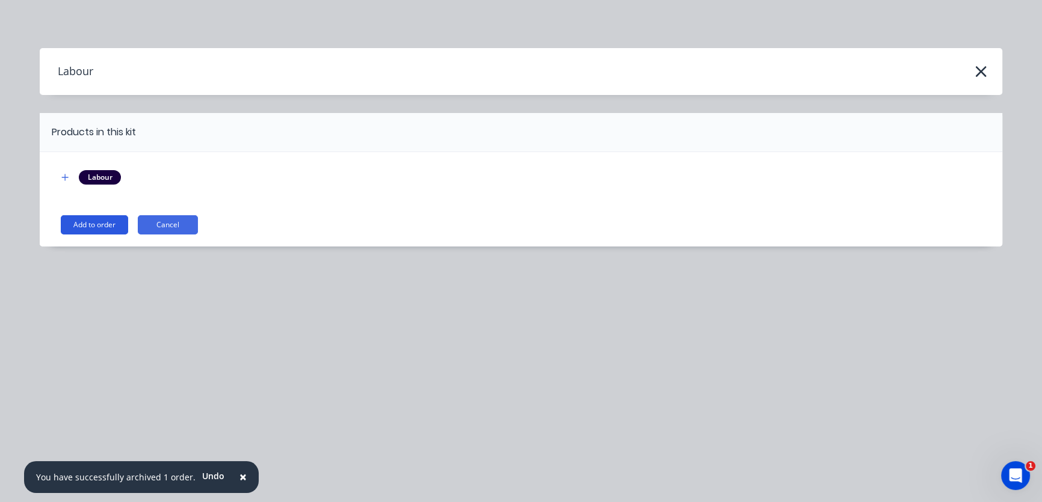
click at [101, 223] on button "Add to order" at bounding box center [94, 224] width 67 height 19
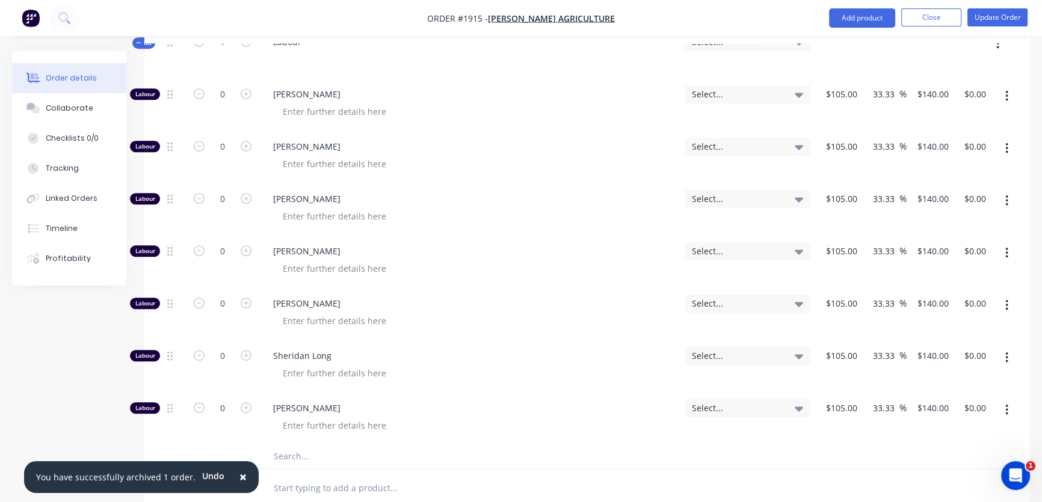
scroll to position [820, 0]
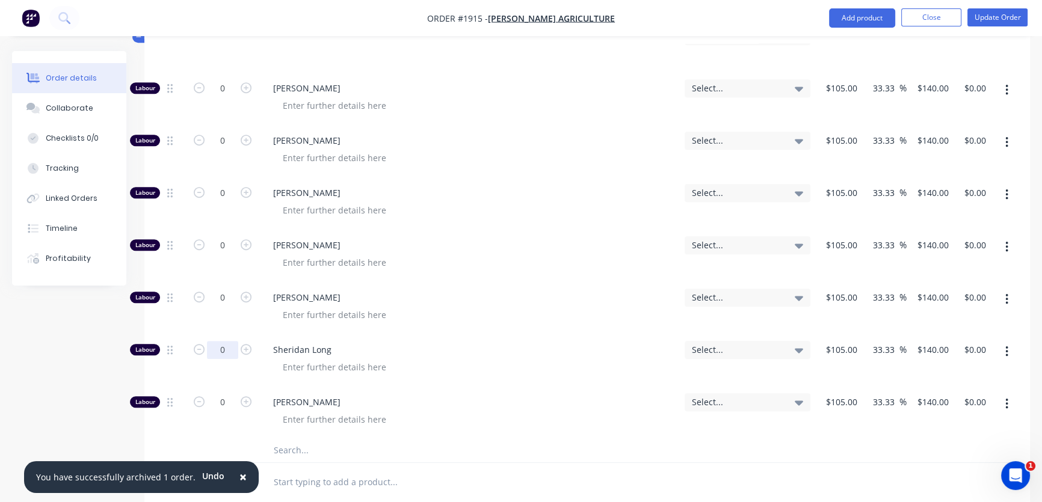
click at [228, 350] on input "0" at bounding box center [222, 350] width 31 height 18
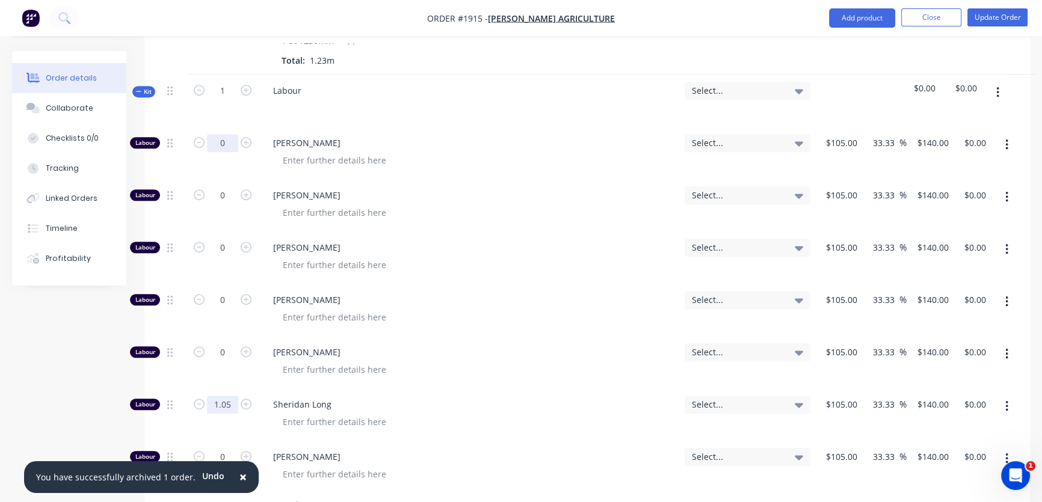
type input "1.05"
type input "$147.00"
click at [227, 143] on input "0" at bounding box center [222, 143] width 31 height 18
type input "1.5"
type input "$210.00"
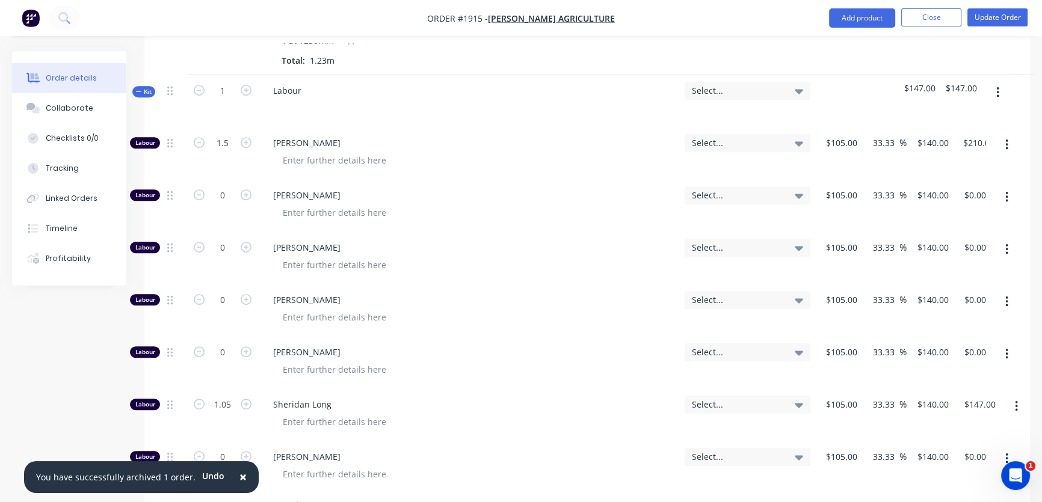
click at [138, 91] on icon "button" at bounding box center [138, 91] width 5 height 1
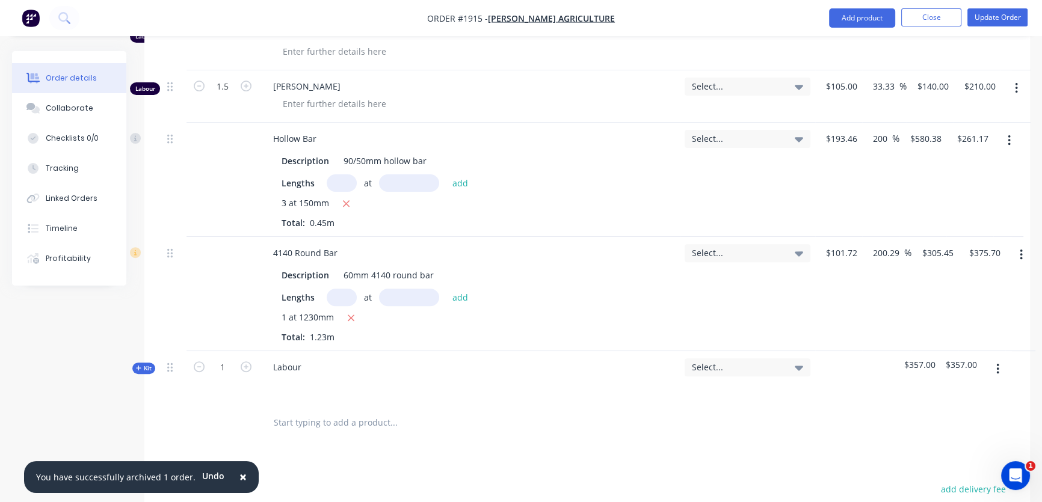
scroll to position [351, 0]
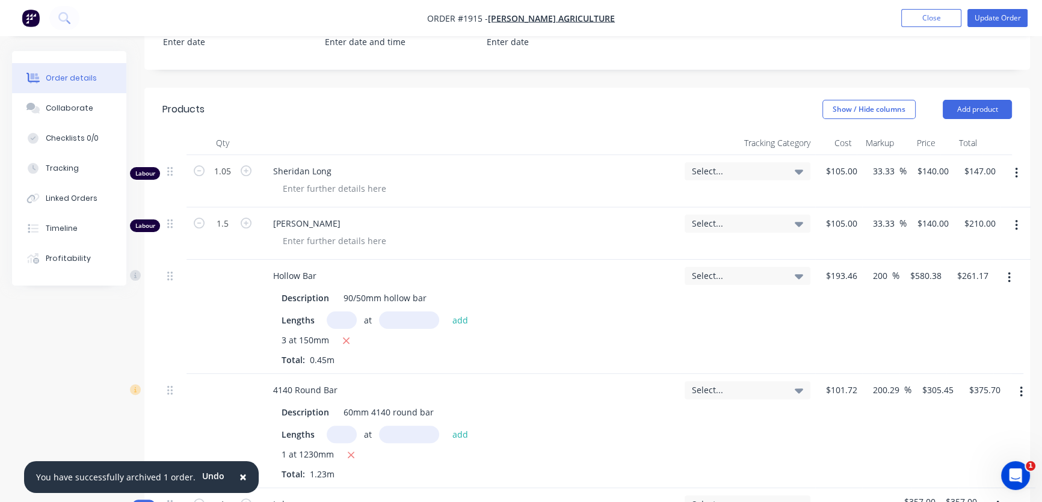
click at [1019, 173] on button "button" at bounding box center [1016, 173] width 28 height 22
click at [950, 273] on div "Delete" at bounding box center [973, 276] width 93 height 17
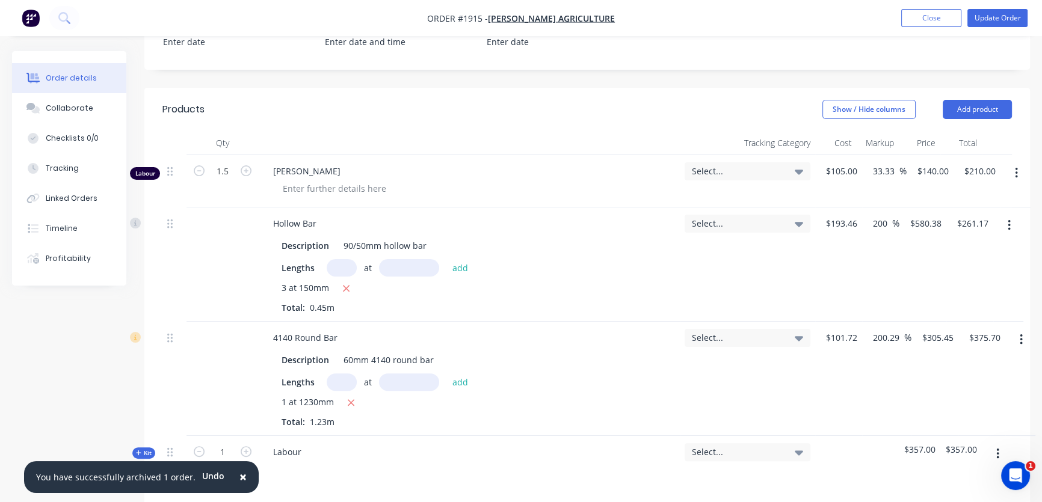
click at [1015, 171] on icon "button" at bounding box center [1016, 173] width 3 height 13
drag, startPoint x: 952, startPoint y: 274, endPoint x: 937, endPoint y: 267, distance: 16.4
click at [952, 274] on div "Delete" at bounding box center [973, 276] width 93 height 17
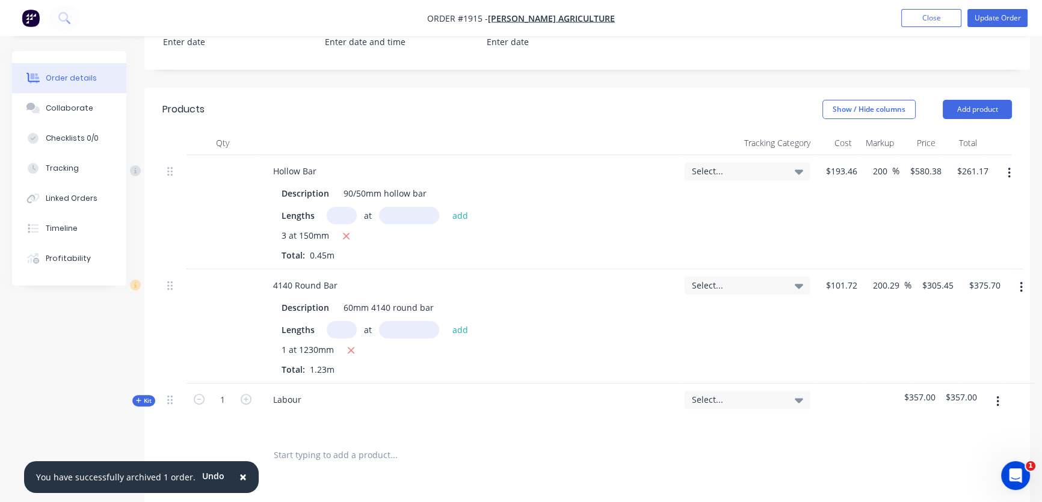
scroll to position [354, 0]
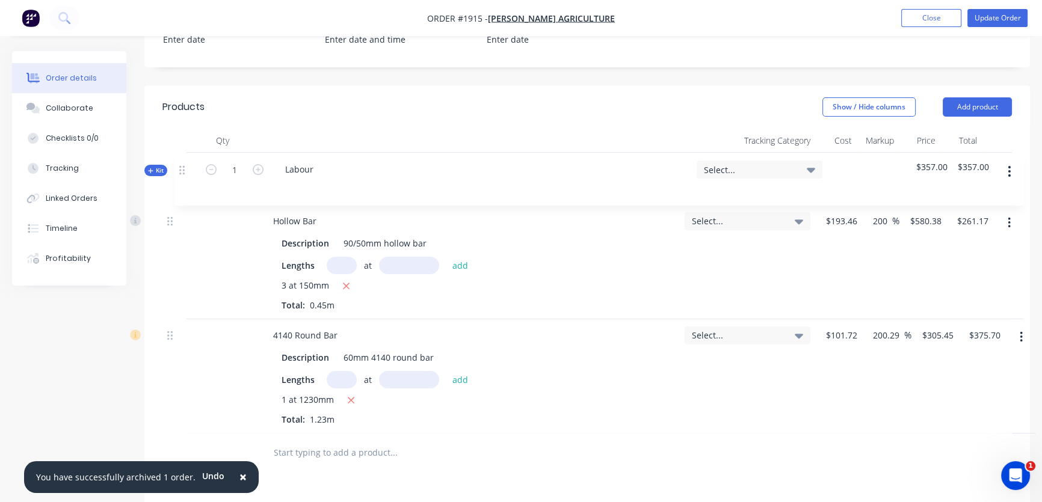
drag, startPoint x: 171, startPoint y: 402, endPoint x: 183, endPoint y: 167, distance: 234.9
click at [183, 167] on div "Hollow Bar Description 90/50mm hollow bar Lengths at add 3 at 150mm Total: 0.45…" at bounding box center [587, 293] width 850 height 281
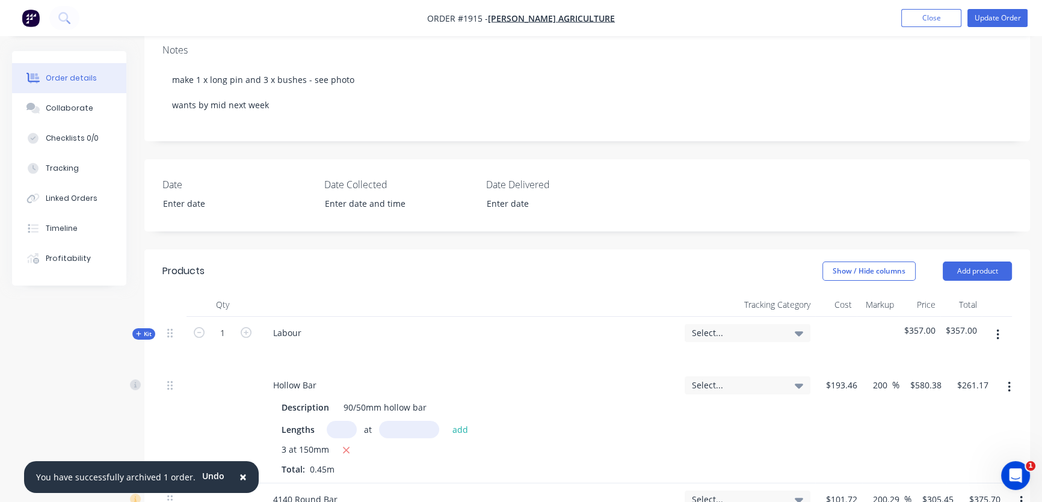
scroll to position [135, 0]
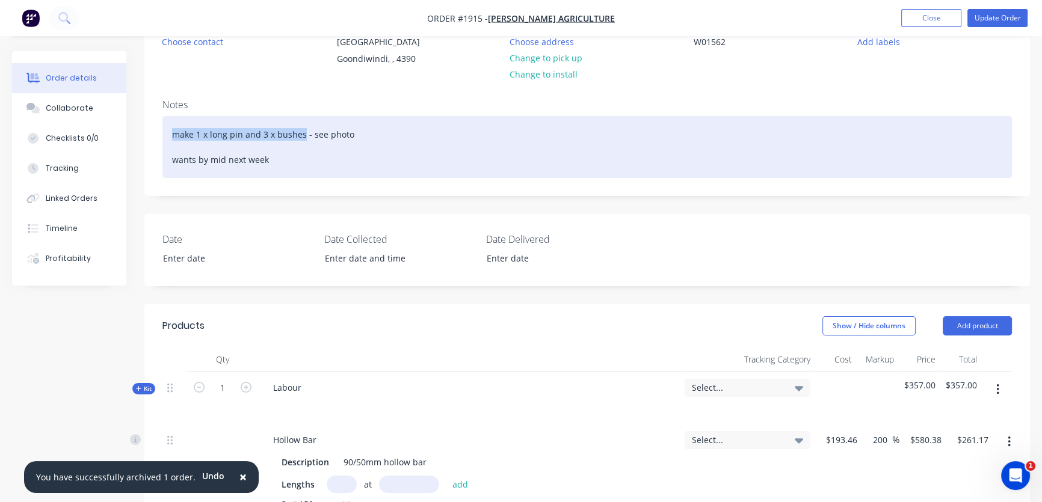
drag, startPoint x: 302, startPoint y: 135, endPoint x: 151, endPoint y: 132, distance: 151.0
click at [151, 132] on div "Notes make 1 x long pin and 3 x bushes - see photo wants by mid next week" at bounding box center [587, 143] width 886 height 106
copy div "make 1 x long pin and 3 x bushes"
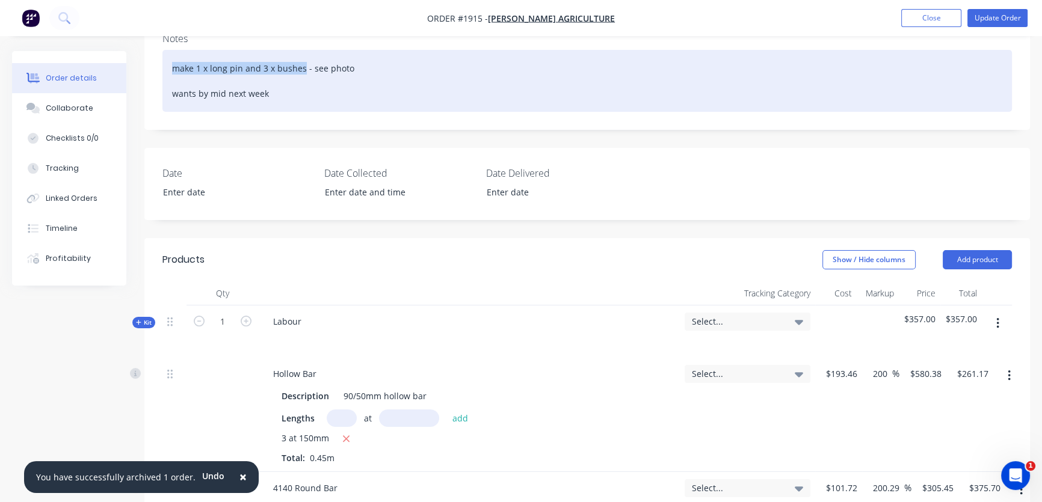
scroll to position [244, 0]
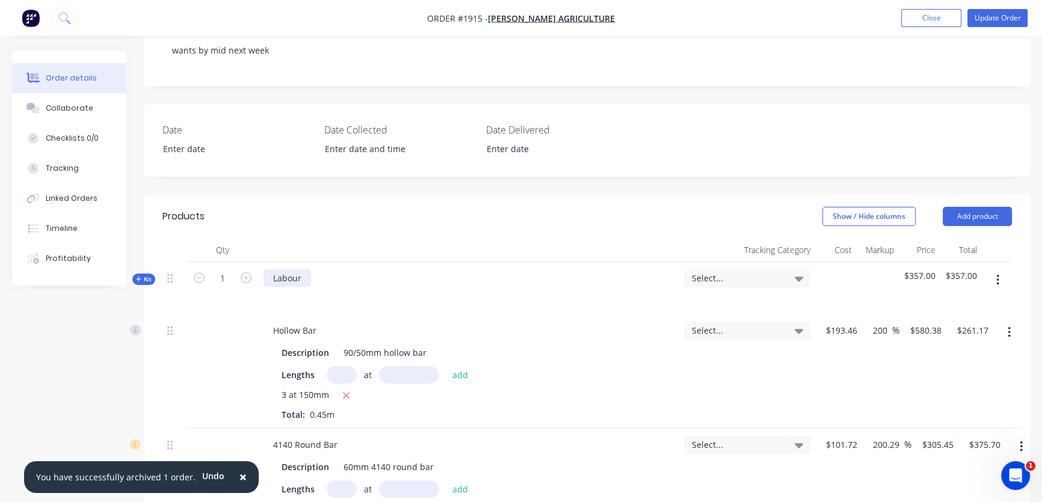
click at [301, 278] on div "Labour" at bounding box center [288, 278] width 48 height 17
click at [465, 283] on div "Labour: make 1 x long pin and 3 x bushes" at bounding box center [469, 288] width 421 height 52
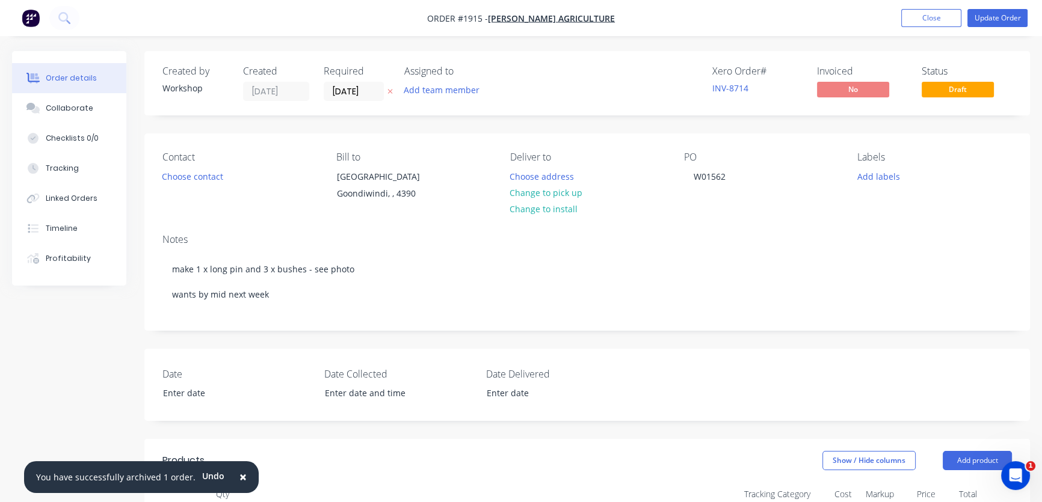
scroll to position [0, 0]
click at [189, 180] on button "Choose contact" at bounding box center [193, 176] width 74 height 16
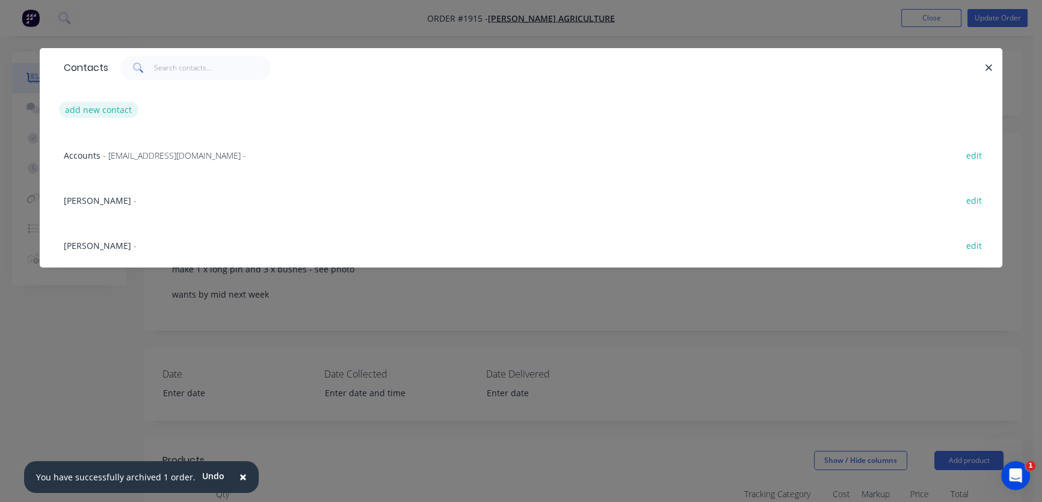
click at [109, 110] on button "add new contact" at bounding box center [98, 110] width 79 height 16
select select "AU"
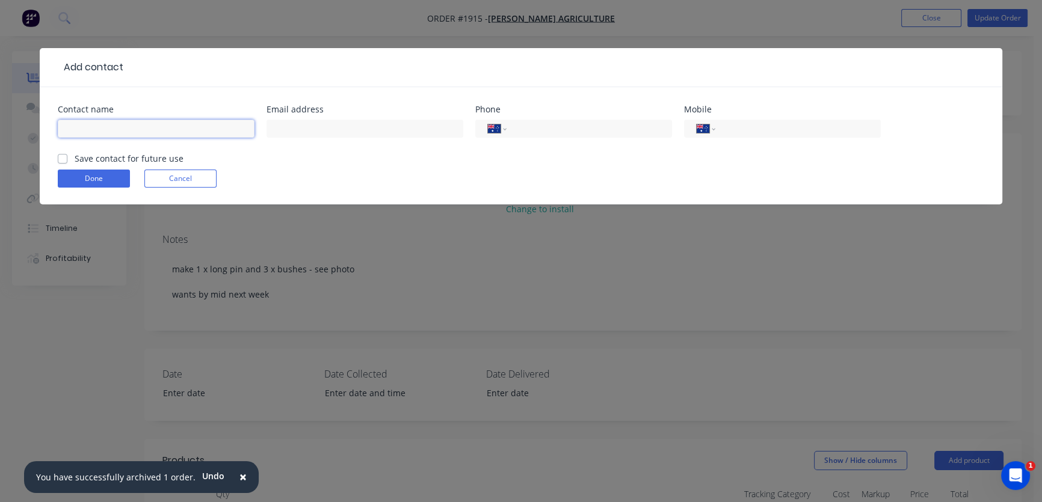
click at [164, 125] on input "text" at bounding box center [156, 129] width 197 height 18
type input "Dave Fishburn"
click at [75, 156] on label "Save contact for future use" at bounding box center [129, 158] width 109 height 13
click at [62, 156] on input "Save contact for future use" at bounding box center [63, 157] width 10 height 11
checkbox input "true"
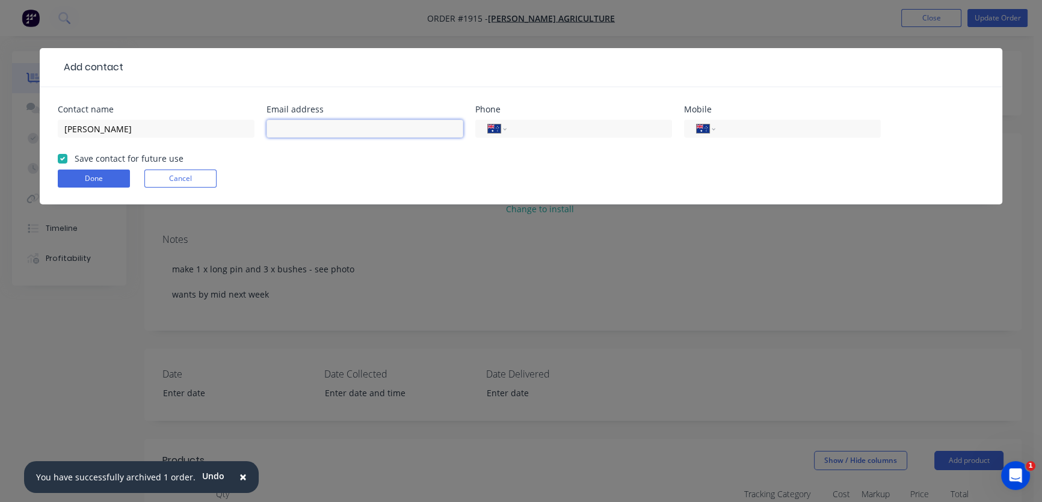
click at [326, 123] on input "text" at bounding box center [365, 129] width 197 height 18
click at [745, 127] on input "tel" at bounding box center [796, 129] width 144 height 14
type input "0422 892 739"
click at [100, 168] on form "Contact name Dave Fishburn Email address Phone International Afghanistan Åland …" at bounding box center [521, 154] width 927 height 99
click at [94, 173] on button "Done" at bounding box center [94, 179] width 72 height 18
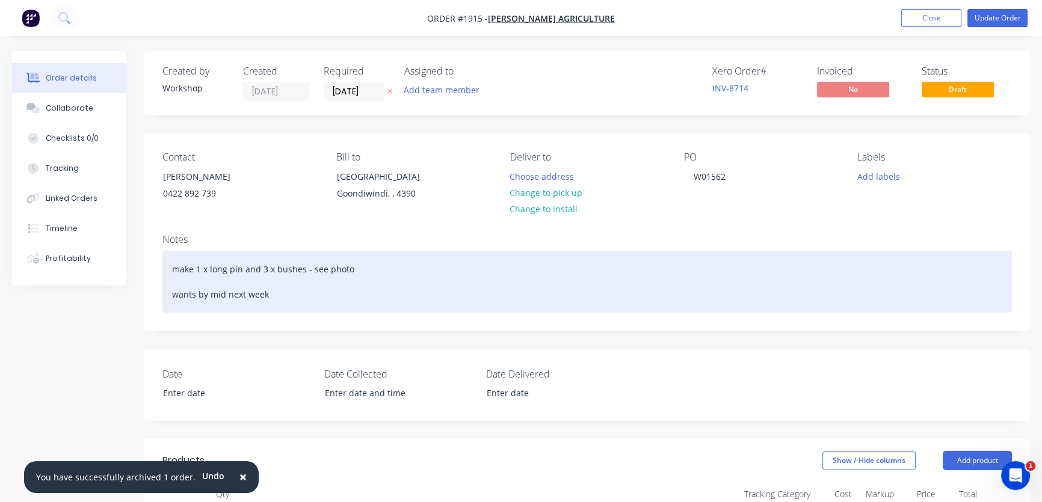
drag, startPoint x: 327, startPoint y: 292, endPoint x: 375, endPoint y: 276, distance: 50.8
click at [329, 292] on div "make 1 x long pin and 3 x bushes - see photo wants by mid next week" at bounding box center [587, 282] width 850 height 62
click at [396, 266] on div "make 1 x long pin and 3 x bushes - see photo wants by mid next week" at bounding box center [587, 282] width 850 height 62
drag, startPoint x: 322, startPoint y: 306, endPoint x: 368, endPoint y: 279, distance: 53.1
click at [331, 301] on div "make 1 x long pin and 3 x bushes - see photo wants by mid next week" at bounding box center [587, 282] width 850 height 62
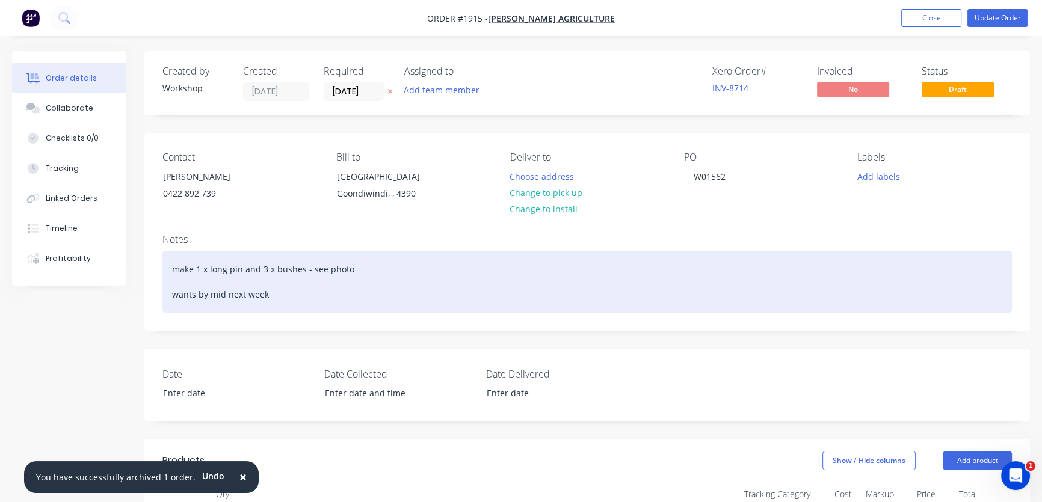
drag, startPoint x: 368, startPoint y: 279, endPoint x: 368, endPoint y: 270, distance: 8.4
click at [368, 276] on div "make 1 x long pin and 3 x bushes - see photo wants by mid next week" at bounding box center [587, 282] width 850 height 62
drag, startPoint x: 368, startPoint y: 268, endPoint x: 359, endPoint y: 271, distance: 9.7
click at [367, 268] on div "make 1 x long pin and 3 x bushes - see photo wants by mid next week" at bounding box center [587, 282] width 850 height 62
drag, startPoint x: 331, startPoint y: 292, endPoint x: 341, endPoint y: 289, distance: 10.8
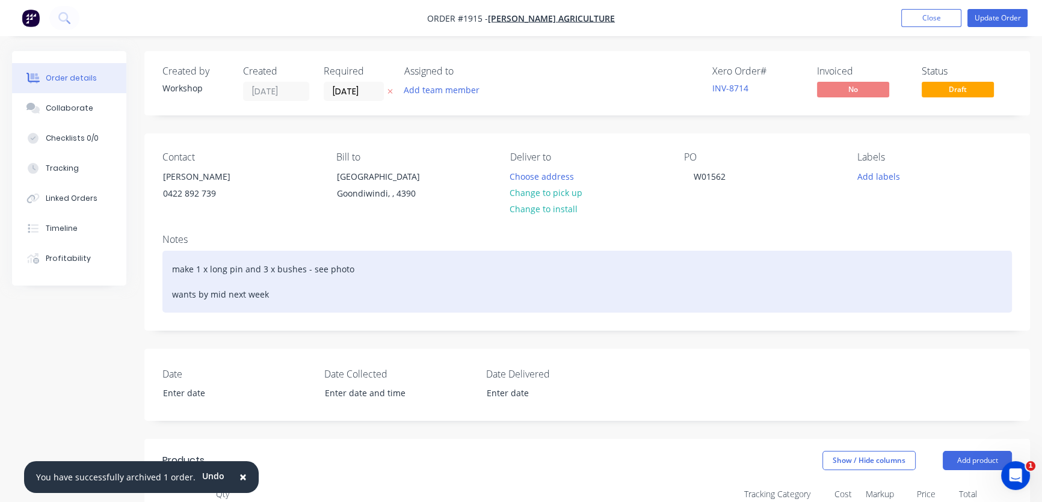
click at [337, 290] on div "make 1 x long pin and 3 x bushes - see photo wants by mid next week" at bounding box center [587, 282] width 850 height 62
drag, startPoint x: 372, startPoint y: 274, endPoint x: 365, endPoint y: 269, distance: 9.0
click at [370, 270] on div "make 1 x long pin and 3 x bushes - see photo wants by mid next week" at bounding box center [587, 282] width 850 height 62
drag, startPoint x: 297, startPoint y: 295, endPoint x: 350, endPoint y: 272, distance: 58.2
click at [304, 294] on div "make 1 x long pin and 3 x bushes - see photo wants by mid next week" at bounding box center [587, 282] width 850 height 62
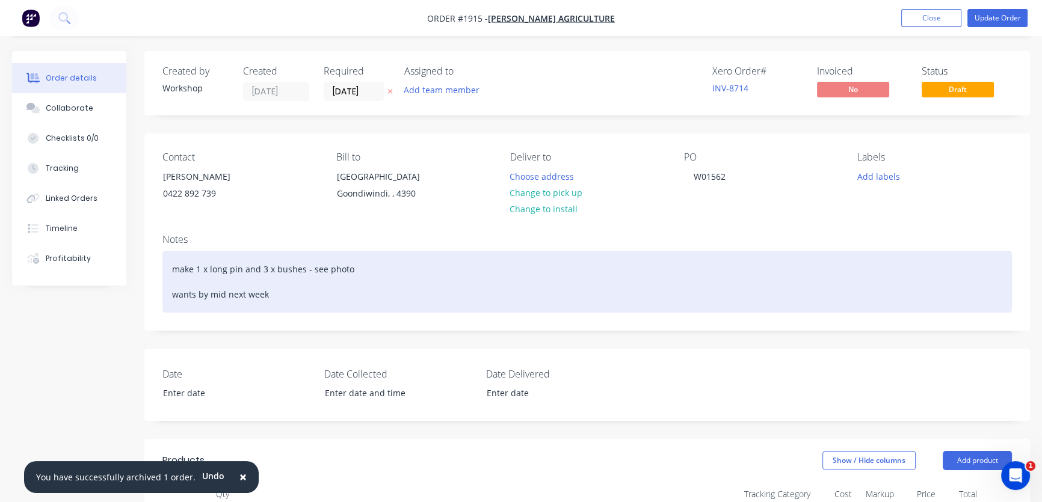
click at [350, 272] on div "make 1 x long pin and 3 x bushes - see photo wants by mid next week" at bounding box center [587, 282] width 850 height 62
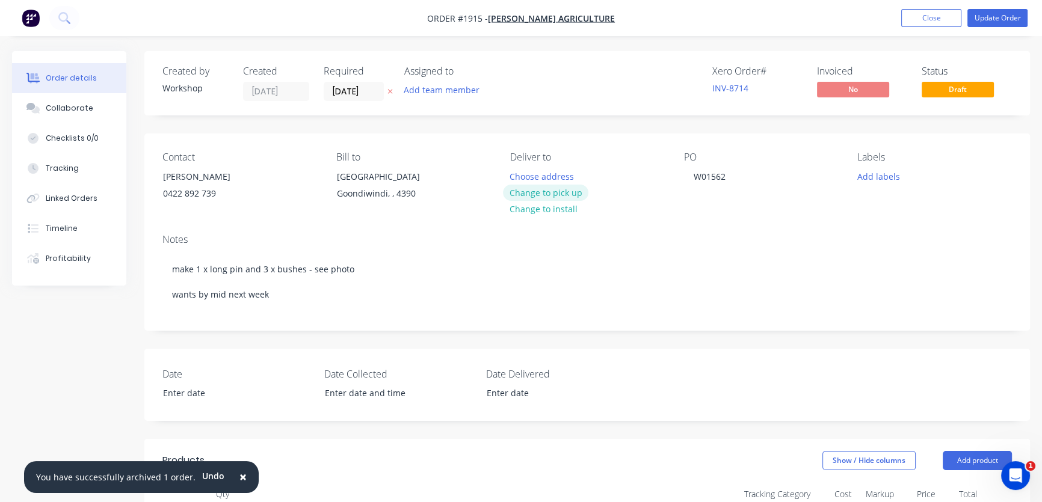
click at [561, 192] on button "Change to pick up" at bounding box center [545, 193] width 85 height 16
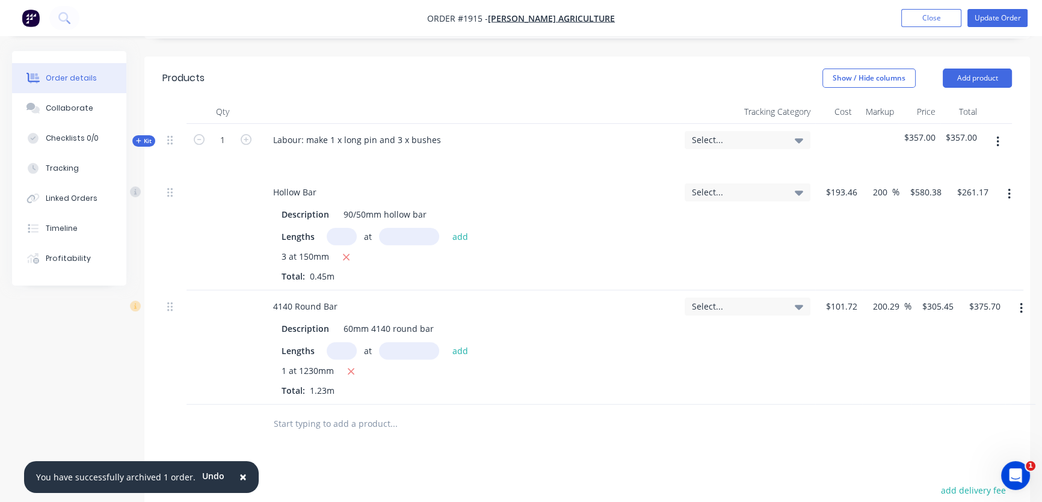
scroll to position [328, 0]
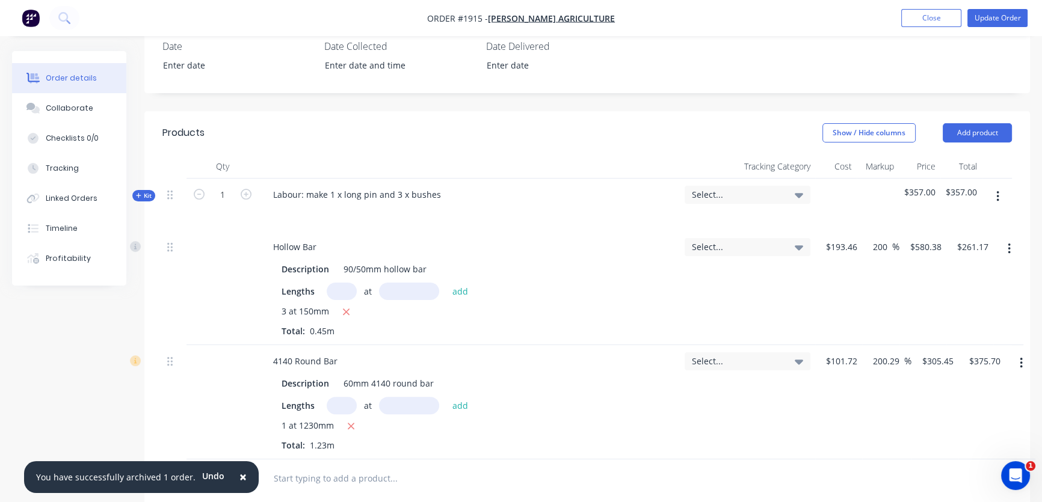
click at [336, 288] on input "text" at bounding box center [342, 291] width 30 height 17
click at [366, 268] on div "90/50mm hollow bar" at bounding box center [385, 269] width 93 height 17
click at [347, 285] on input "text" at bounding box center [342, 291] width 30 height 17
click at [353, 262] on div "90/50mm hollow bar" at bounding box center [385, 269] width 93 height 17
click at [343, 285] on input "text" at bounding box center [342, 291] width 30 height 17
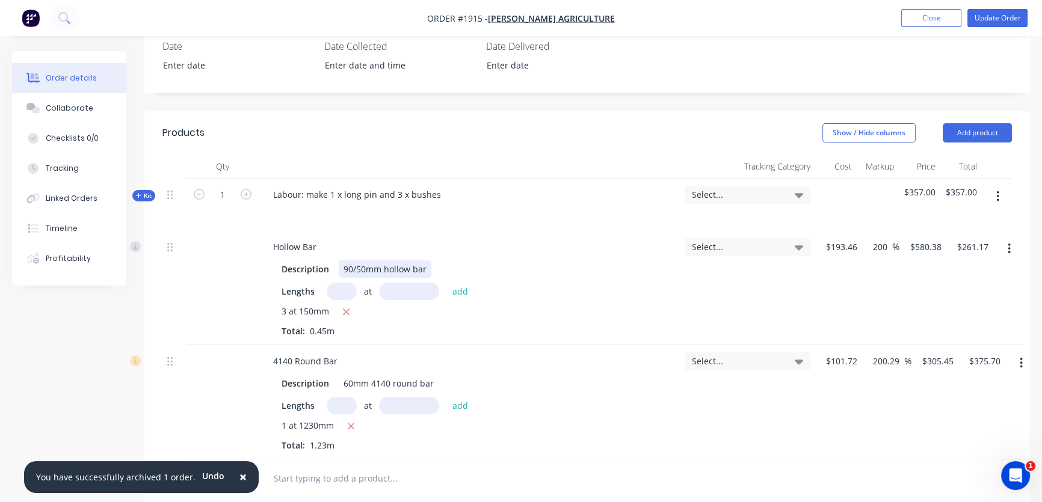
click at [349, 268] on div "90/50mm hollow bar" at bounding box center [385, 269] width 93 height 17
click at [345, 286] on input "text" at bounding box center [342, 291] width 30 height 17
click at [346, 270] on div "90/50mm hollow bar" at bounding box center [385, 269] width 93 height 17
click at [390, 218] on div at bounding box center [470, 211] width 412 height 17
click at [389, 193] on div "Labour: make 1 x long pin and 3 x bushes" at bounding box center [357, 194] width 187 height 17
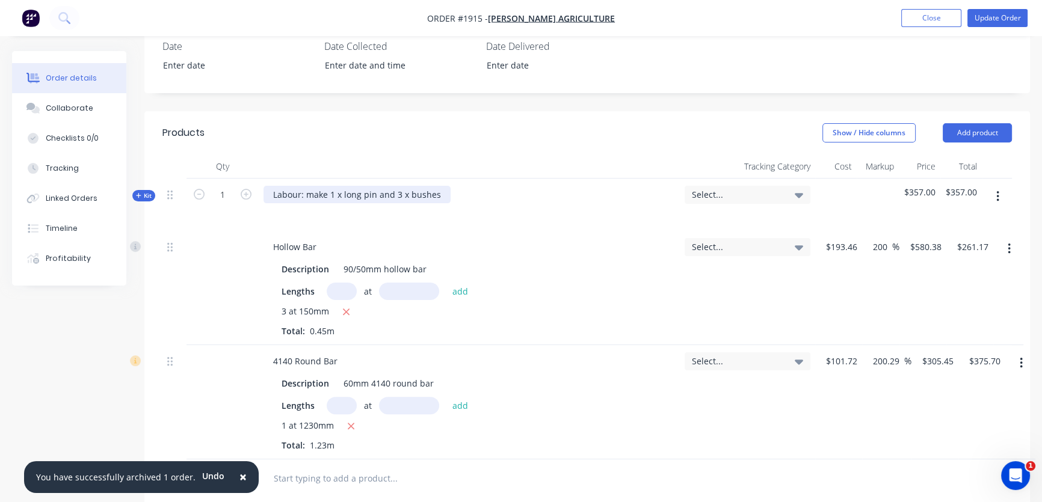
drag, startPoint x: 414, startPoint y: 191, endPoint x: 424, endPoint y: 191, distance: 10.2
click at [415, 191] on div "Labour: make 1 x long pin and 3 x bushes" at bounding box center [357, 194] width 187 height 17
click at [433, 191] on div "Labour: make 1 x long pin and 3 x bushes" at bounding box center [357, 194] width 187 height 17
drag, startPoint x: 439, startPoint y: 191, endPoint x: 270, endPoint y: 190, distance: 169.1
click at [270, 190] on div "Labour: make 1 x long pin and 3 x bushes" at bounding box center [357, 194] width 187 height 17
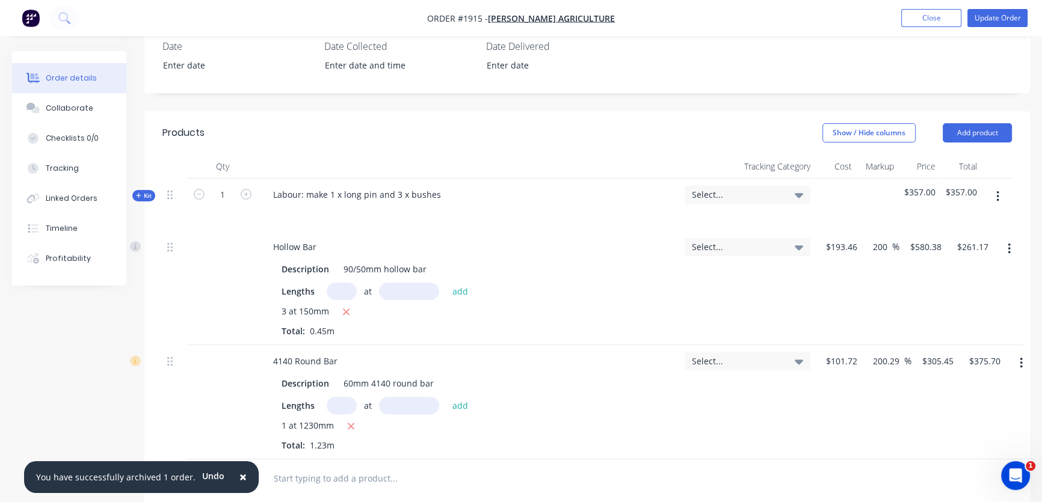
click at [298, 212] on div at bounding box center [470, 211] width 412 height 17
click at [351, 196] on div "Labour: make 1 x long pin and 3 x bushes" at bounding box center [357, 194] width 187 height 17
click at [439, 193] on div "Labour: make 1 x long pin and 3 x bushes" at bounding box center [357, 194] width 187 height 17
click at [363, 199] on div "Labour: make 1 x long pin and 3 x bushes" at bounding box center [357, 194] width 187 height 17
click at [437, 191] on div "Labour: make 1 x long pin and 3 x bushes" at bounding box center [357, 194] width 187 height 17
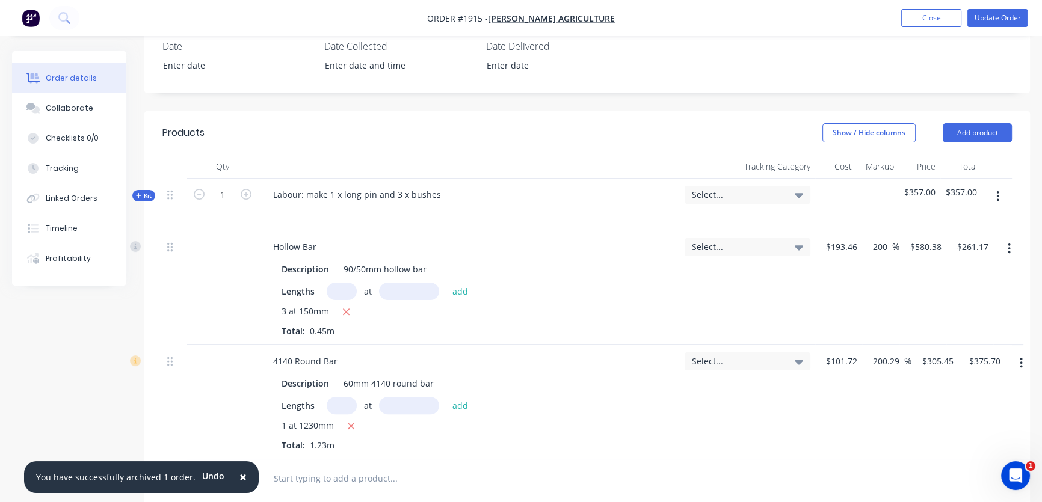
drag, startPoint x: 437, startPoint y: 193, endPoint x: 377, endPoint y: 143, distance: 77.8
click at [377, 143] on header "Products Show / Hide columns Add product" at bounding box center [587, 132] width 886 height 43
click at [999, 17] on button "Update Order" at bounding box center [998, 18] width 60 height 18
